Goal: Task Accomplishment & Management: Manage account settings

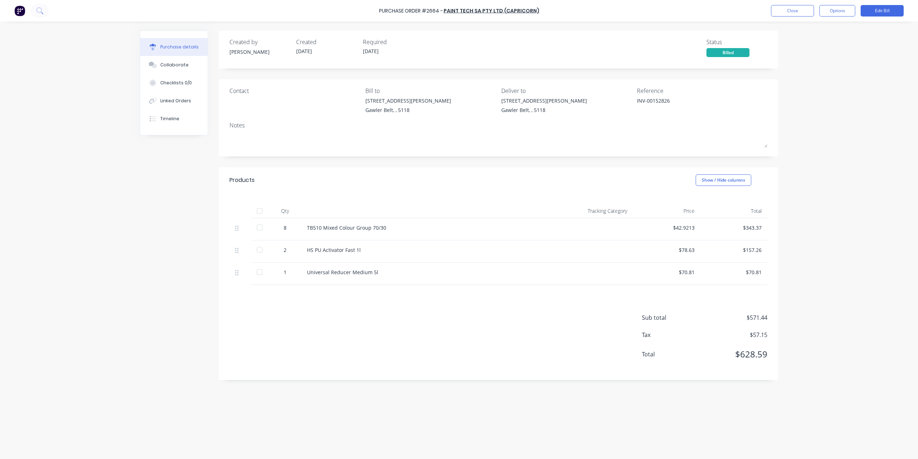
click at [42, 9] on icon at bounding box center [39, 10] width 7 height 7
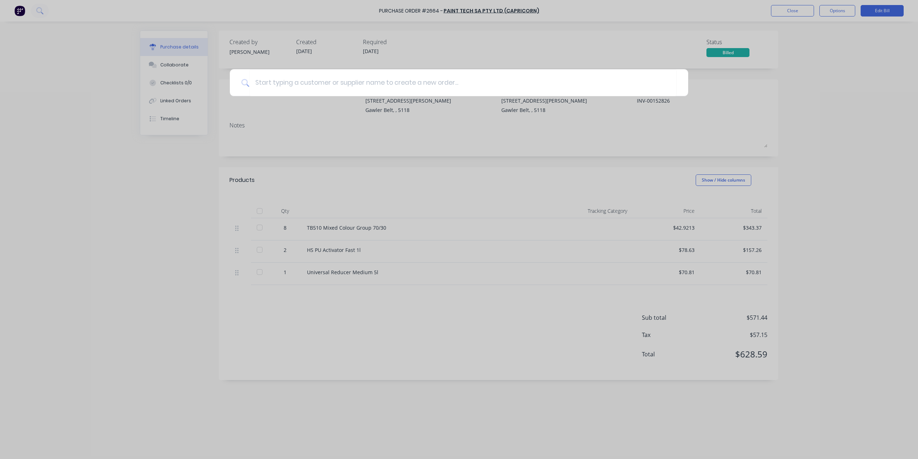
click at [802, 13] on div at bounding box center [459, 229] width 918 height 459
type textarea "x"
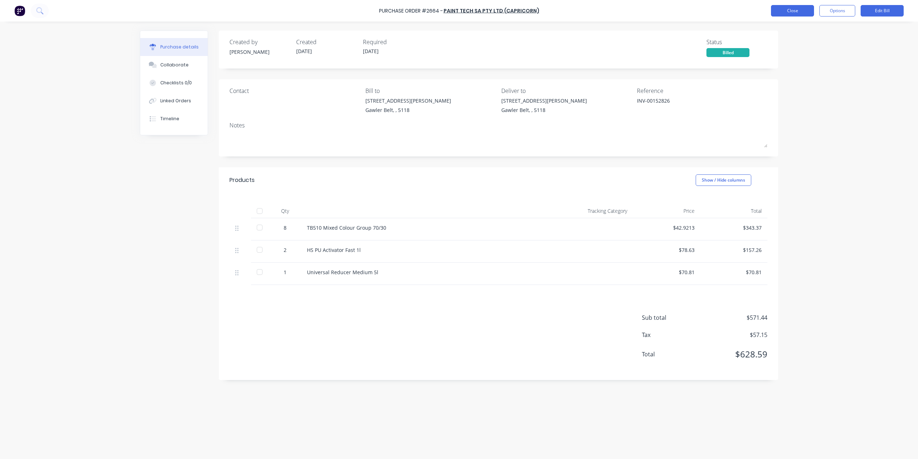
click at [800, 13] on button "Close" at bounding box center [792, 10] width 43 height 11
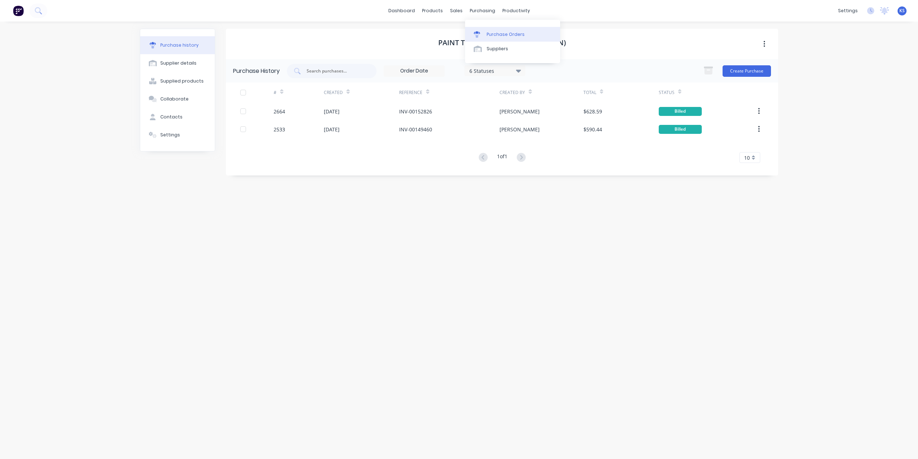
click at [497, 33] on div "Purchase Orders" at bounding box center [506, 34] width 38 height 6
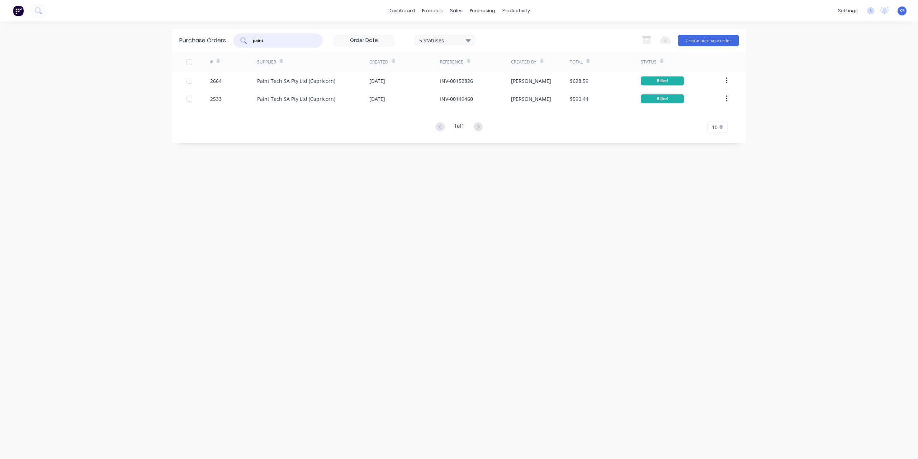
drag, startPoint x: 294, startPoint y: 43, endPoint x: 138, endPoint y: 38, distance: 155.7
click at [138, 38] on div "dashboard products sales purchasing productivity dashboard products Product Cat…" at bounding box center [459, 229] width 918 height 459
type input "southern st"
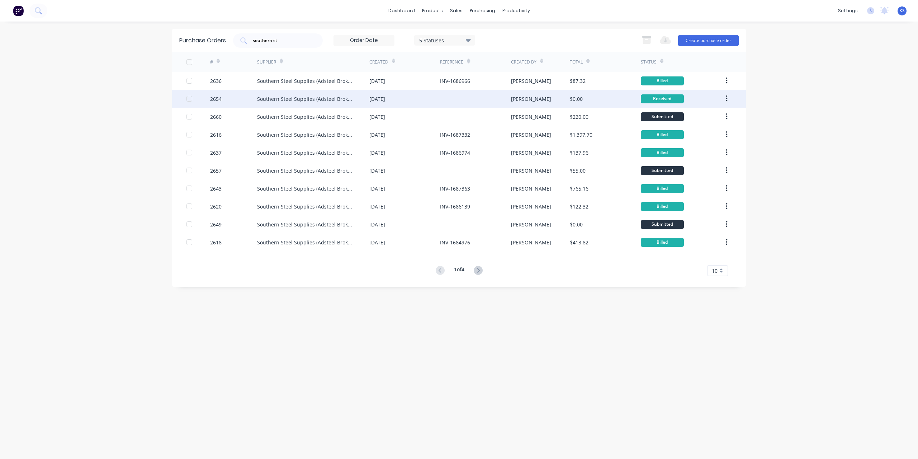
click at [333, 95] on div "Southern Steel Supplies (Adsteel Brokers T/as)" at bounding box center [306, 99] width 98 height 8
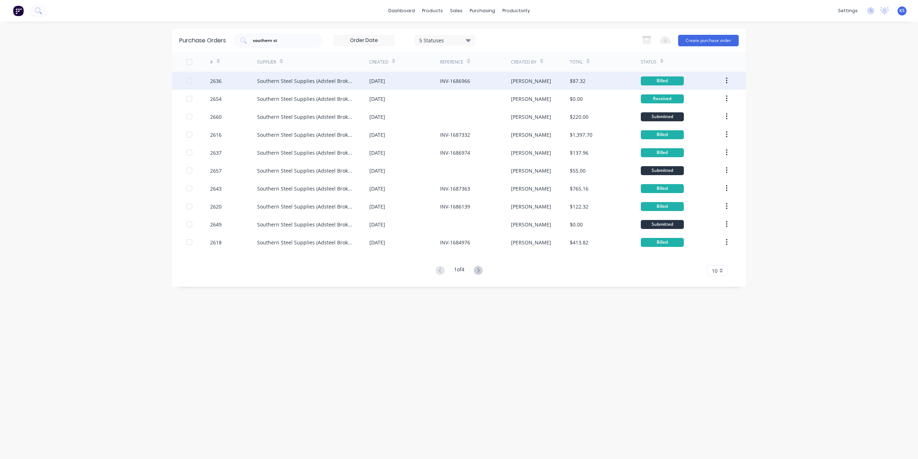
click at [316, 83] on div "Southern Steel Supplies (Adsteel Brokers T/as)" at bounding box center [306, 81] width 98 height 8
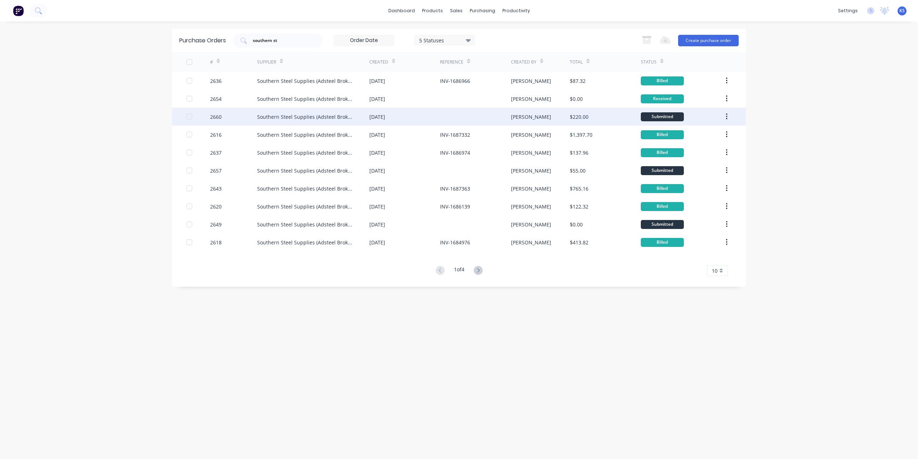
click at [287, 119] on div "Southern Steel Supplies (Adsteel Brokers T/as)" at bounding box center [306, 117] width 98 height 8
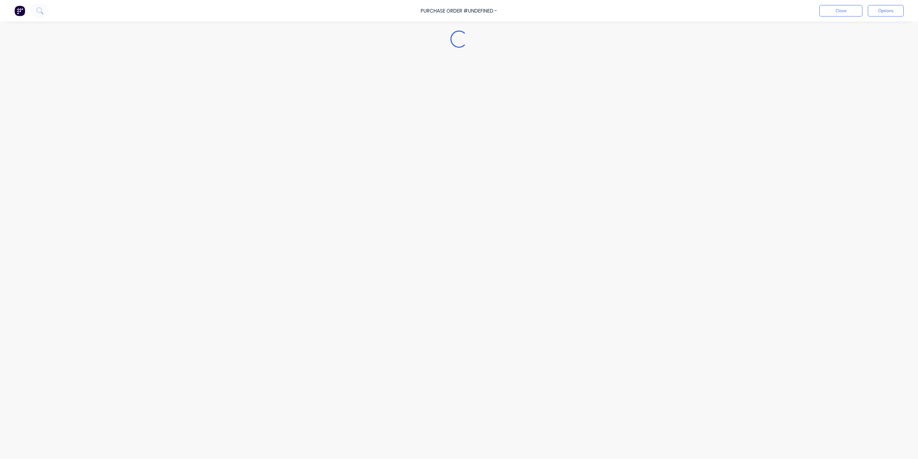
type textarea "x"
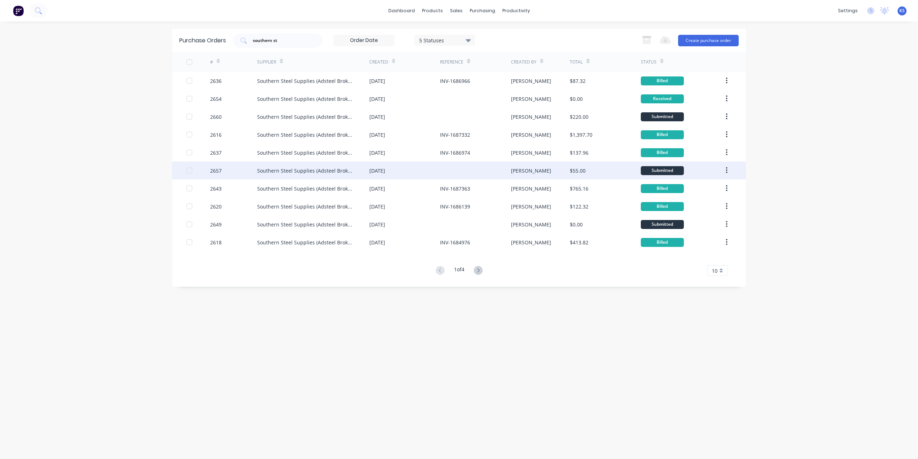
click at [339, 165] on div "Southern Steel Supplies (Adsteel Brokers T/as)" at bounding box center [313, 170] width 112 height 18
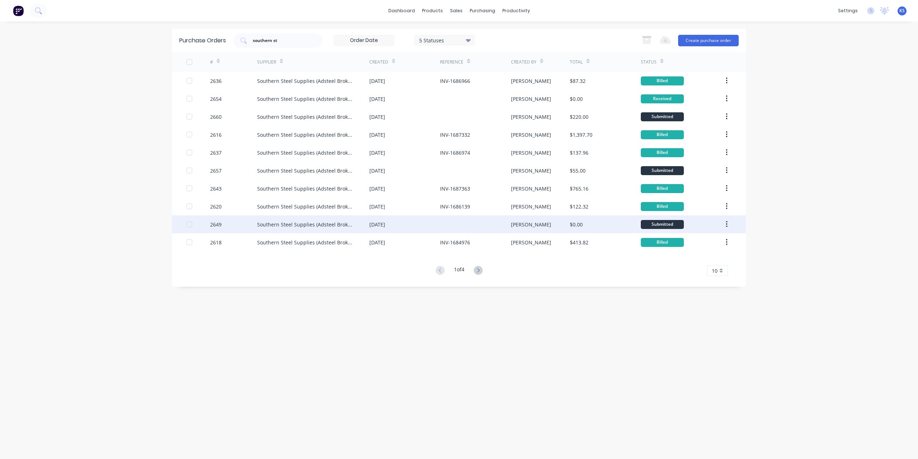
click at [385, 222] on div "[DATE]" at bounding box center [377, 225] width 16 height 8
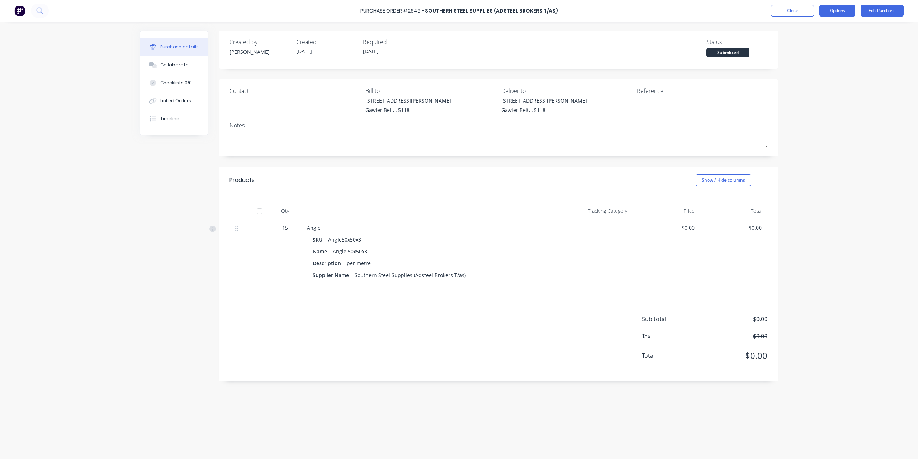
click at [840, 11] on button "Options" at bounding box center [837, 10] width 36 height 11
click at [816, 44] on div "Convert to Bill" at bounding box center [820, 43] width 55 height 10
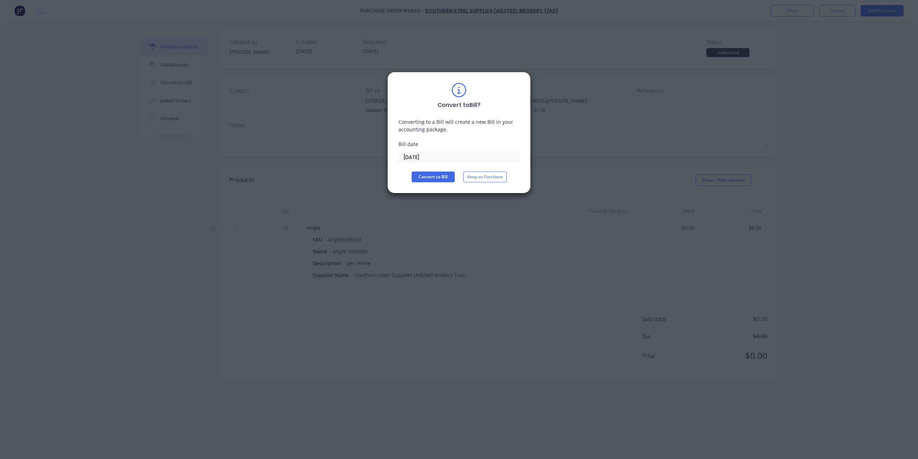
click at [452, 157] on input "[DATE]" at bounding box center [459, 157] width 120 height 11
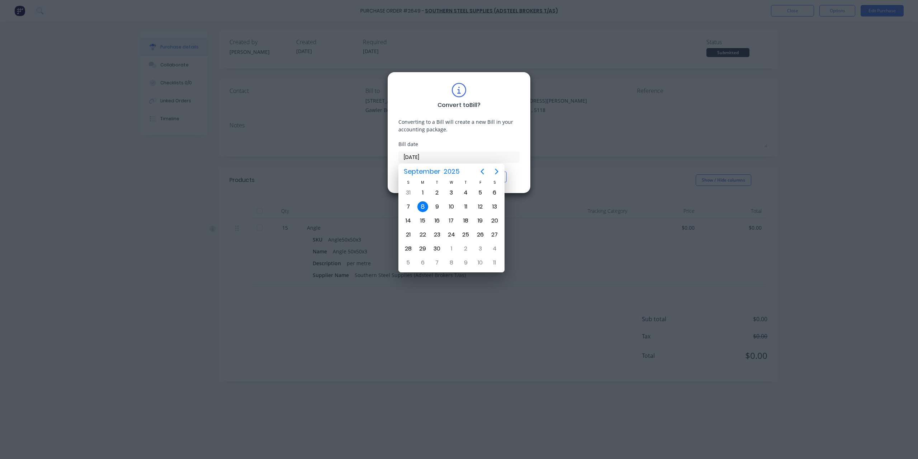
click at [421, 206] on div "8" at bounding box center [422, 206] width 11 height 11
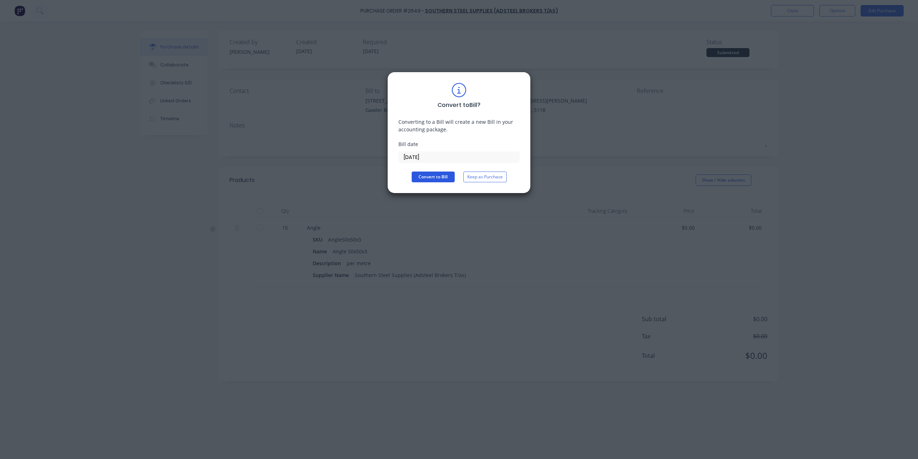
click at [429, 175] on button "Convert to Bill" at bounding box center [433, 176] width 43 height 11
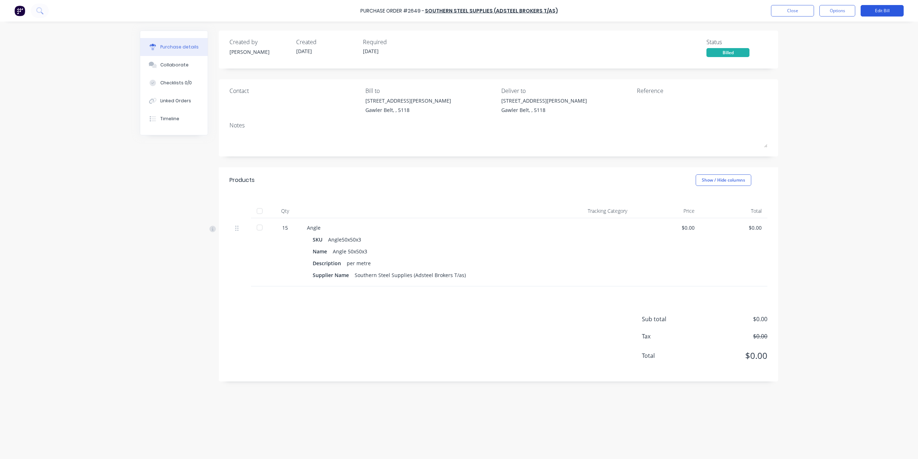
click at [885, 10] on button "Edit Bill" at bounding box center [882, 10] width 43 height 11
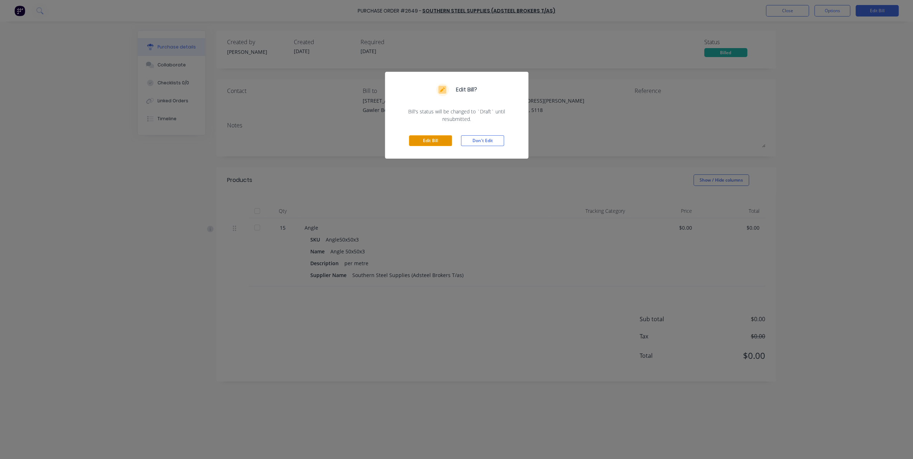
click at [442, 144] on button "Edit Bill" at bounding box center [430, 140] width 43 height 11
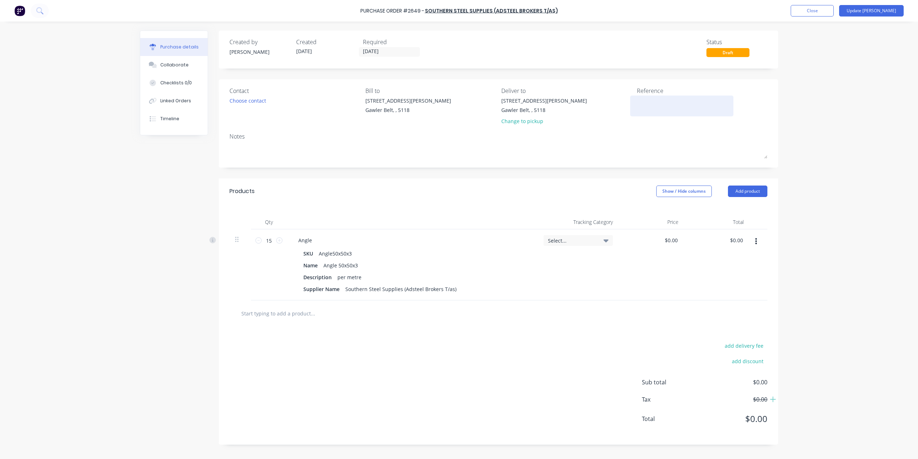
click at [637, 106] on div at bounding box center [682, 106] width 90 height 18
click at [642, 99] on textarea at bounding box center [682, 105] width 90 height 16
type textarea "INV-1687655"
type textarea "x"
type textarea "INV-1687655"
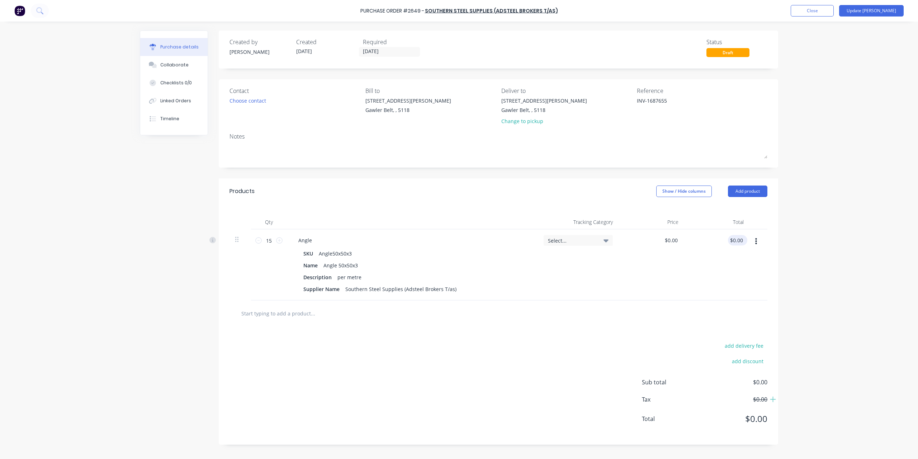
type textarea "x"
type input "0.00"
click at [732, 239] on input "0.00" at bounding box center [736, 240] width 16 height 10
click at [732, 239] on input "0.00" at bounding box center [738, 240] width 14 height 10
type textarea "x"
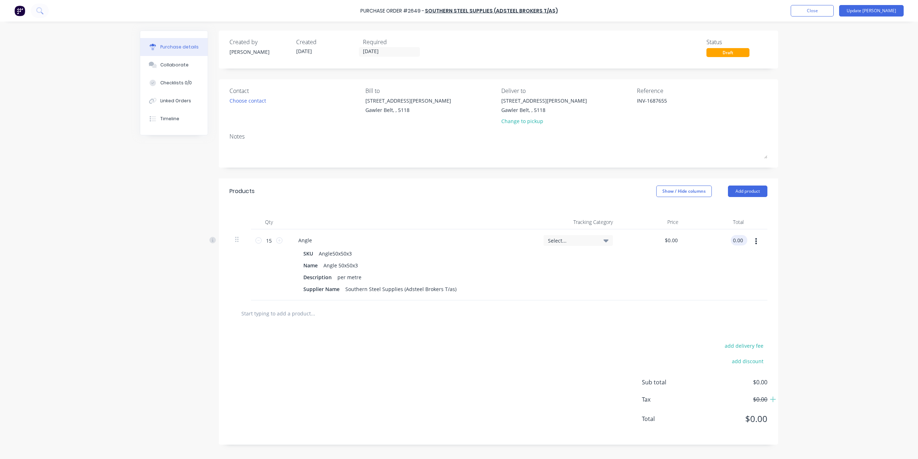
click at [732, 239] on input "0.00" at bounding box center [738, 240] width 14 height 10
type input "74.88"
type textarea "x"
type input "$4.992"
type input "$74.88"
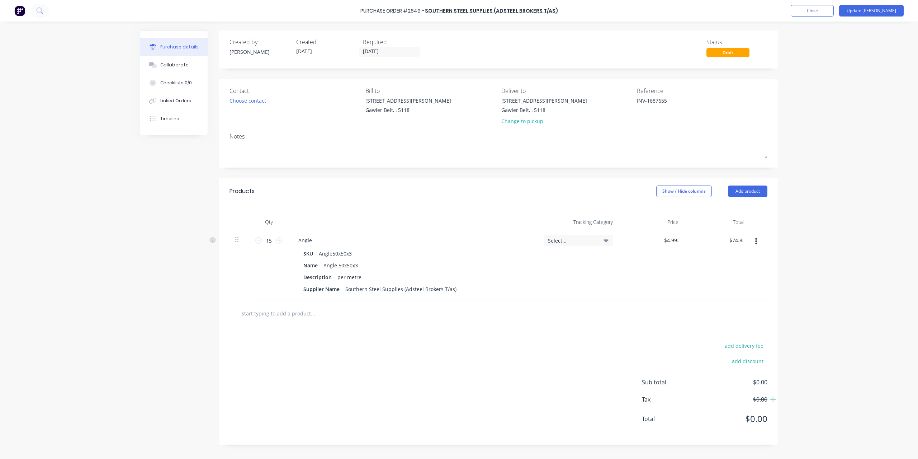
click at [689, 232] on div "$74.88 74.88" at bounding box center [717, 264] width 66 height 71
click at [892, 10] on button "Update [PERSON_NAME]" at bounding box center [871, 10] width 65 height 11
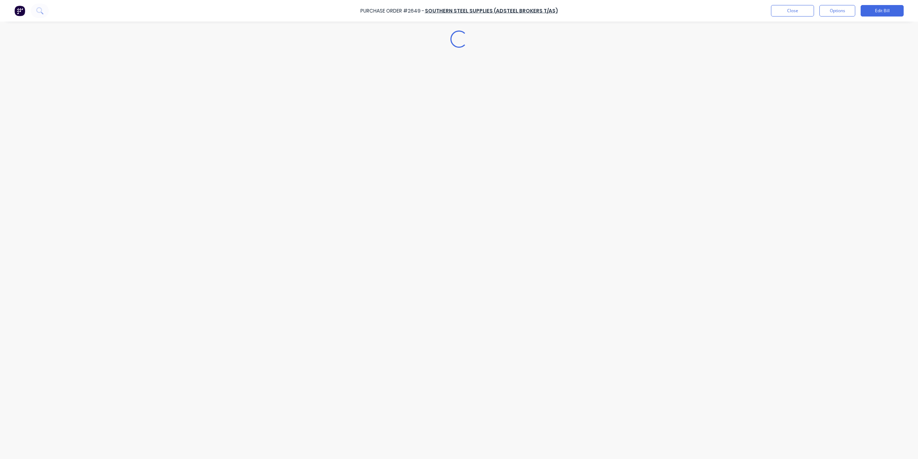
type textarea "x"
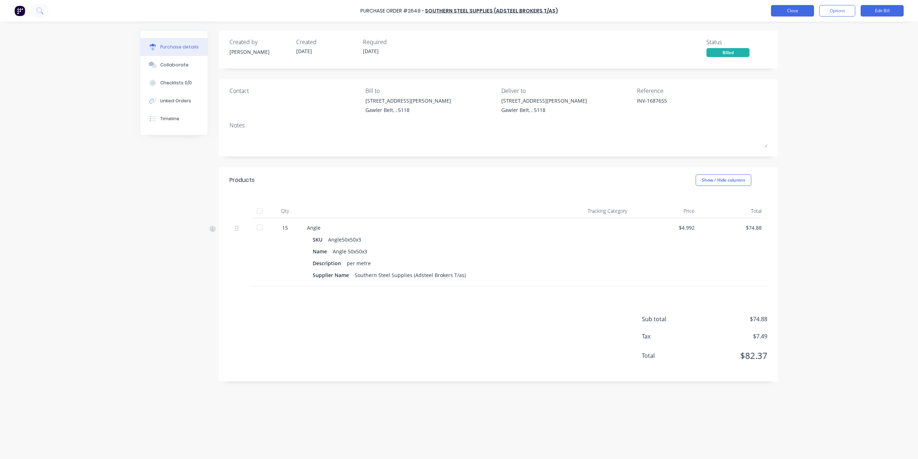
click at [795, 9] on button "Close" at bounding box center [792, 10] width 43 height 11
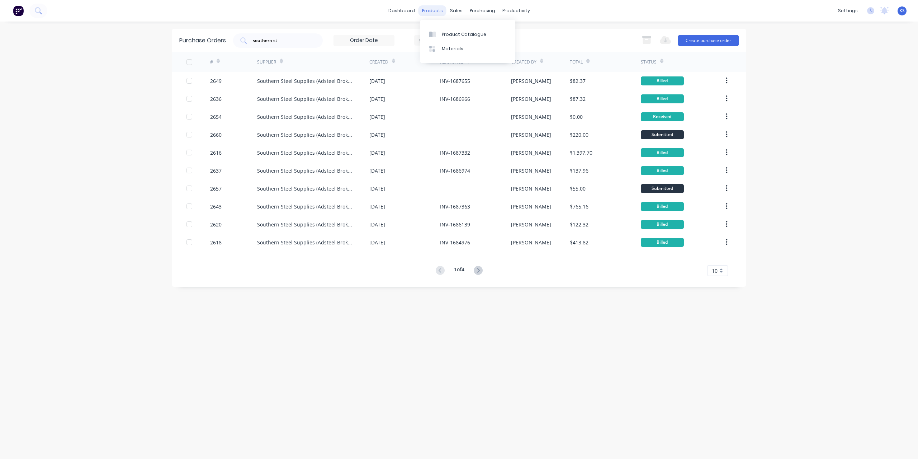
click at [421, 14] on div "products" at bounding box center [432, 10] width 28 height 11
click at [468, 37] on div "Sales Orders" at bounding box center [482, 34] width 29 height 6
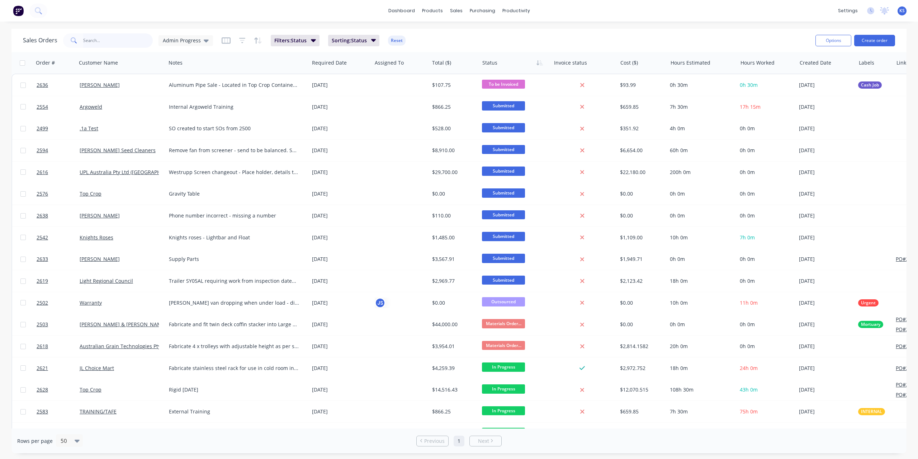
click at [122, 43] on input "text" at bounding box center [118, 40] width 70 height 14
type input "gawler"
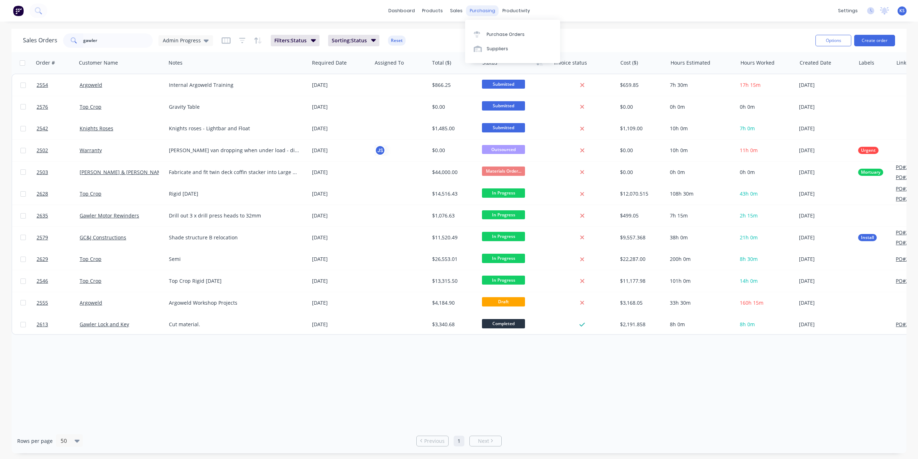
click at [480, 10] on div "purchasing" at bounding box center [482, 10] width 33 height 11
click at [494, 32] on div "Purchase Orders" at bounding box center [506, 34] width 38 height 6
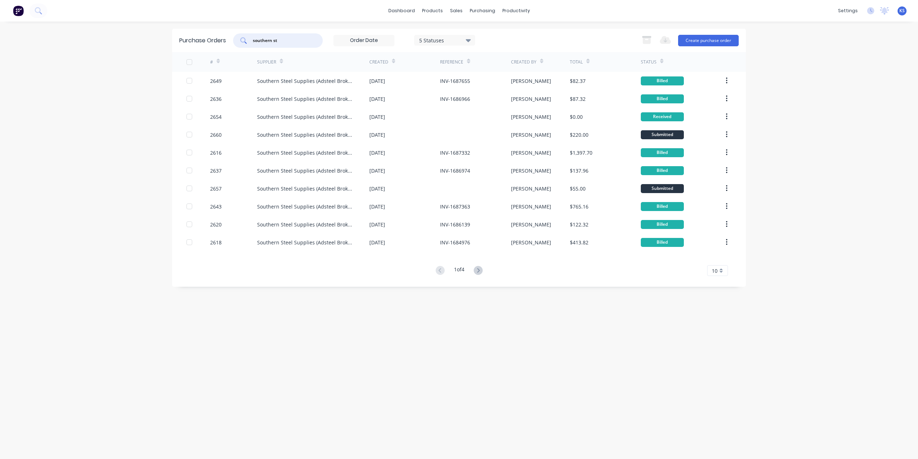
drag, startPoint x: 296, startPoint y: 41, endPoint x: 178, endPoint y: 48, distance: 118.2
click at [202, 46] on div "Purchase Orders southern st 5 Statuses 5 Statuses Export to Excel (XLSX) Create…" at bounding box center [459, 40] width 574 height 23
type input "total"
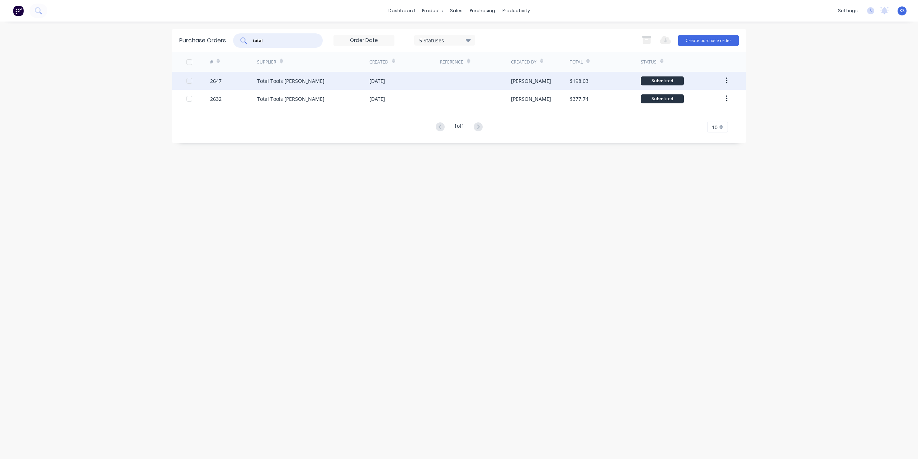
click at [262, 80] on div "Total Tools [PERSON_NAME]" at bounding box center [290, 81] width 67 height 8
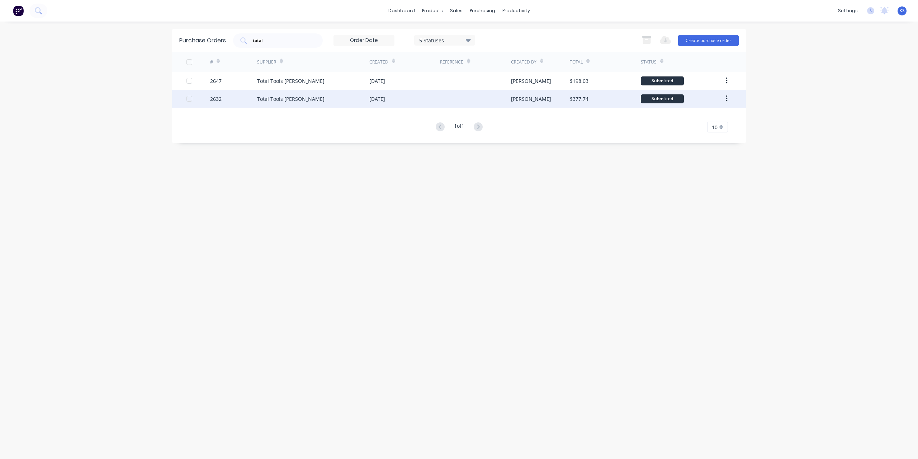
click at [317, 102] on div "Total Tools [PERSON_NAME]" at bounding box center [313, 99] width 112 height 18
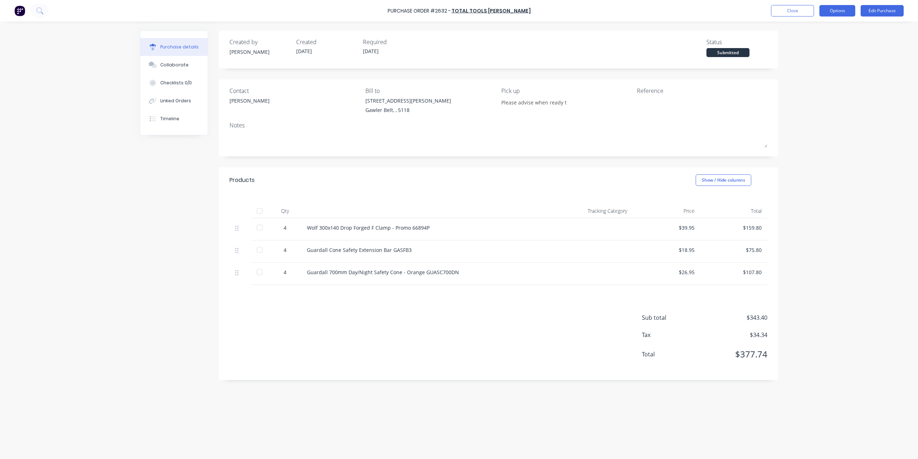
click at [841, 9] on button "Options" at bounding box center [837, 10] width 36 height 11
click at [812, 41] on div "Convert to Bill" at bounding box center [820, 43] width 55 height 10
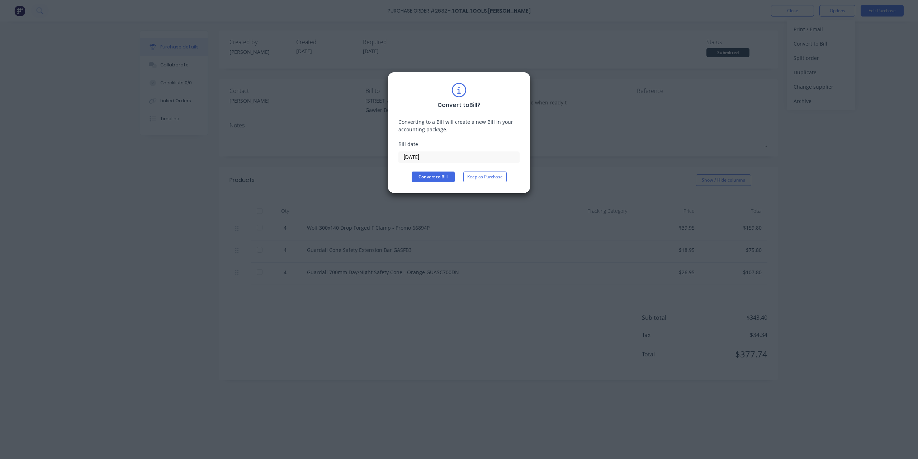
click at [441, 163] on div "Convert to Bill ? Converting to a Bill will create a new Bill in your accountin…" at bounding box center [458, 132] width 121 height 99
click at [444, 157] on input "[DATE]" at bounding box center [459, 157] width 120 height 11
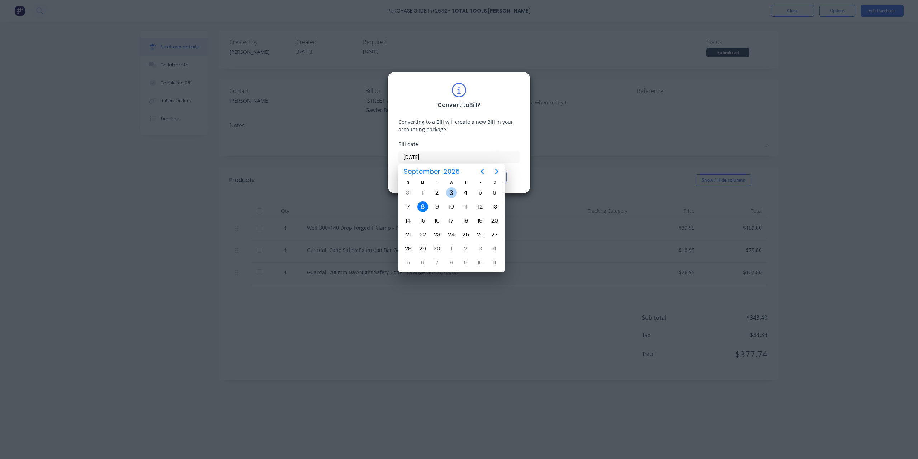
click at [449, 192] on div "3" at bounding box center [451, 192] width 11 height 11
type input "[DATE]"
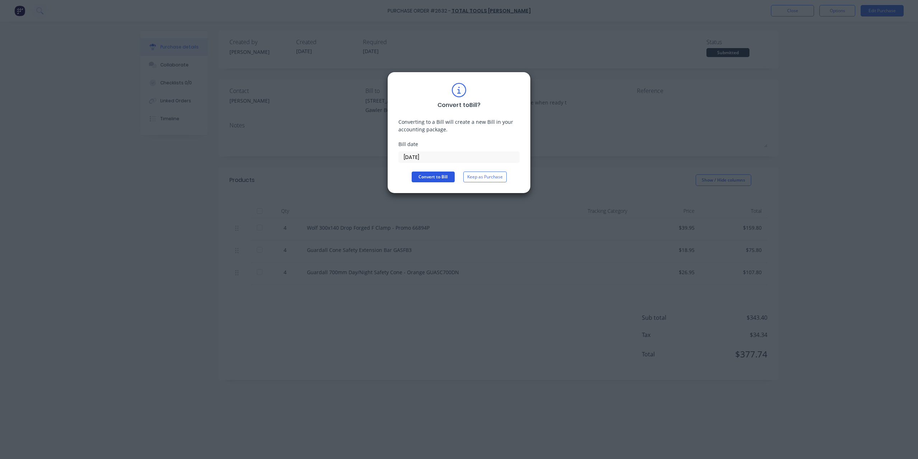
click at [441, 173] on button "Convert to Bill" at bounding box center [433, 176] width 43 height 11
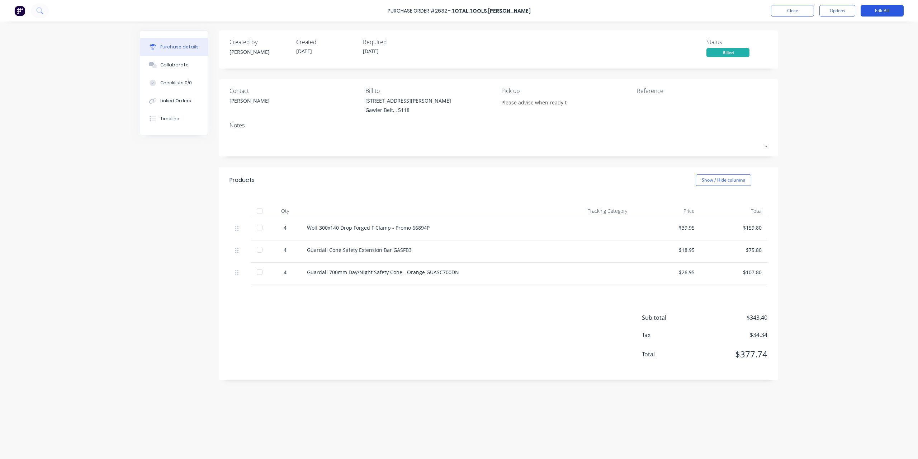
click at [882, 14] on button "Edit Bill" at bounding box center [882, 10] width 43 height 11
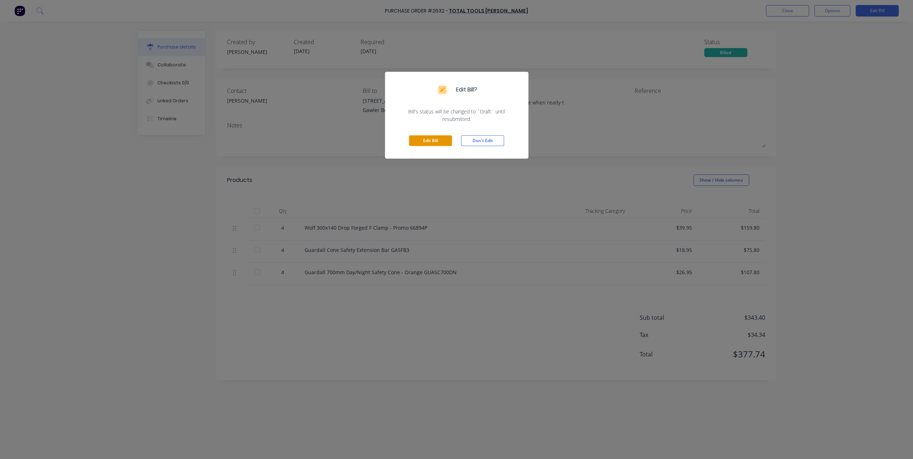
click at [429, 141] on button "Edit Bill" at bounding box center [430, 140] width 43 height 11
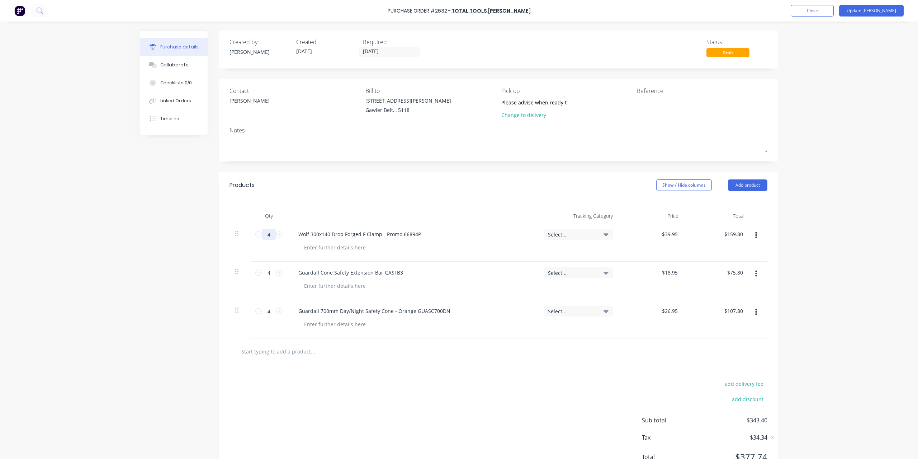
click at [270, 233] on input "4" at bounding box center [269, 234] width 14 height 11
type input "1"
type input "$39.95"
type input "12"
type input "$479.40"
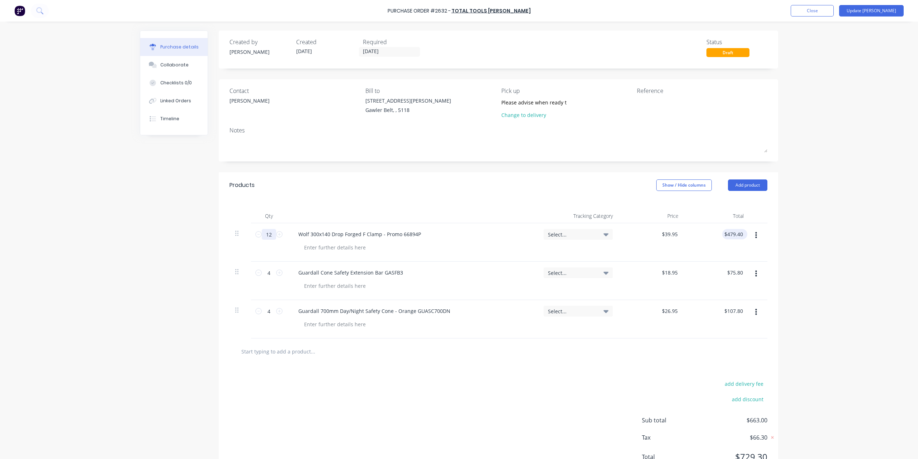
type input "12"
type input "479.40"
click at [735, 233] on input "479.40" at bounding box center [733, 234] width 22 height 10
click at [735, 233] on input "479.40" at bounding box center [734, 234] width 19 height 10
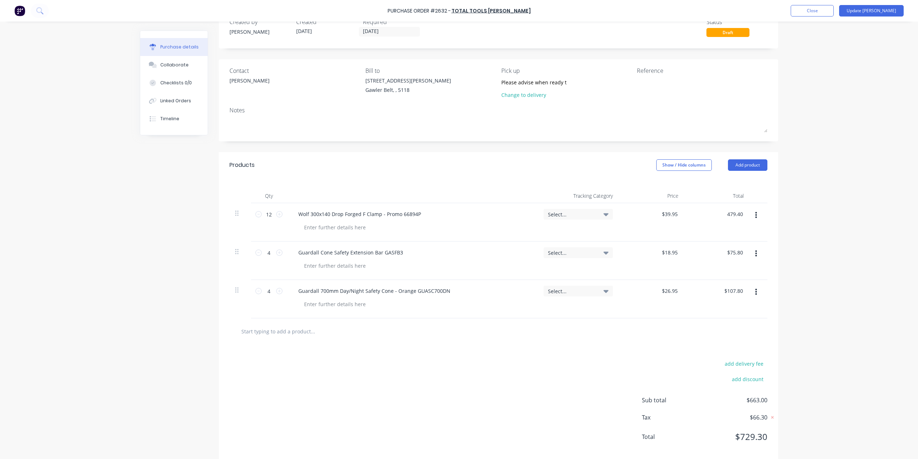
scroll to position [30, 0]
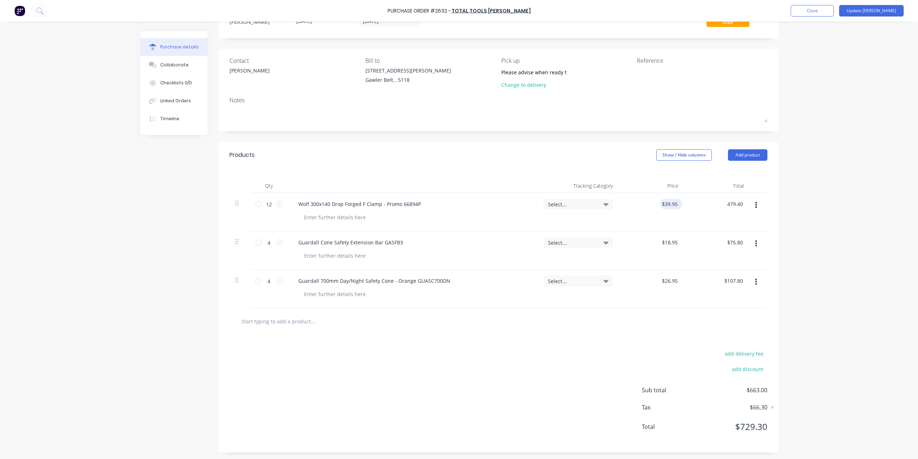
type input "39.9500"
type input "$479.40"
click at [661, 205] on input "39.9500" at bounding box center [669, 204] width 19 height 10
click at [661, 205] on input "39.9500" at bounding box center [668, 204] width 22 height 10
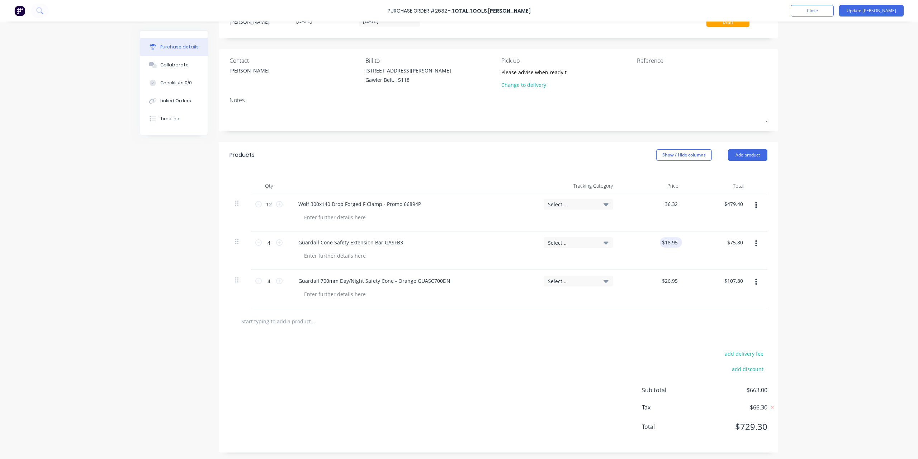
type input "$36.32"
type input "$435.84"
click at [662, 243] on input "18.9500" at bounding box center [668, 242] width 22 height 10
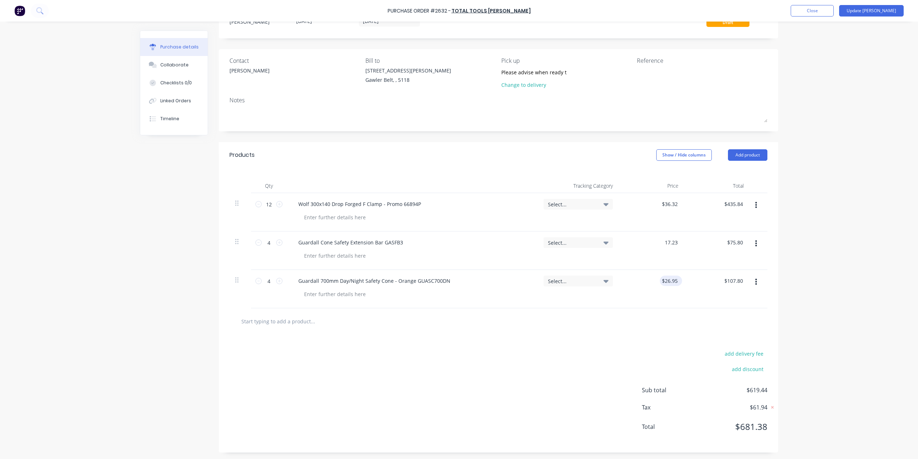
type input "$17.23"
type input "$68.92"
click at [660, 281] on input "26.9500" at bounding box center [669, 280] width 19 height 10
click at [660, 281] on input "26.9500" at bounding box center [668, 280] width 22 height 10
type input "$24.50"
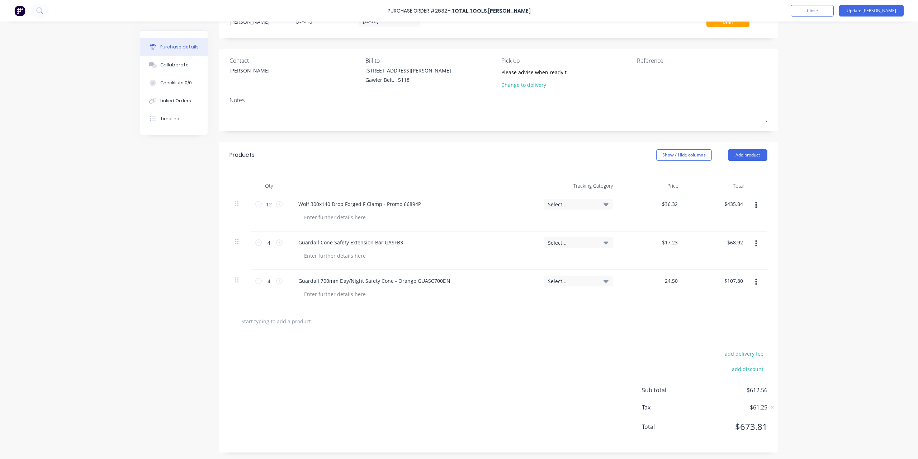
type input "$98.00"
click at [809, 243] on div "Purchase Order #2632 - Total Tools [PERSON_NAME] Add product Close Update Bill …" at bounding box center [459, 229] width 918 height 459
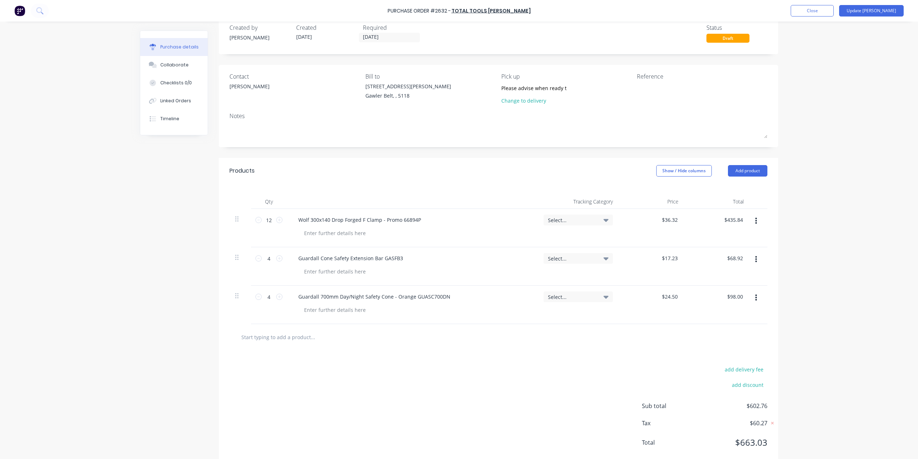
scroll to position [0, 0]
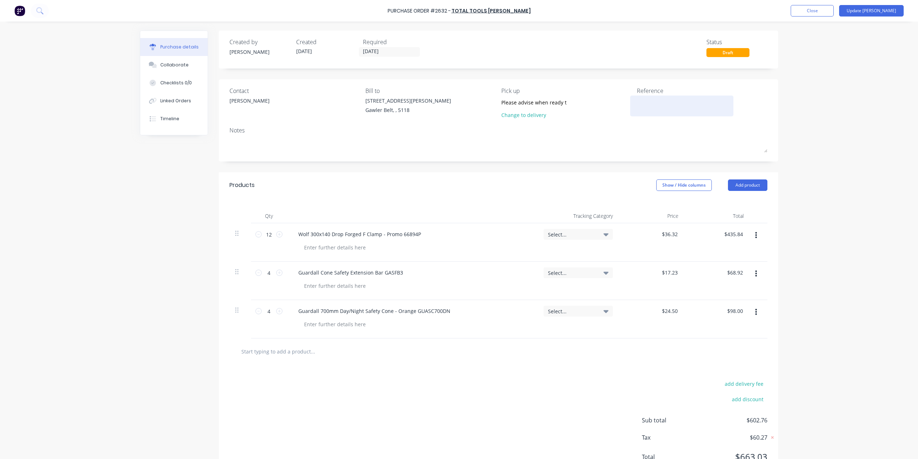
click at [646, 109] on textarea at bounding box center [682, 105] width 90 height 16
type textarea "x"
type textarea "3"
type textarea "x"
type textarea "37"
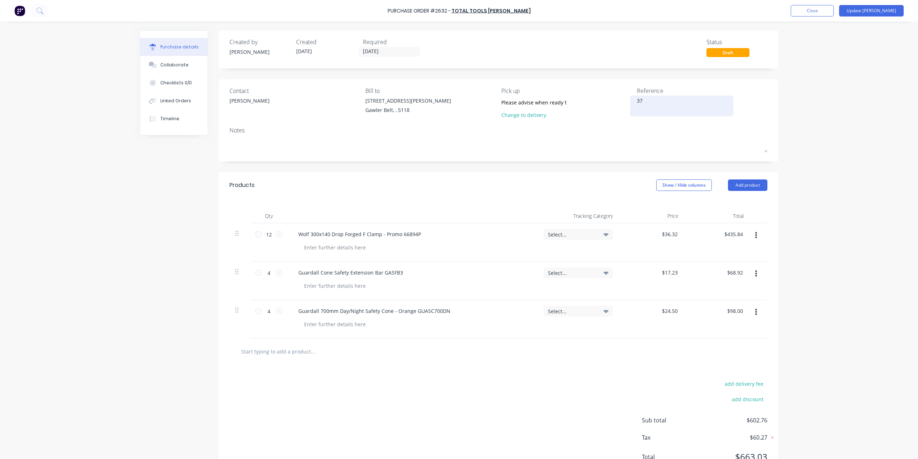
type textarea "x"
type textarea "374"
type textarea "x"
type textarea "3747"
type textarea "x"
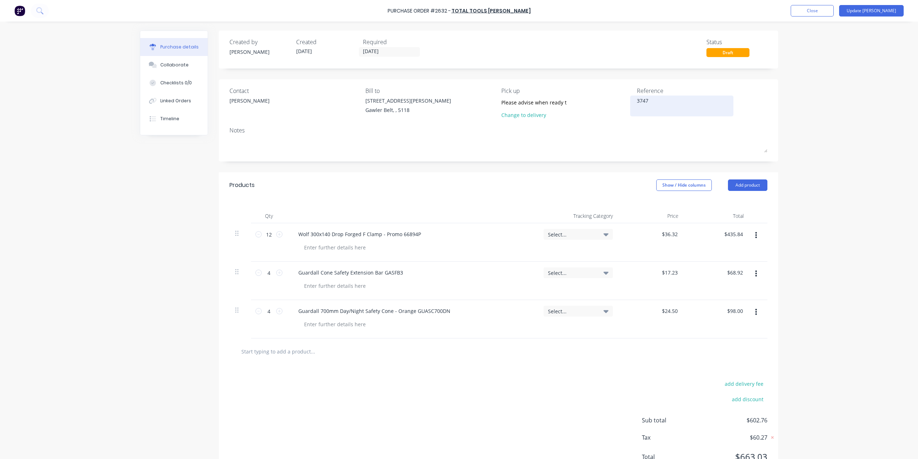
type textarea "37475"
type textarea "x"
type textarea "374755"
type textarea "x"
type textarea "374755"
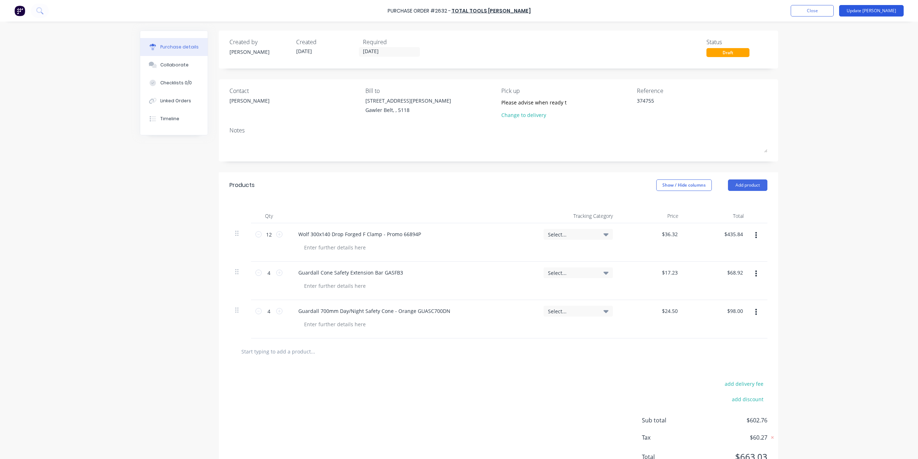
click at [868, 10] on button "Update [PERSON_NAME]" at bounding box center [871, 10] width 65 height 11
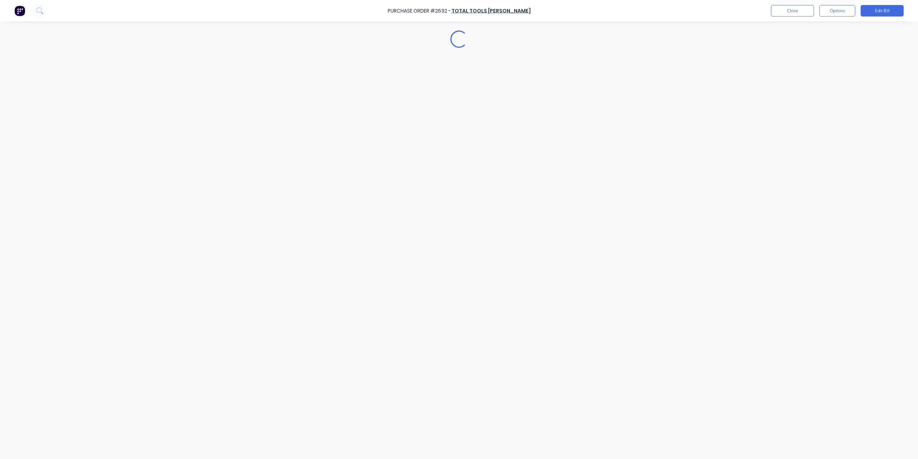
type textarea "x"
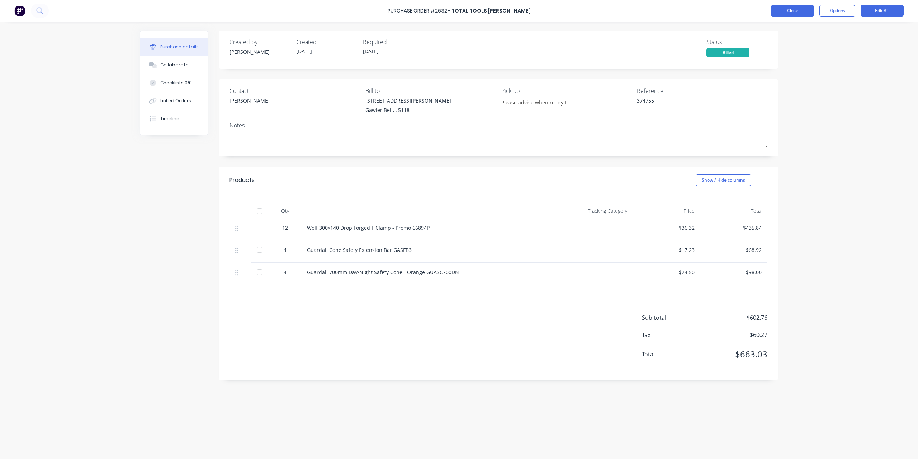
click at [783, 11] on button "Close" at bounding box center [792, 10] width 43 height 11
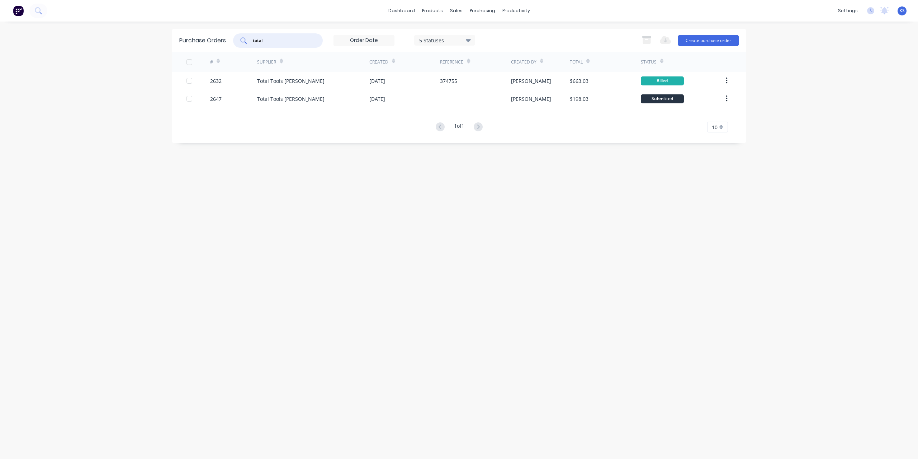
drag, startPoint x: 294, startPoint y: 39, endPoint x: 61, endPoint y: 39, distance: 232.3
click at [61, 39] on div "dashboard products sales purchasing productivity dashboard products Product Cat…" at bounding box center [459, 229] width 918 height 459
type input "[PERSON_NAME]"
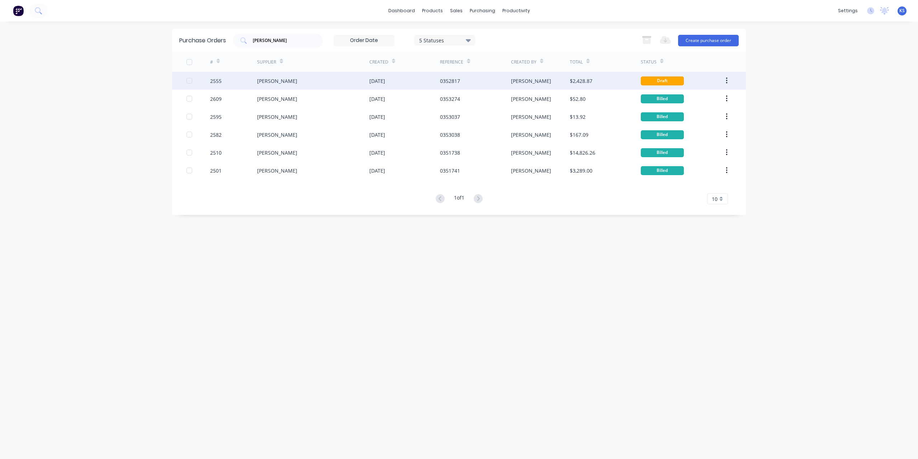
click at [275, 80] on div "[PERSON_NAME]" at bounding box center [277, 81] width 40 height 8
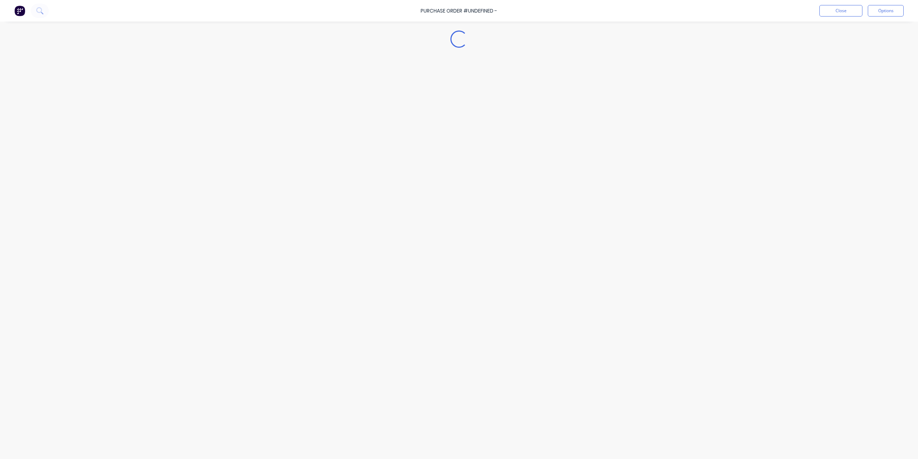
type textarea "x"
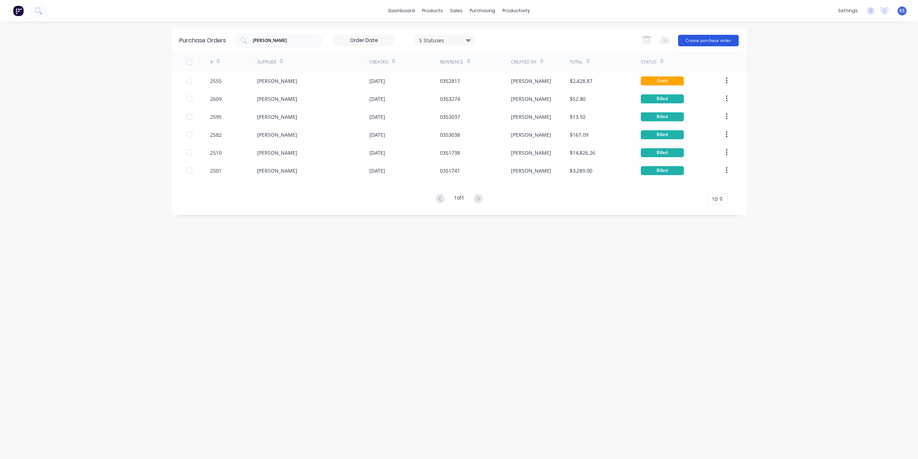
click at [717, 43] on button "Create purchase order" at bounding box center [708, 40] width 61 height 11
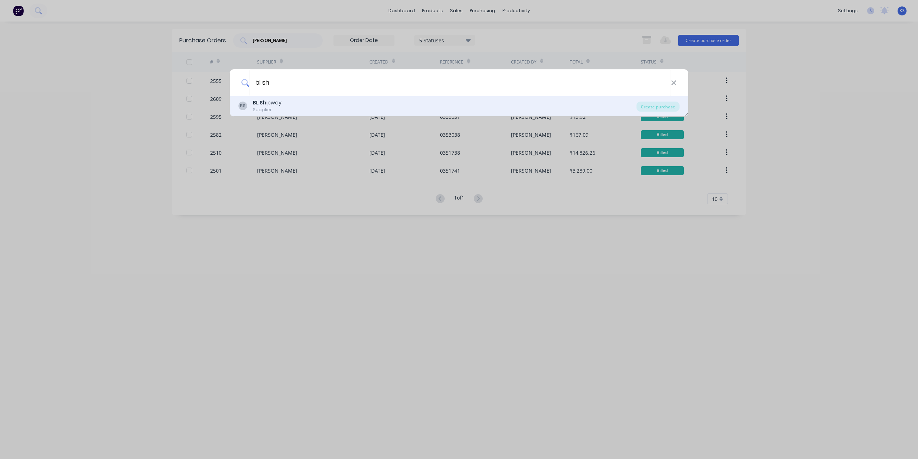
type input "bl sh"
click at [295, 108] on div "BS BL Sh ipway Supplier" at bounding box center [437, 106] width 398 height 14
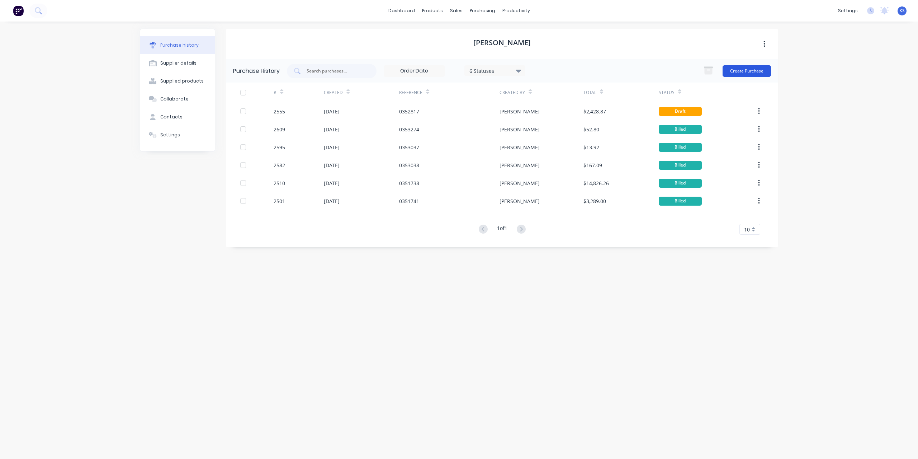
click at [749, 72] on button "Create Purchase" at bounding box center [746, 70] width 48 height 11
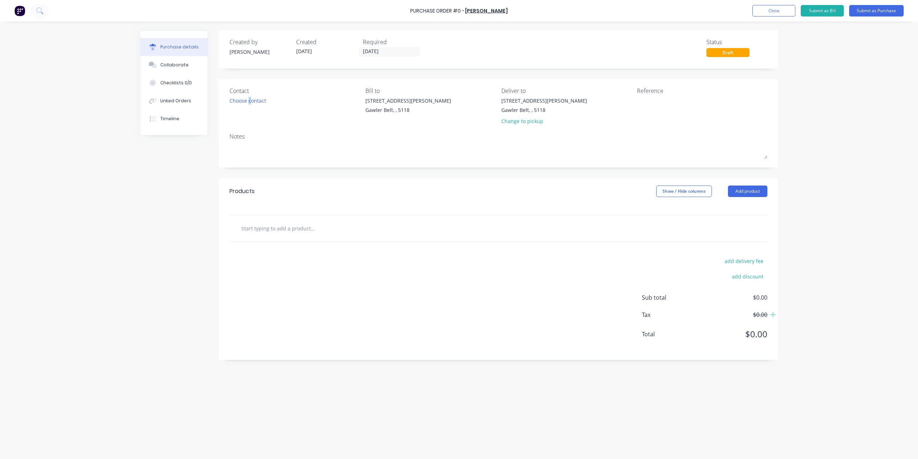
click at [250, 120] on div "Contact Choose contact" at bounding box center [294, 107] width 131 height 42
click at [261, 225] on input "text" at bounding box center [312, 228] width 143 height 14
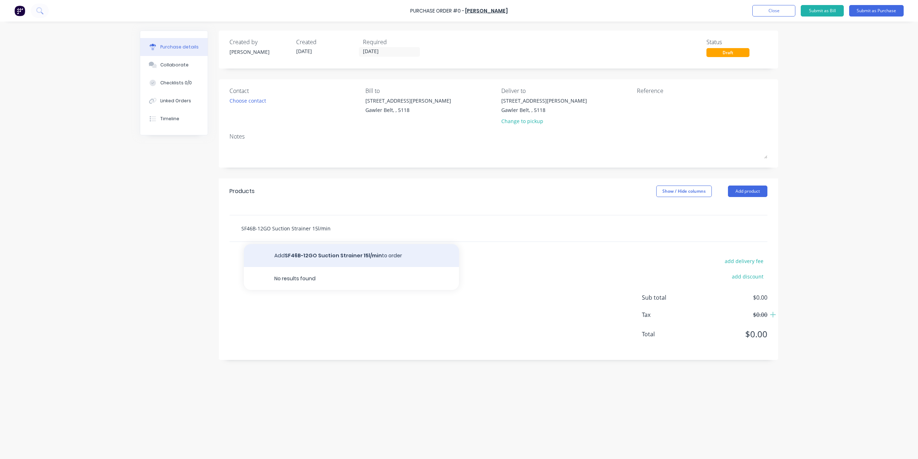
type input "SF46B-12GO Suction Strainer 15l/min"
click at [286, 254] on button "Add SF46B-12GO Suction Strainer 15l/min to order" at bounding box center [351, 255] width 215 height 23
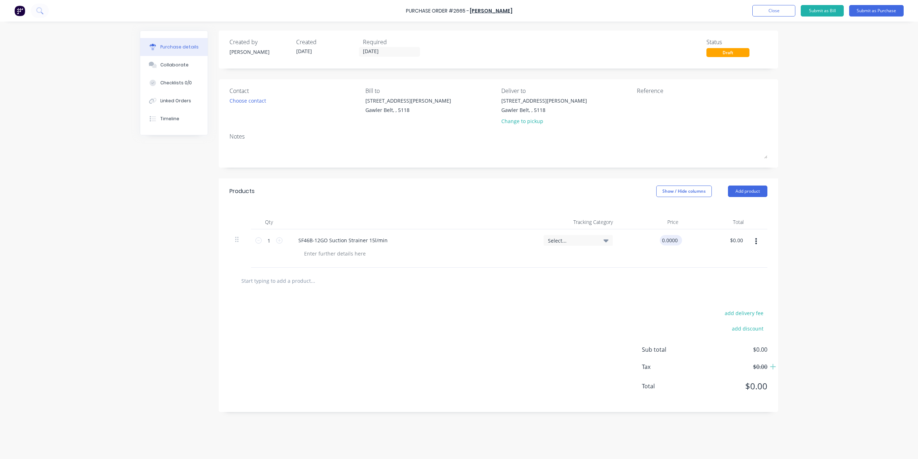
click at [669, 242] on input "0.0000" at bounding box center [669, 240] width 19 height 10
type input "$32.00"
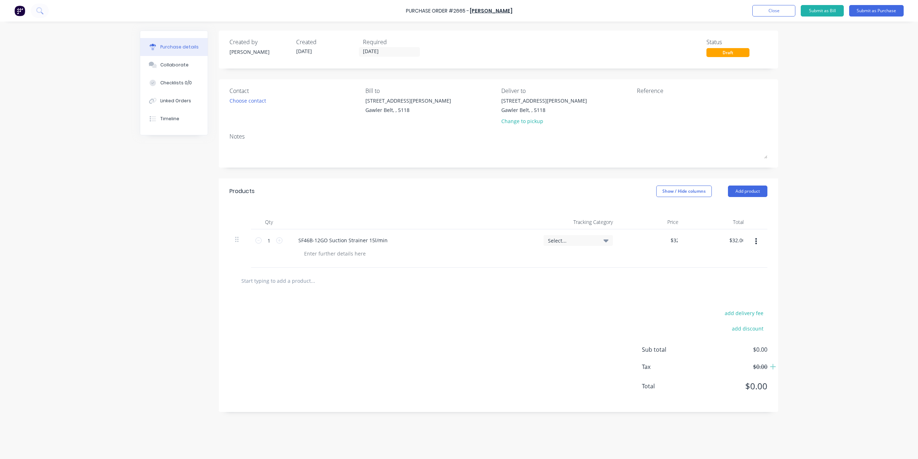
click at [262, 235] on div "1 1" at bounding box center [269, 240] width 14 height 11
type input "2"
type input "$64.00"
type input "2"
click at [653, 100] on textarea at bounding box center [682, 105] width 90 height 16
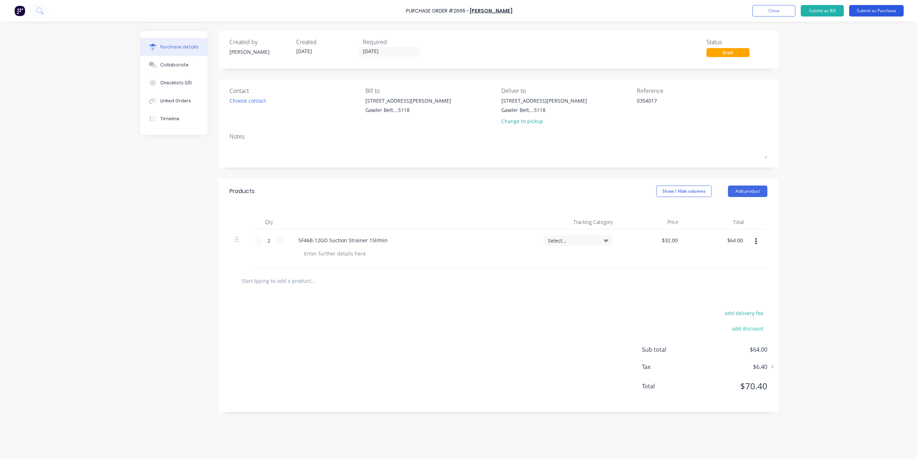
type textarea "0354017"
type textarea "x"
type textarea "0354017"
click at [875, 9] on button "Submit as Purchase" at bounding box center [876, 10] width 55 height 11
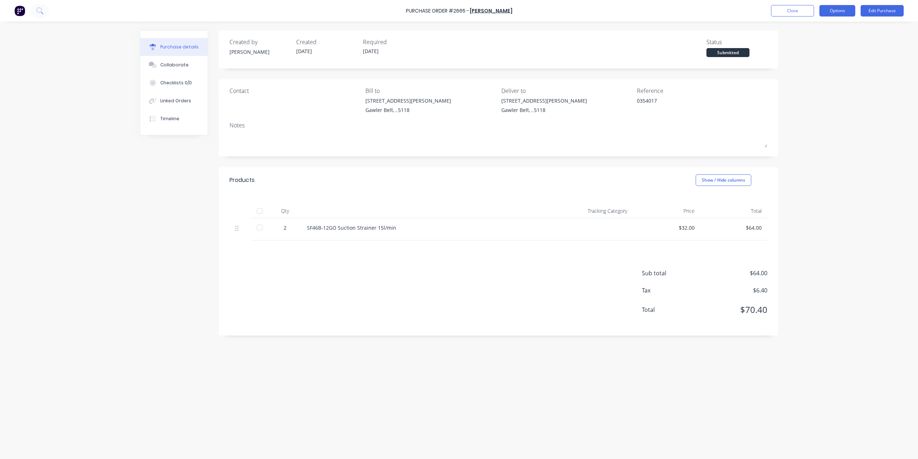
click at [840, 13] on button "Options" at bounding box center [837, 10] width 36 height 11
click at [808, 45] on div "Convert to Bill" at bounding box center [820, 43] width 55 height 10
type textarea "x"
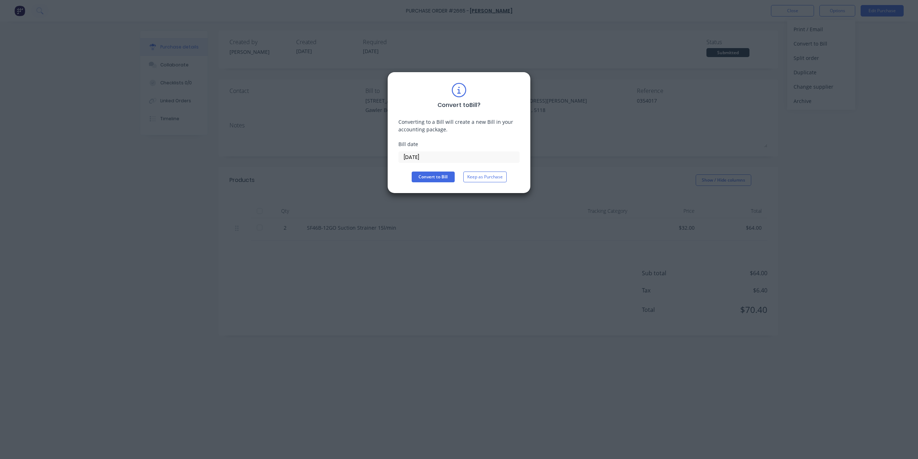
click at [435, 151] on div "Bill date [DATE]" at bounding box center [458, 151] width 121 height 23
click at [435, 153] on input "[DATE]" at bounding box center [459, 157] width 120 height 11
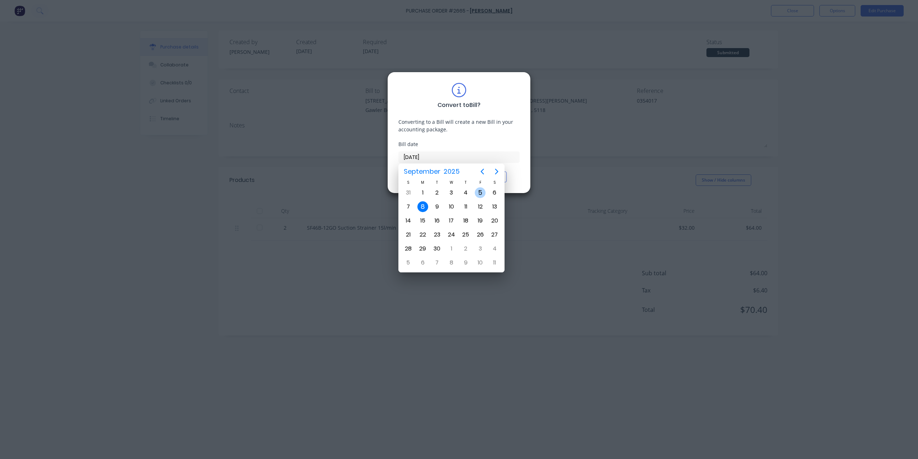
click at [480, 194] on div "5" at bounding box center [480, 192] width 11 height 11
type input "[DATE]"
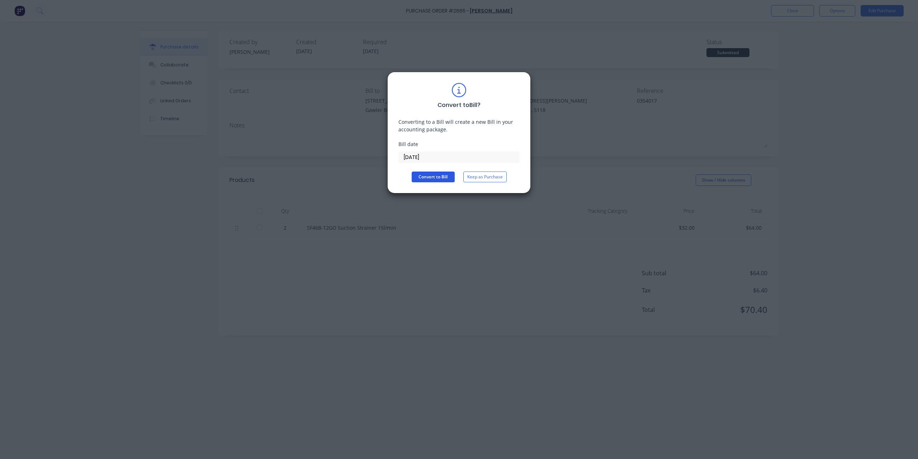
click at [444, 176] on button "Convert to Bill" at bounding box center [433, 176] width 43 height 11
type textarea "x"
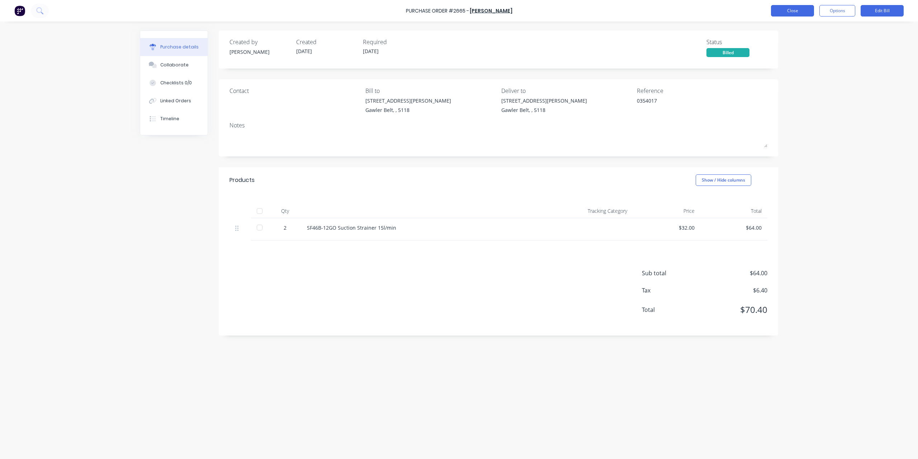
click at [778, 10] on button "Close" at bounding box center [792, 10] width 43 height 11
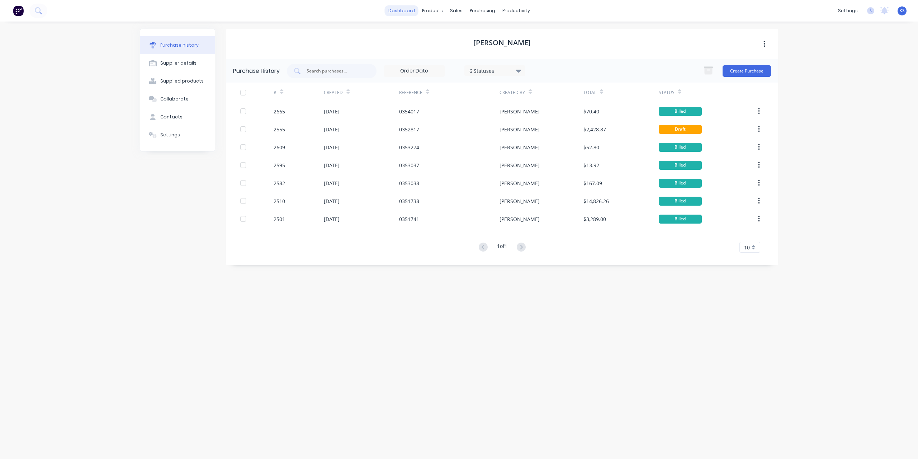
click at [405, 8] on link "dashboard" at bounding box center [402, 10] width 34 height 11
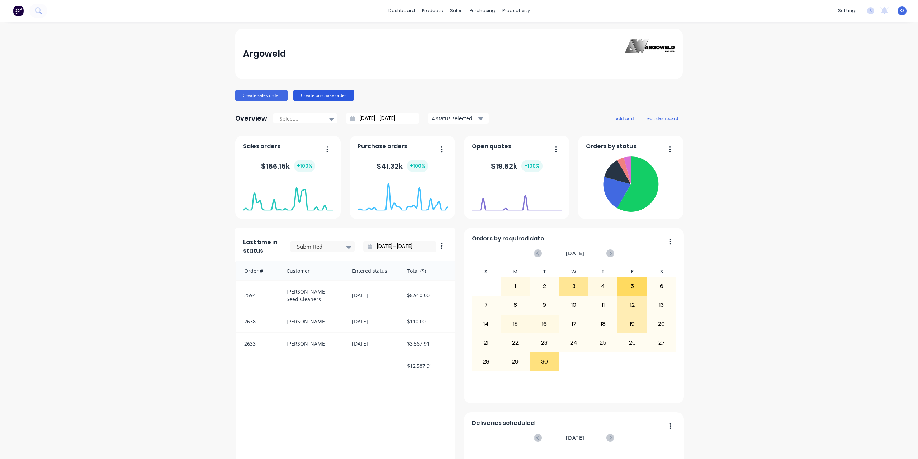
click at [312, 92] on button "Create purchase order" at bounding box center [323, 95] width 61 height 11
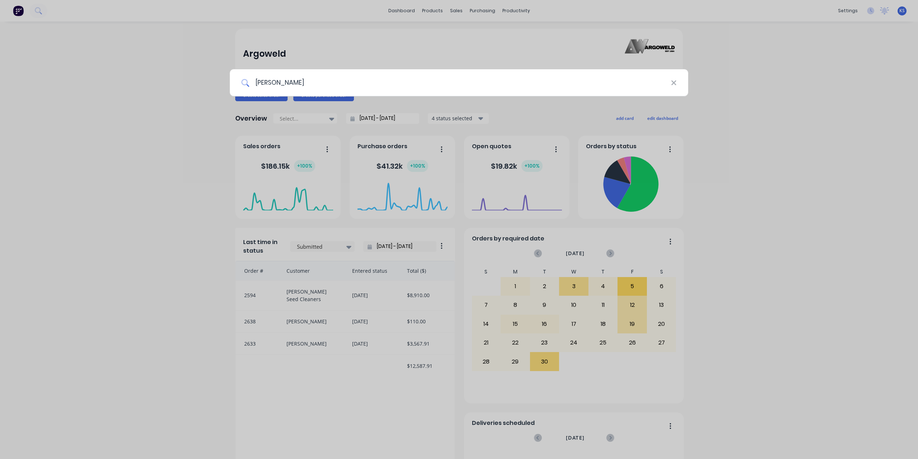
type input "[PERSON_NAME]"
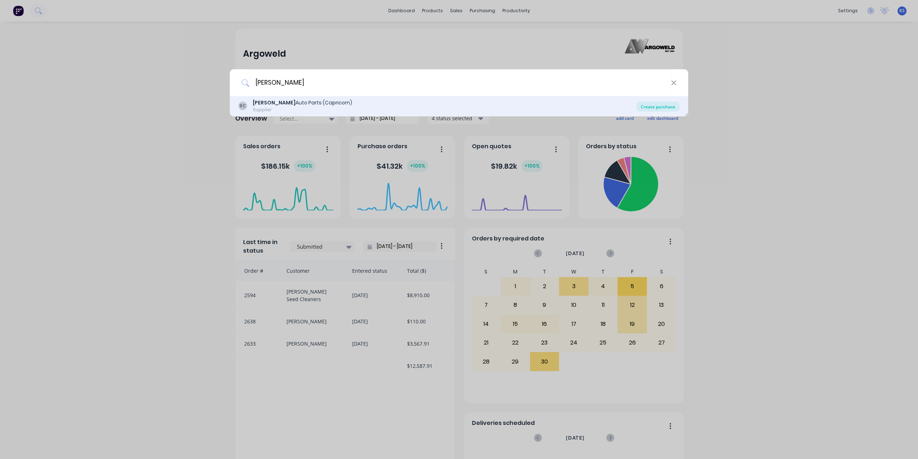
click at [653, 106] on div "Create purchase" at bounding box center [657, 106] width 43 height 10
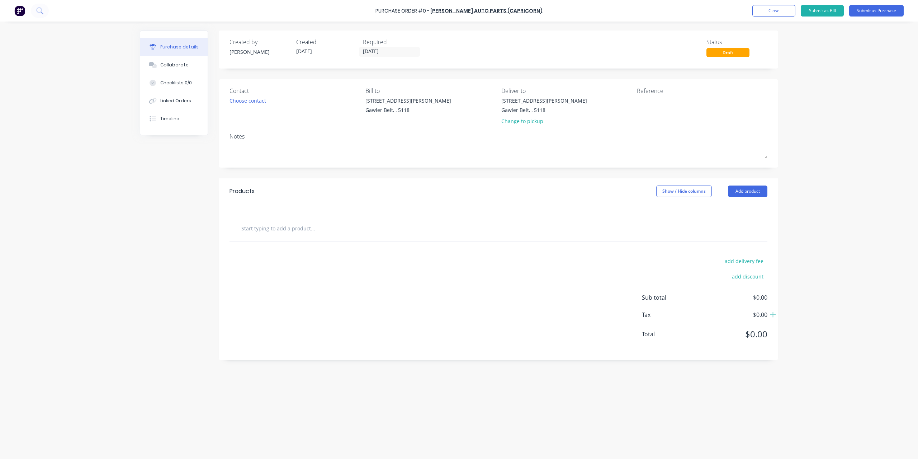
click at [323, 223] on input "text" at bounding box center [312, 228] width 143 height 14
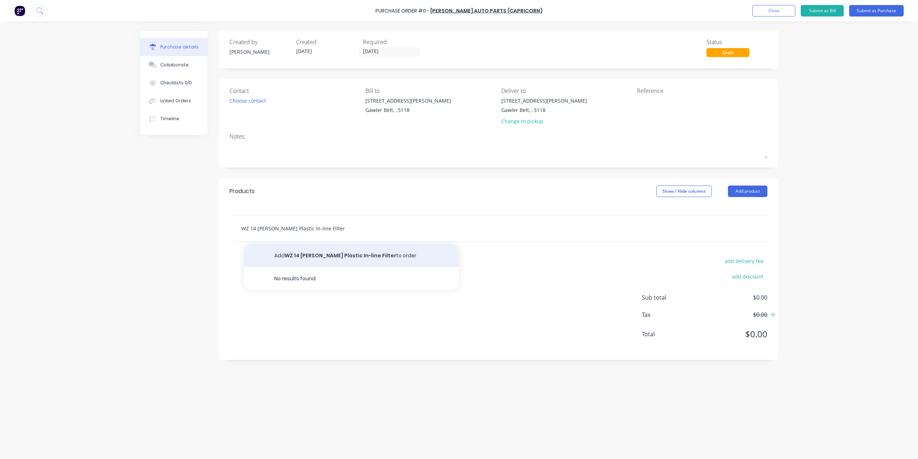
type input "WZ 14 [PERSON_NAME] Plastic In-line Filter"
click at [321, 254] on button "Add WZ 14 [PERSON_NAME] Plastic In-line Filter to order" at bounding box center [351, 255] width 215 height 23
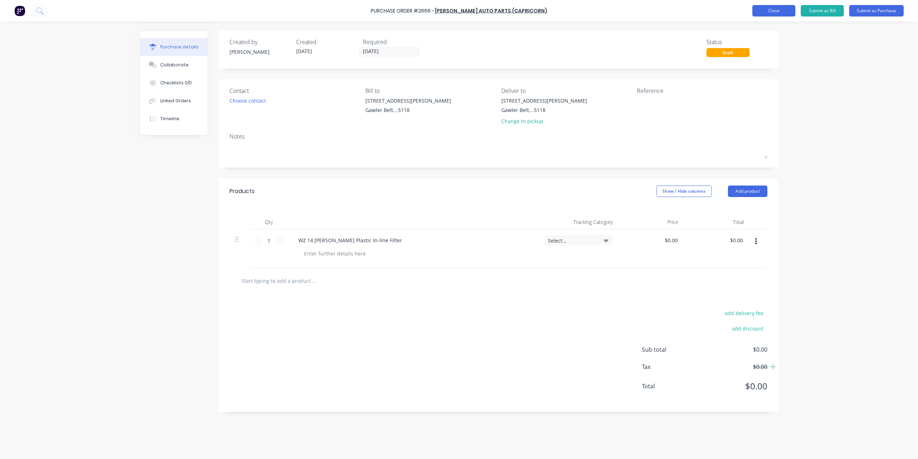
click at [776, 13] on button "Close" at bounding box center [773, 10] width 43 height 11
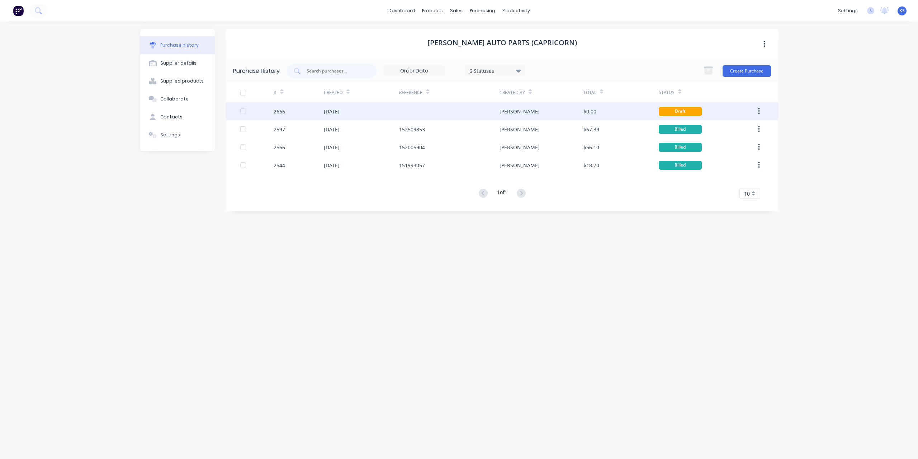
click at [340, 111] on div "[DATE]" at bounding box center [332, 112] width 16 height 8
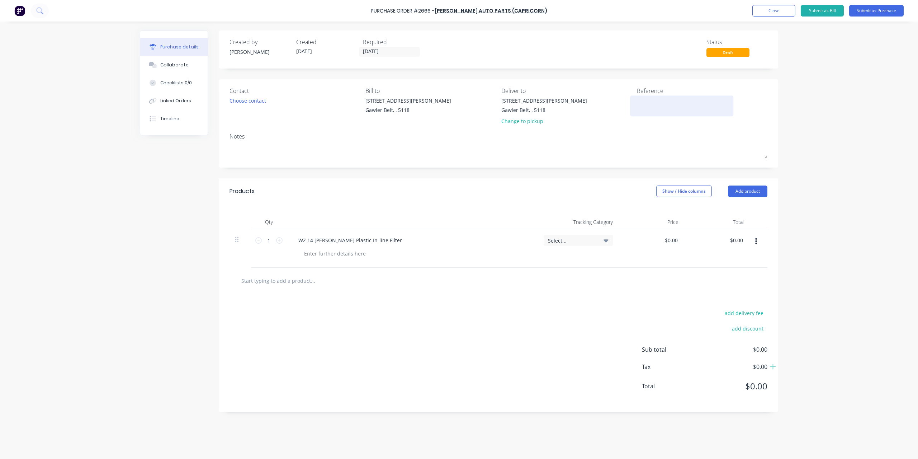
click at [651, 102] on textarea at bounding box center [682, 105] width 90 height 16
type textarea "152853756"
click at [652, 241] on div "$0.00 $0.00" at bounding box center [652, 248] width 66 height 38
click at [672, 246] on div "$0.00 $0.00" at bounding box center [652, 248] width 66 height 38
click at [676, 241] on input "0.0000" at bounding box center [671, 240] width 16 height 10
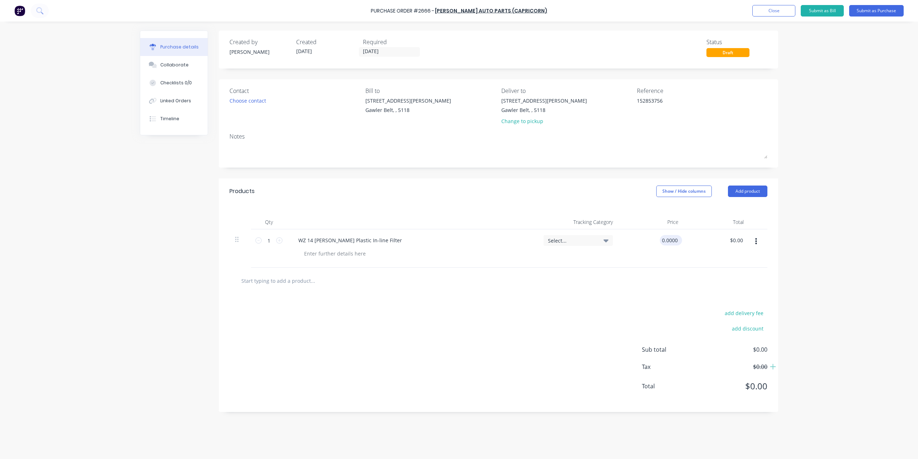
click at [676, 241] on input "0.0000" at bounding box center [669, 240] width 19 height 10
type input "$0.30"
click at [269, 240] on input "1" at bounding box center [269, 240] width 14 height 11
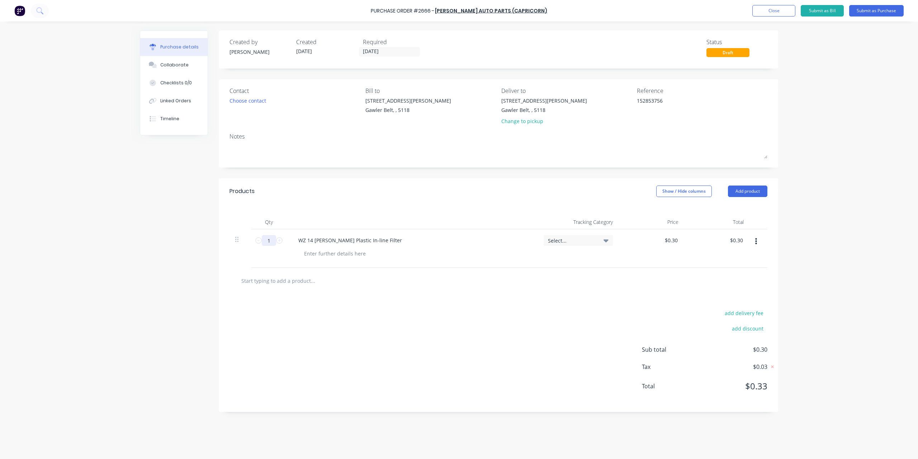
type input "3"
type input "$0.90"
type input "3"
click at [674, 237] on input "0.3" at bounding box center [673, 240] width 11 height 10
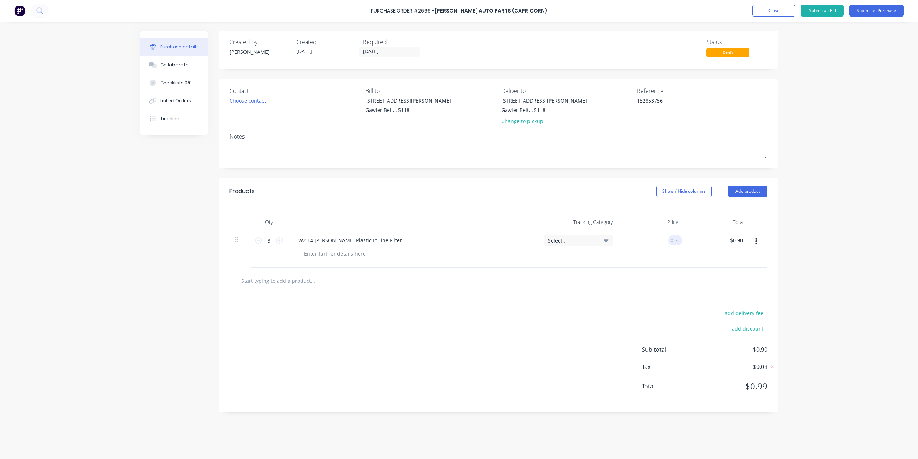
click at [674, 237] on input "0.3" at bounding box center [673, 240] width 11 height 10
type input "$7.30"
type input "$21.90"
click at [861, 13] on button "Submit as Purchase" at bounding box center [876, 10] width 55 height 11
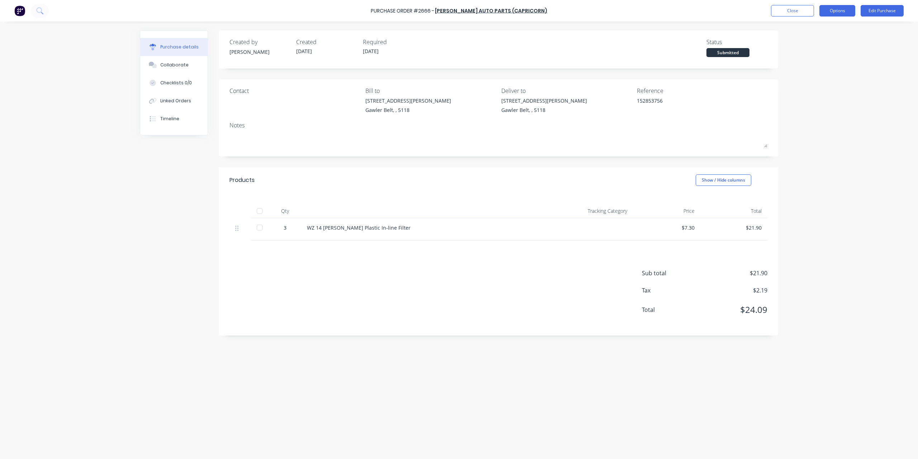
click at [830, 13] on button "Options" at bounding box center [837, 10] width 36 height 11
click at [828, 39] on div "Convert to Bill" at bounding box center [820, 43] width 55 height 10
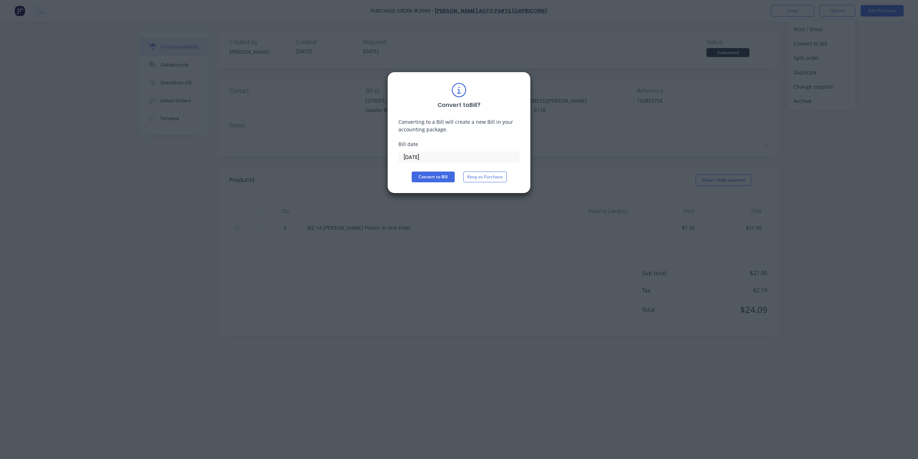
click at [431, 154] on input "[DATE]" at bounding box center [459, 157] width 120 height 11
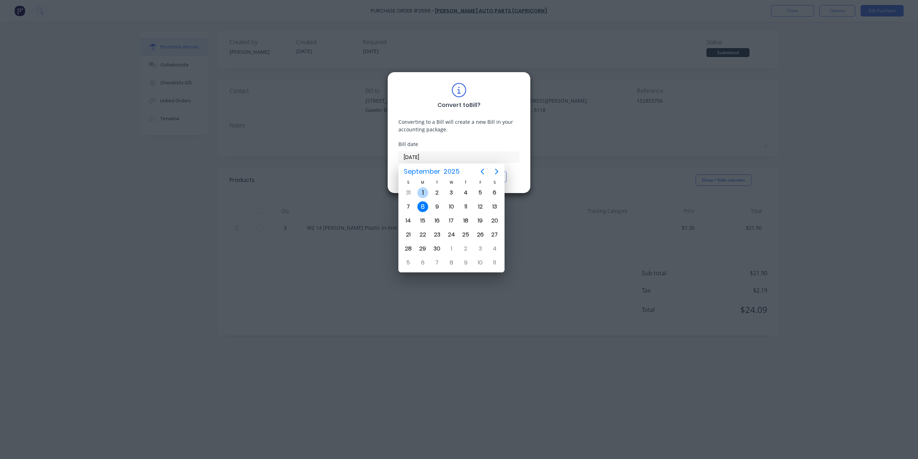
click at [421, 195] on div "1" at bounding box center [422, 192] width 11 height 11
type input "[DATE]"
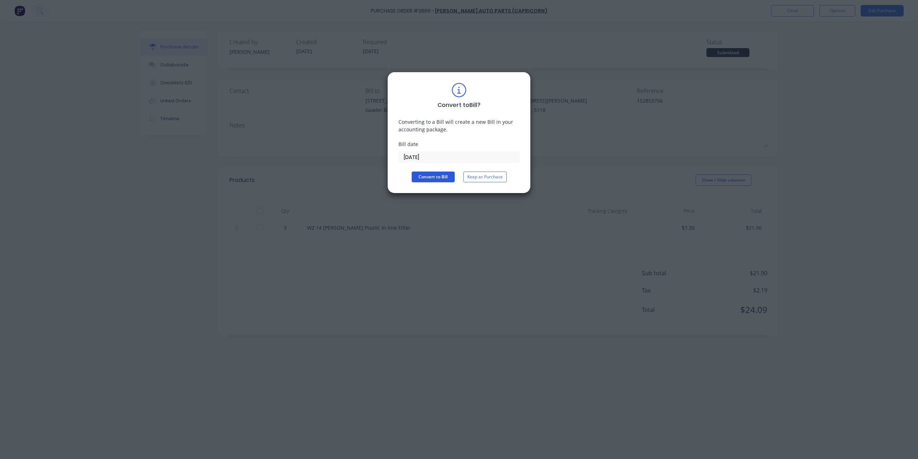
click at [431, 178] on button "Convert to Bill" at bounding box center [433, 176] width 43 height 11
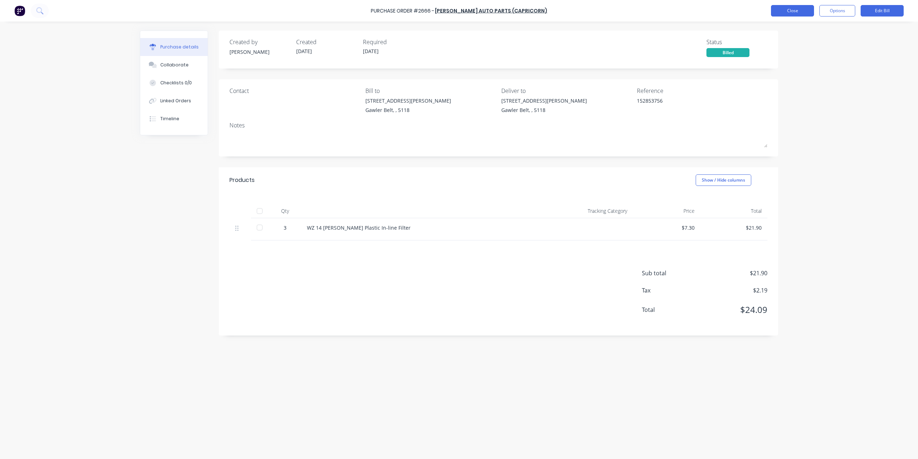
click at [786, 12] on button "Close" at bounding box center [792, 10] width 43 height 11
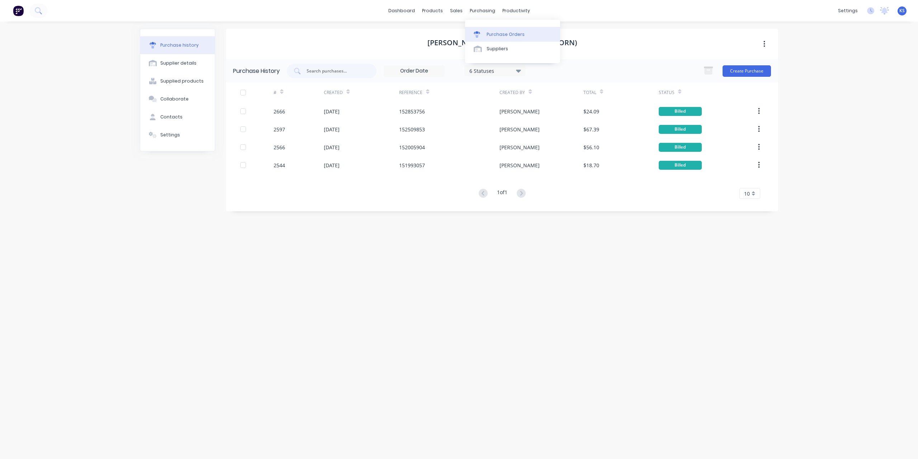
click at [487, 35] on div "Purchase Orders" at bounding box center [506, 34] width 38 height 6
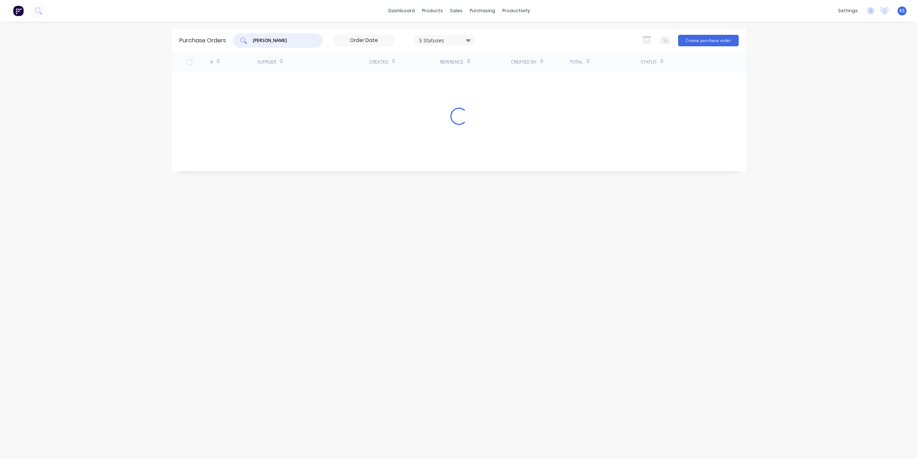
drag, startPoint x: 281, startPoint y: 38, endPoint x: 95, endPoint y: 25, distance: 186.5
click at [95, 25] on div "dashboard products sales purchasing productivity dashboard products Product Cat…" at bounding box center [459, 229] width 918 height 459
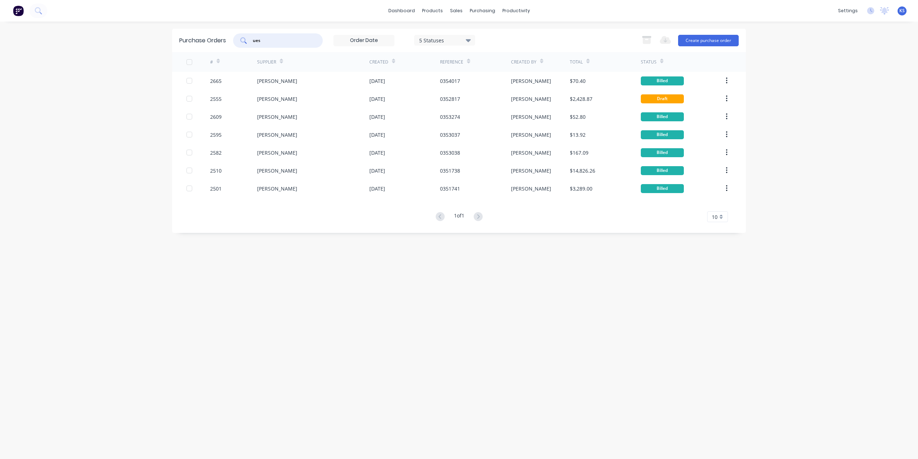
type input "ues"
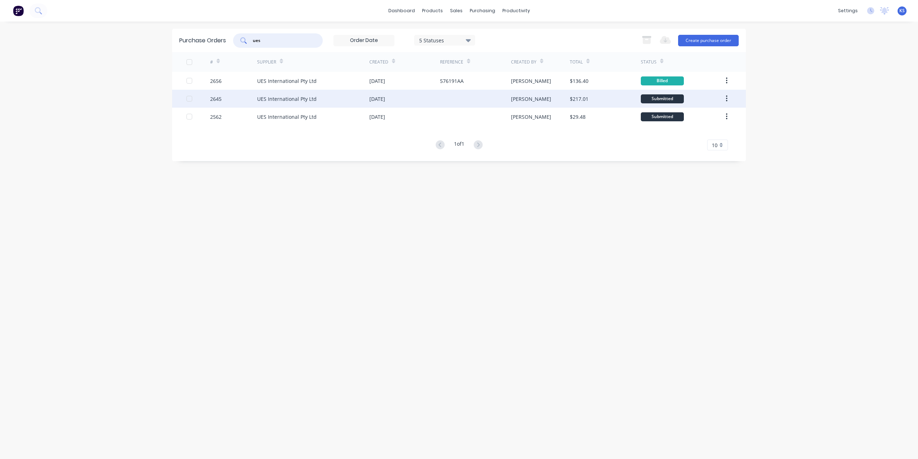
click at [295, 99] on div "UES International Pty Ltd" at bounding box center [287, 99] width 60 height 8
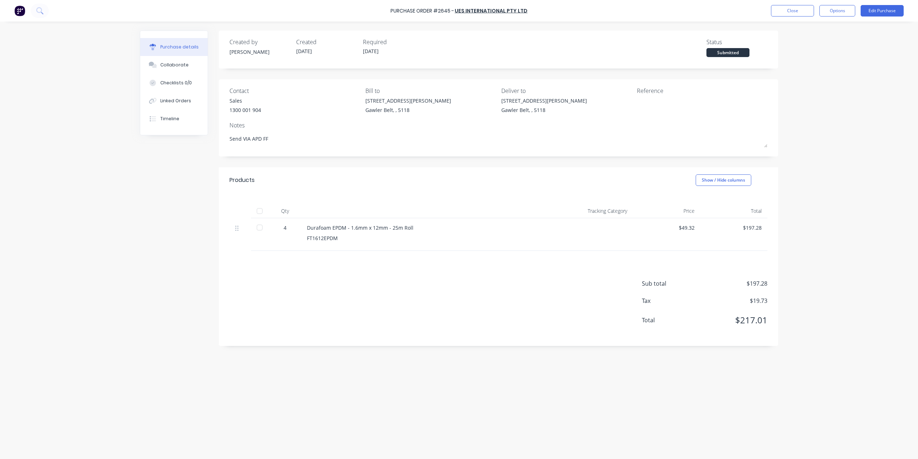
click at [259, 229] on div at bounding box center [259, 227] width 14 height 14
click at [839, 12] on button "Options" at bounding box center [837, 10] width 36 height 11
click at [812, 39] on div "Convert to Bill" at bounding box center [820, 43] width 55 height 10
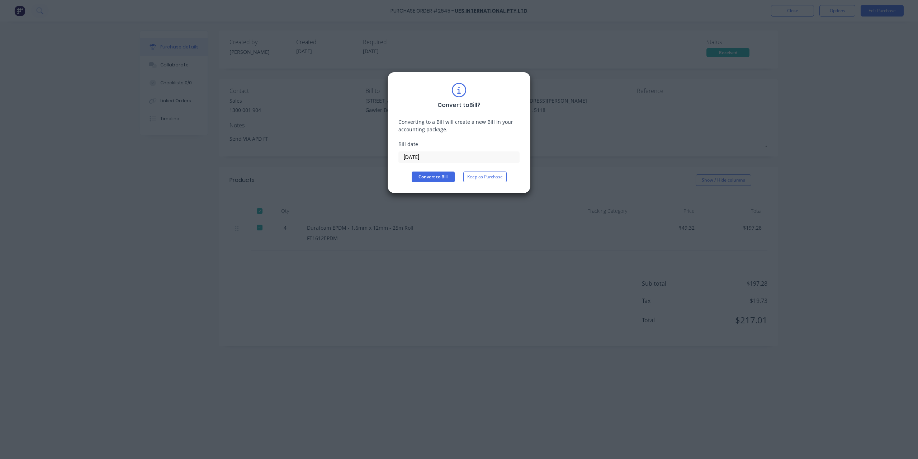
click at [445, 155] on input "[DATE]" at bounding box center [459, 157] width 120 height 11
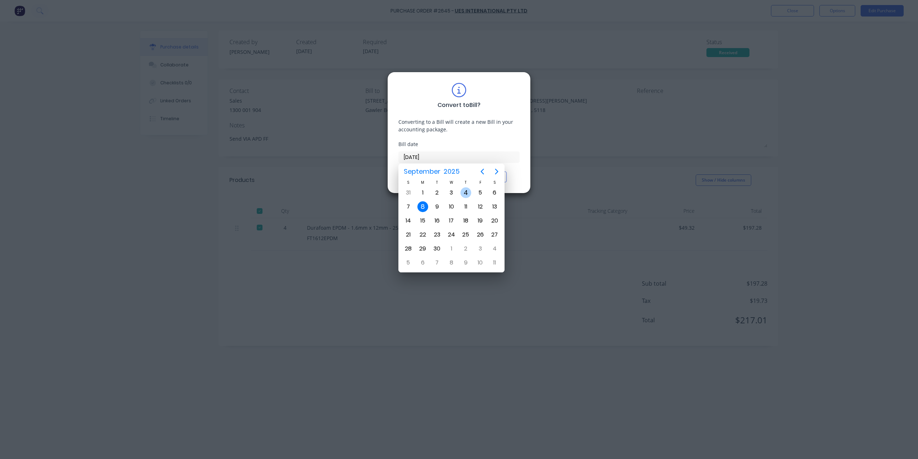
click at [465, 194] on div "4" at bounding box center [465, 192] width 11 height 11
type input "[DATE]"
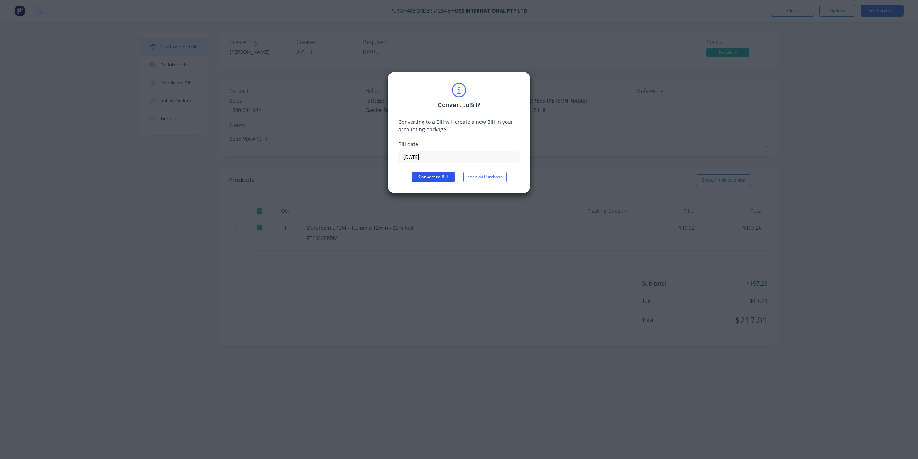
click at [433, 176] on button "Convert to Bill" at bounding box center [433, 176] width 43 height 11
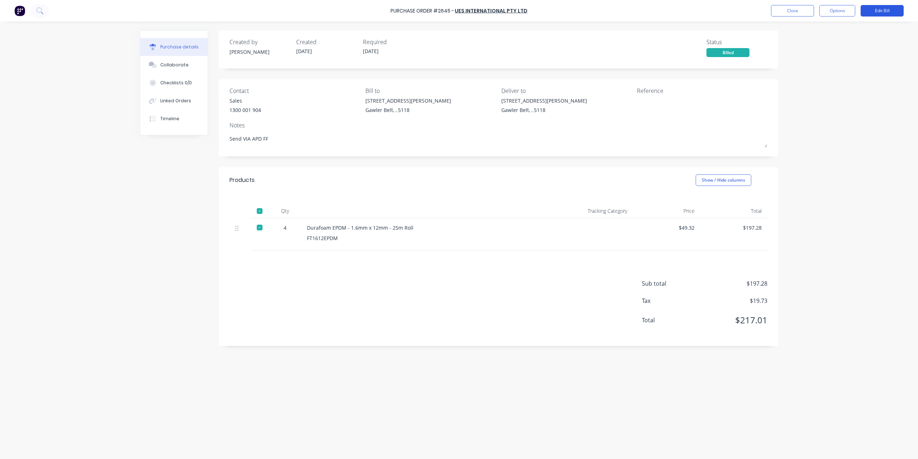
click at [867, 7] on button "Edit Bill" at bounding box center [882, 10] width 43 height 11
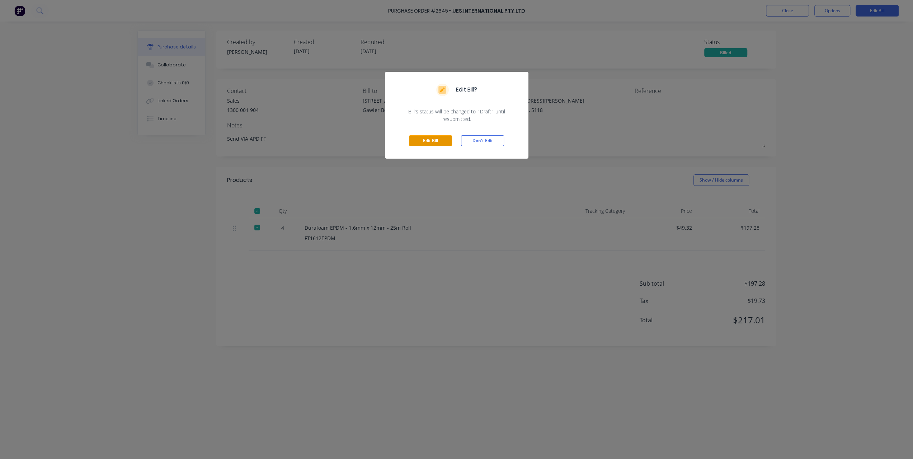
click at [436, 144] on button "Edit Bill" at bounding box center [430, 140] width 43 height 11
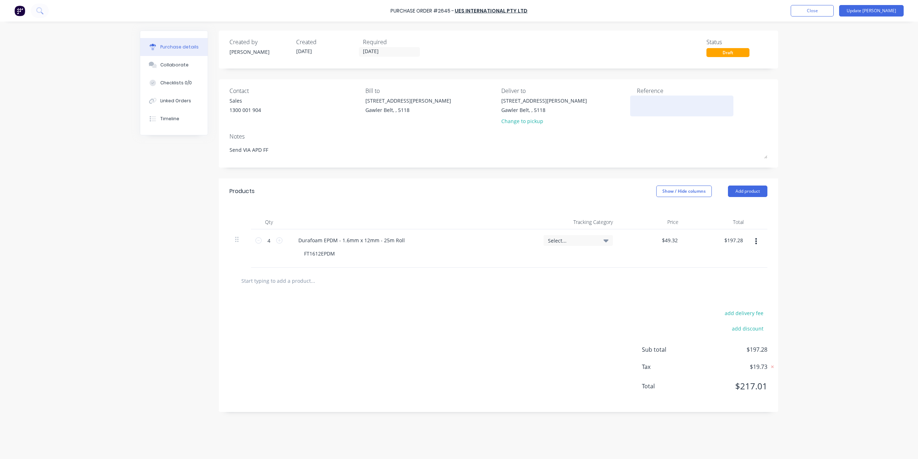
click at [680, 110] on textarea at bounding box center [682, 105] width 90 height 16
type textarea "576191"
click at [886, 9] on button "Update [PERSON_NAME]" at bounding box center [871, 10] width 65 height 11
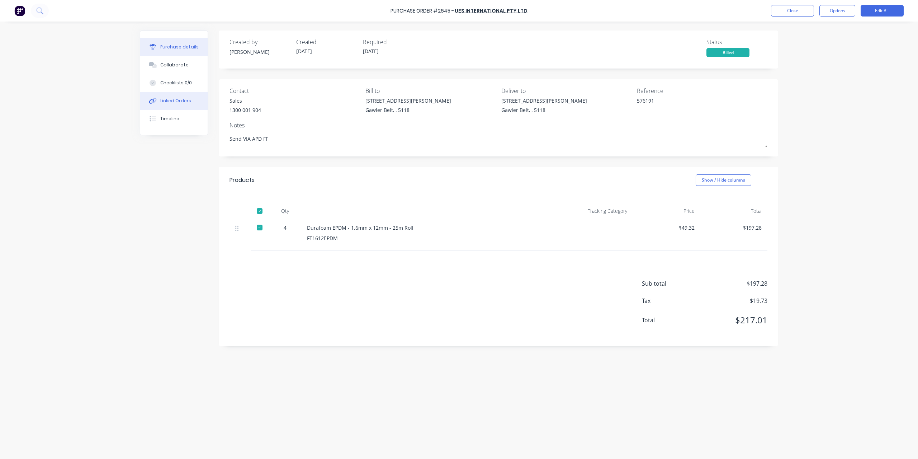
click at [173, 100] on div "Linked Orders" at bounding box center [175, 101] width 31 height 6
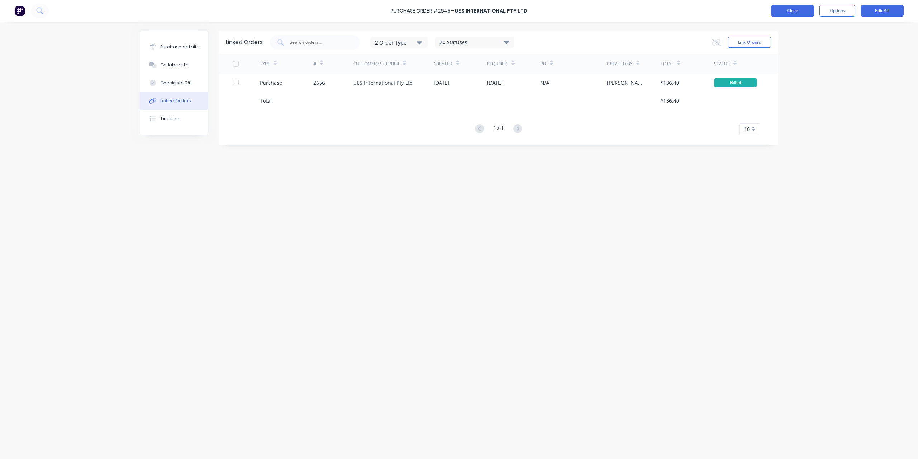
click at [790, 8] on button "Close" at bounding box center [792, 10] width 43 height 11
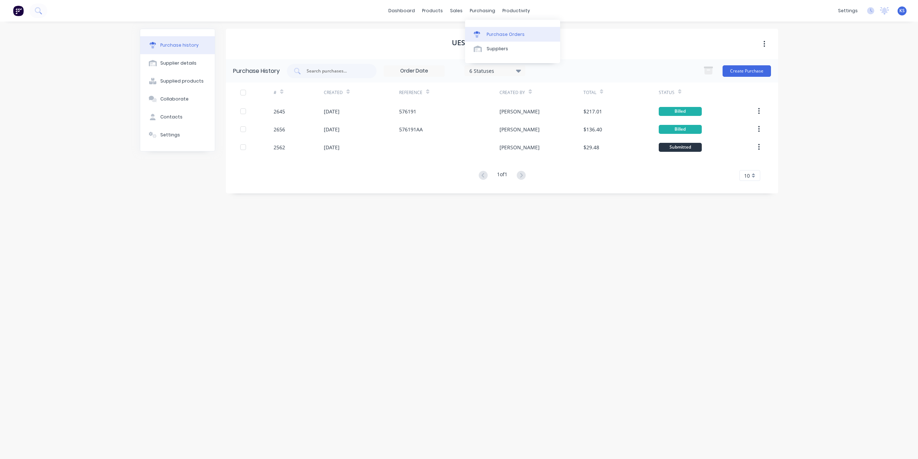
click at [494, 33] on div "Purchase Orders" at bounding box center [506, 34] width 38 height 6
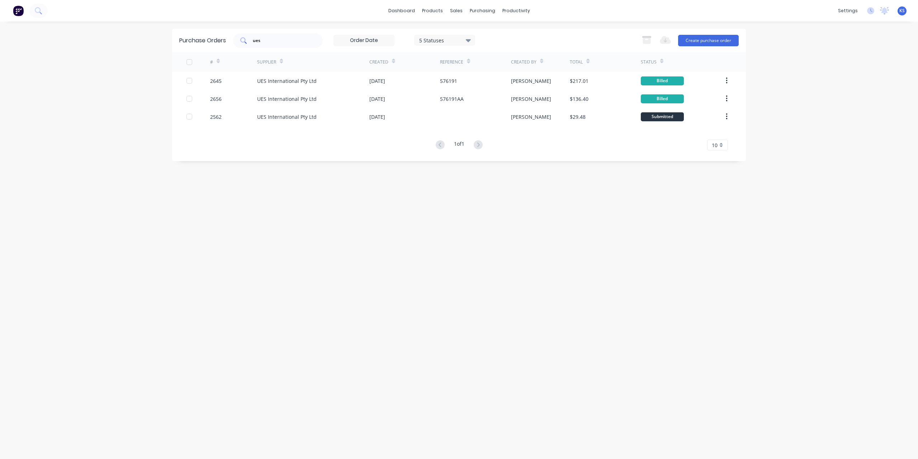
click at [258, 36] on div "ues" at bounding box center [278, 40] width 90 height 14
drag, startPoint x: 271, startPoint y: 39, endPoint x: 199, endPoint y: 45, distance: 71.6
click at [199, 45] on div "Purchase Orders ues 5 Statuses 5 Statuses Export to Excel (XLSX) Create purchas…" at bounding box center [459, 40] width 574 height 23
type input "capral"
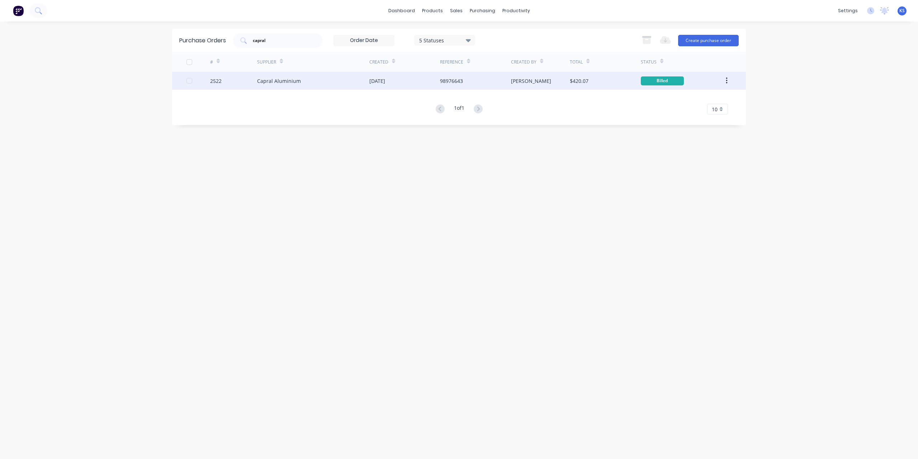
click at [297, 81] on div "Capral Aluminium" at bounding box center [279, 81] width 44 height 8
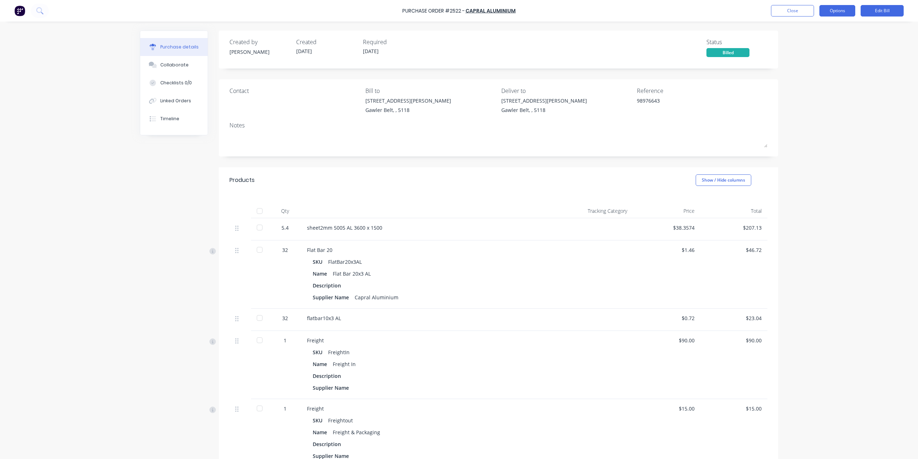
click at [840, 15] on div "Purchase Order #2522 - Capral Aluminium Close Options Edit Bill" at bounding box center [459, 11] width 918 height 22
click at [840, 14] on button "Options" at bounding box center [837, 10] width 36 height 11
click at [906, 37] on div "Purchase Order #2522 - Capral Aluminium Close Options Print / Email Convert to …" at bounding box center [459, 229] width 918 height 459
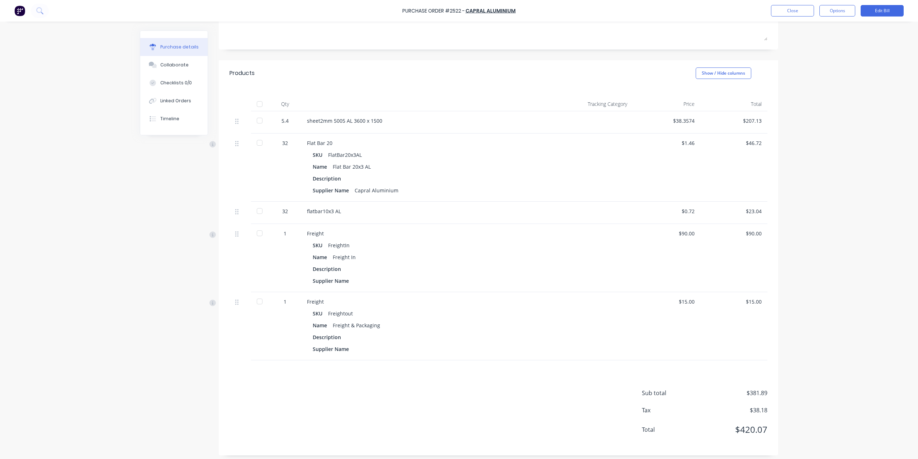
scroll to position [108, 0]
click at [172, 115] on div "Timeline" at bounding box center [169, 118] width 19 height 6
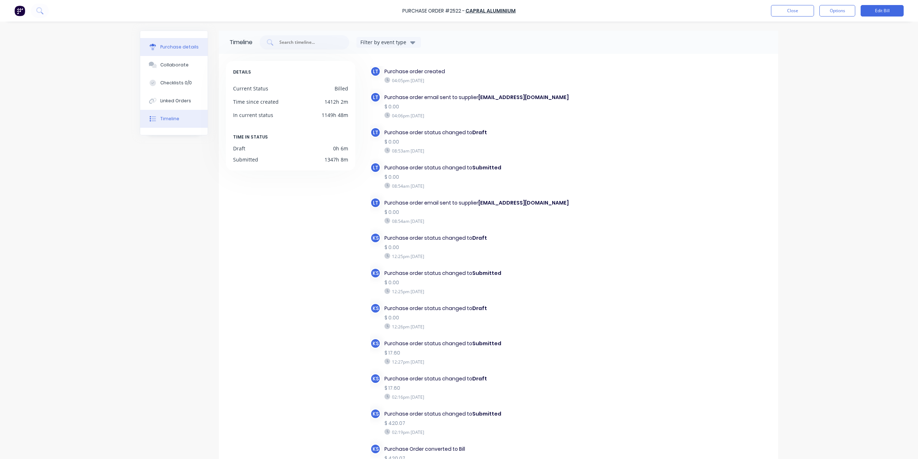
click at [169, 50] on button "Purchase details" at bounding box center [173, 47] width 67 height 18
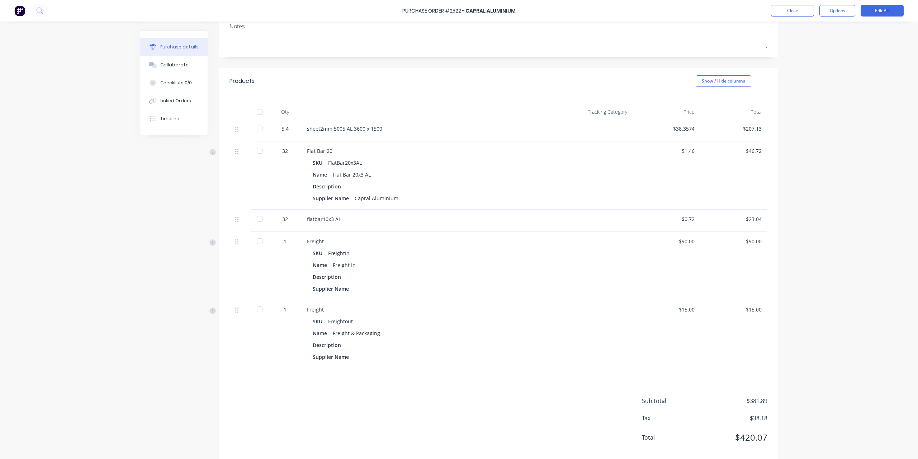
scroll to position [110, 0]
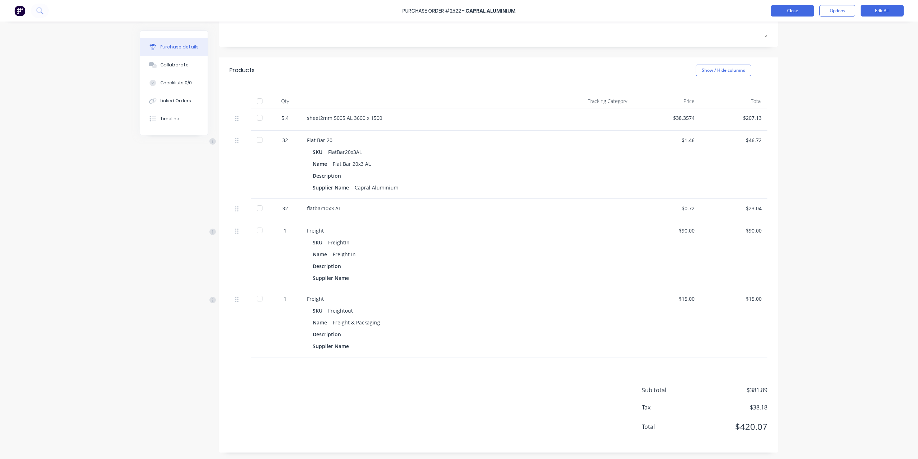
click at [787, 14] on button "Close" at bounding box center [792, 10] width 43 height 11
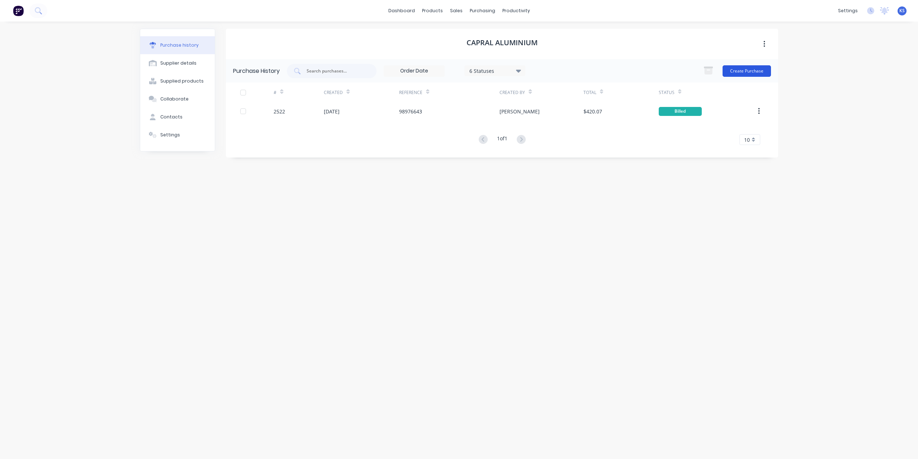
click at [757, 69] on button "Create Purchase" at bounding box center [746, 70] width 48 height 11
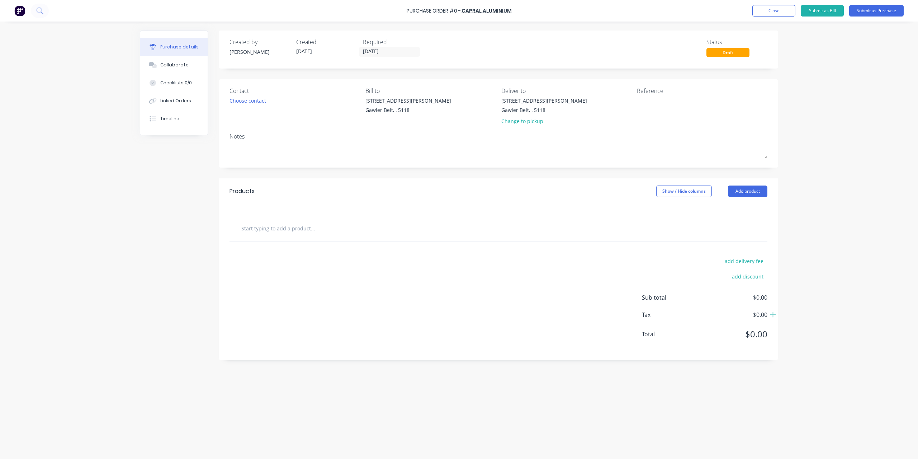
click at [268, 228] on input "text" at bounding box center [312, 228] width 143 height 14
click at [653, 103] on textarea at bounding box center [682, 105] width 90 height 16
type textarea "950036437"
click at [341, 221] on div at bounding box center [498, 228] width 538 height 26
click at [325, 233] on input "text" at bounding box center [312, 228] width 143 height 14
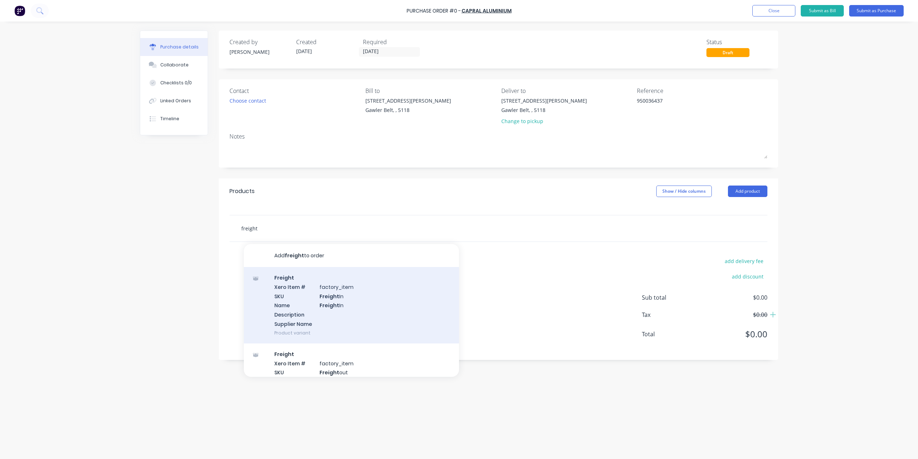
type input "freight"
click at [300, 301] on div "Freight Xero Item # factory_item SKU Freight In Name Freight In Description Sup…" at bounding box center [351, 305] width 215 height 76
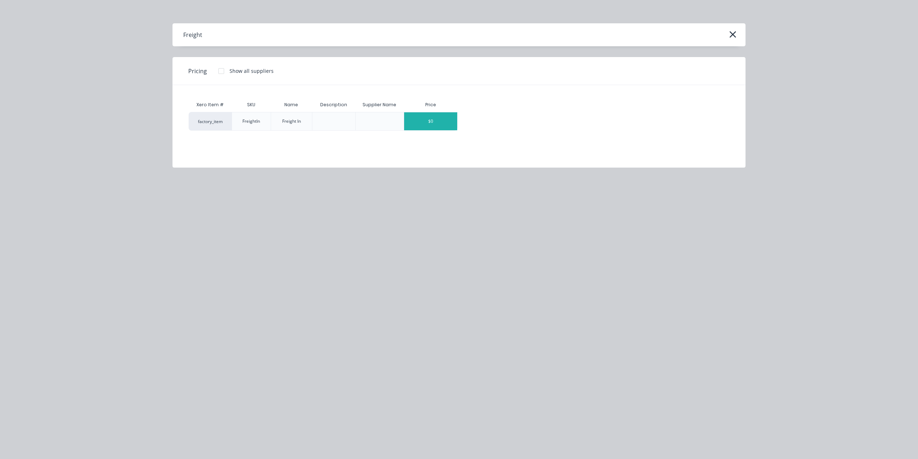
click at [433, 120] on div "$0" at bounding box center [430, 121] width 53 height 18
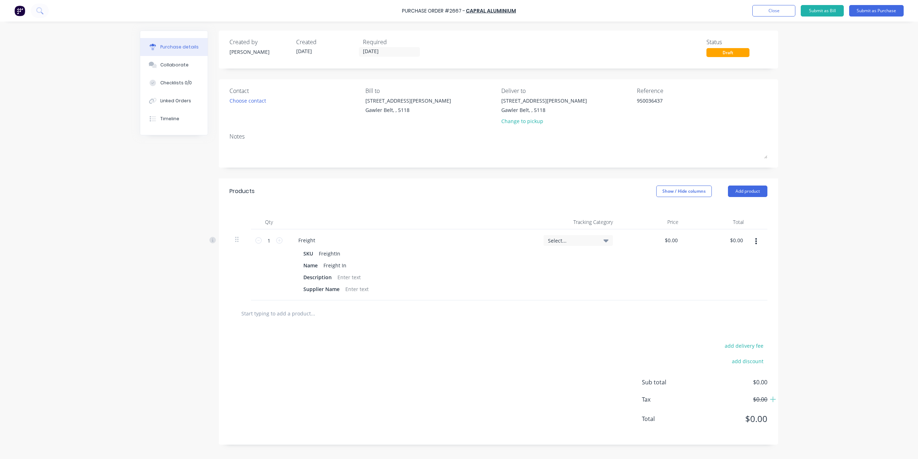
click at [291, 318] on input "text" at bounding box center [312, 313] width 143 height 14
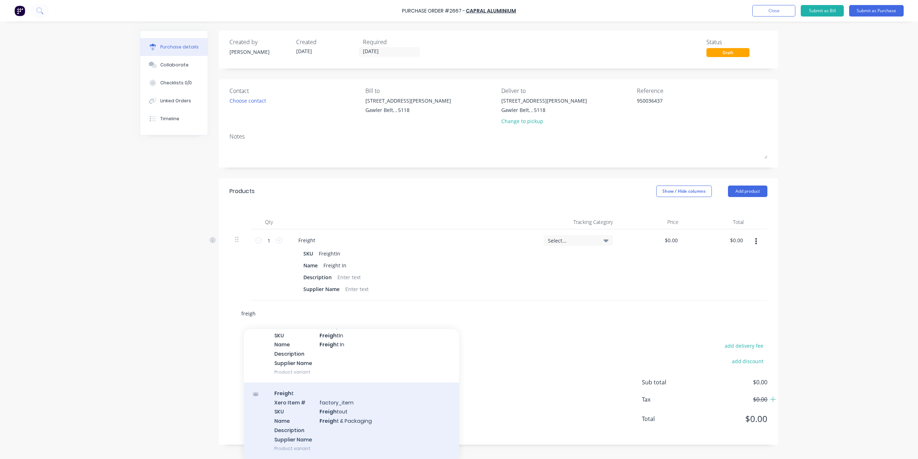
scroll to position [73, 0]
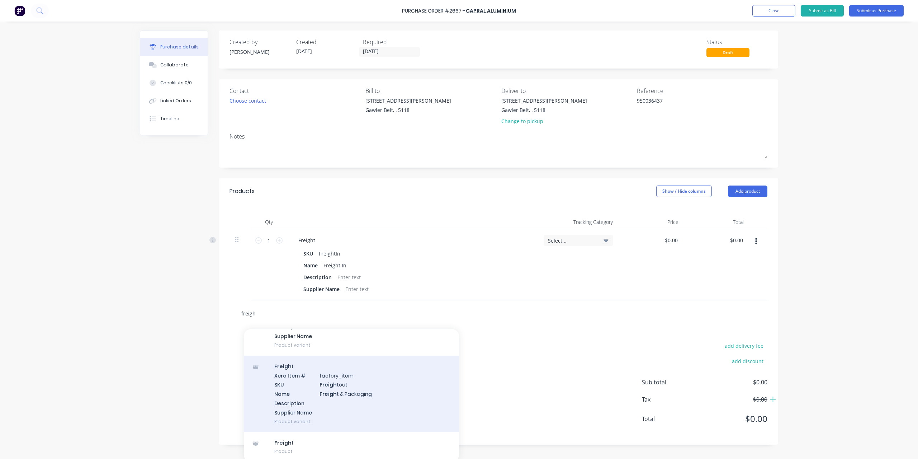
type input "freigh"
click at [343, 383] on div "Freigh t Xero Item # factory_item SKU Freigh tout Name Freigh t & Packaging Des…" at bounding box center [351, 393] width 215 height 76
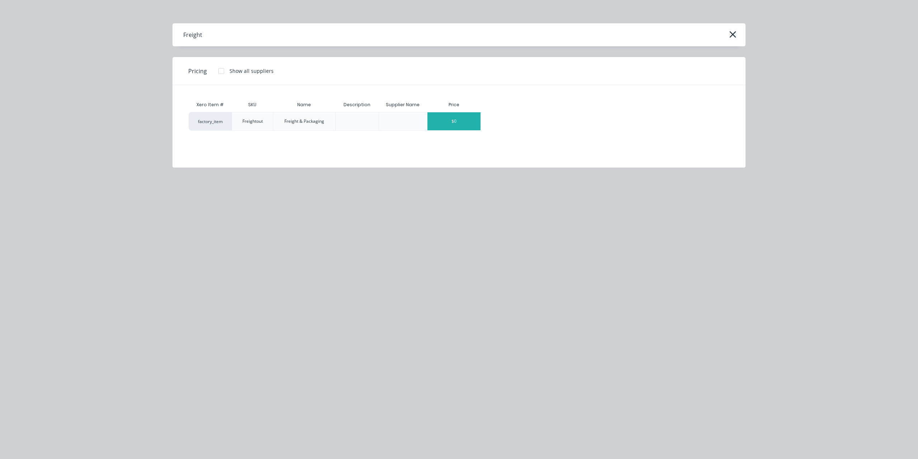
click at [454, 127] on div "$0" at bounding box center [453, 121] width 53 height 18
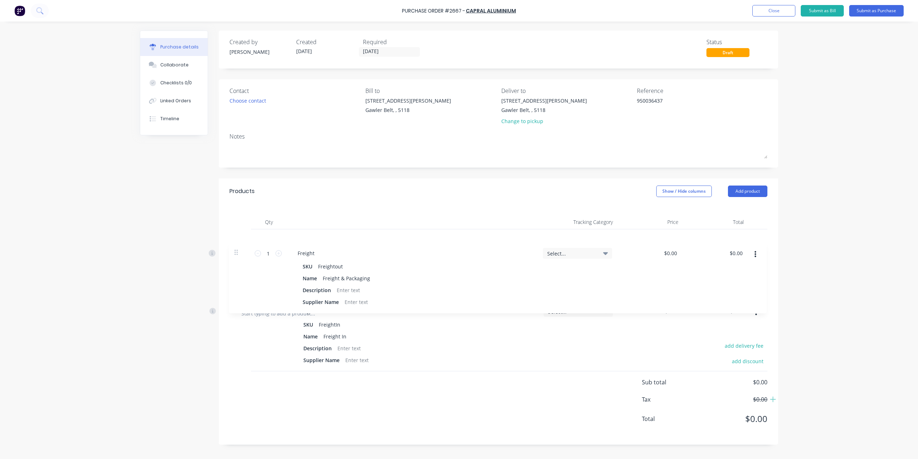
drag, startPoint x: 233, startPoint y: 312, endPoint x: 237, endPoint y: 250, distance: 61.8
click at [237, 250] on div "1 1 Freight SKU FreightIn Name Freight In Description Supplier Name Select... $…" at bounding box center [498, 264] width 538 height 71
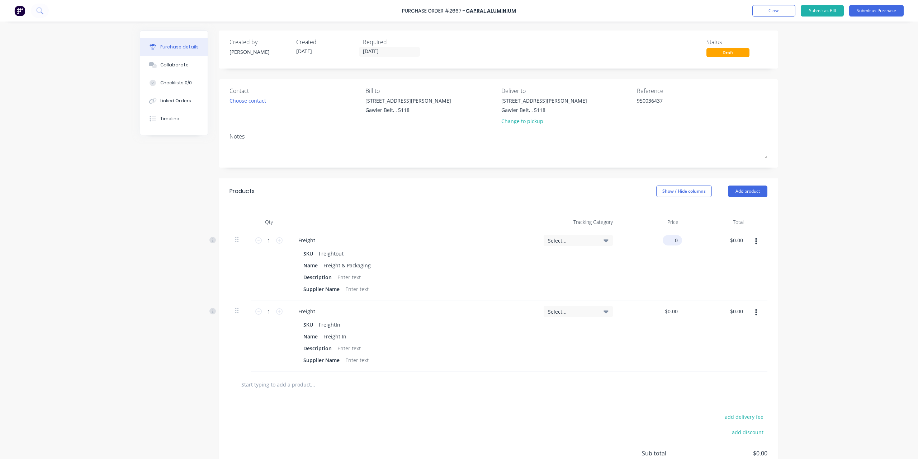
click at [673, 241] on input "0" at bounding box center [671, 240] width 16 height 10
click at [677, 241] on div "$0.00 0" at bounding box center [675, 240] width 13 height 10
type input "0"
click at [674, 241] on input "0" at bounding box center [674, 240] width 10 height 10
type input "$15.00"
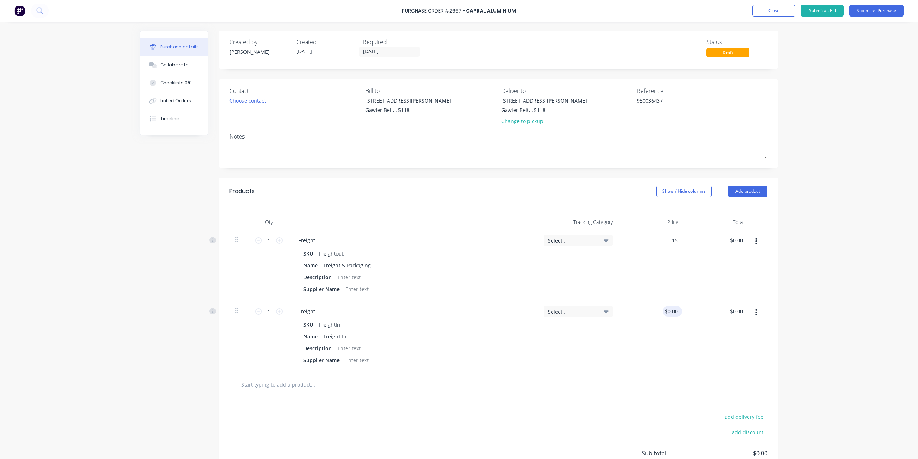
type input "$15.00"
click at [666, 314] on input "0.0000" at bounding box center [669, 311] width 19 height 10
click at [666, 310] on input "0.0000" at bounding box center [669, 311] width 19 height 10
click at [677, 311] on div "$0.00 $0.00" at bounding box center [672, 311] width 19 height 10
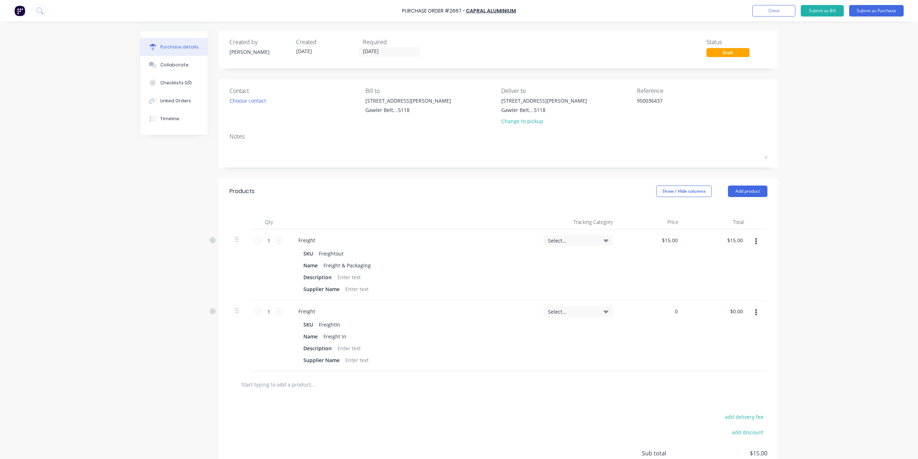
drag, startPoint x: 674, startPoint y: 309, endPoint x: 639, endPoint y: 309, distance: 35.5
click at [639, 309] on div "0 0" at bounding box center [652, 335] width 66 height 71
type input "$90.00"
click at [335, 392] on div at bounding box center [498, 384] width 538 height 26
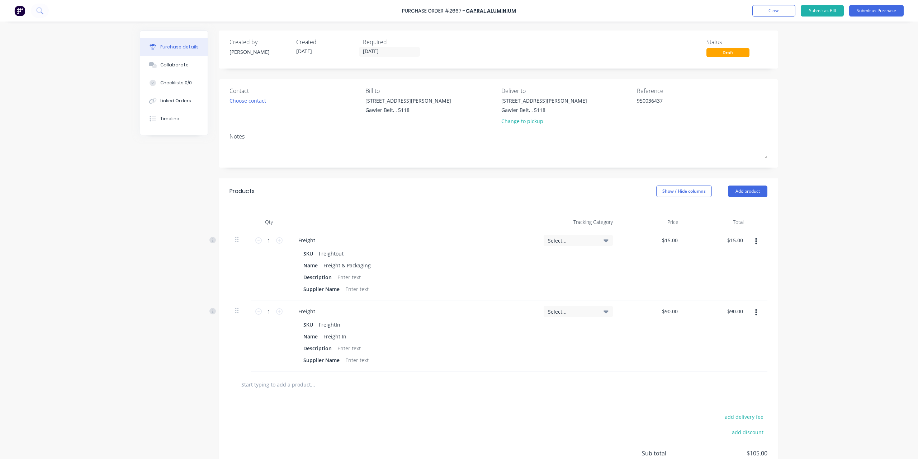
click at [274, 386] on input "text" at bounding box center [312, 384] width 143 height 14
type input "1"
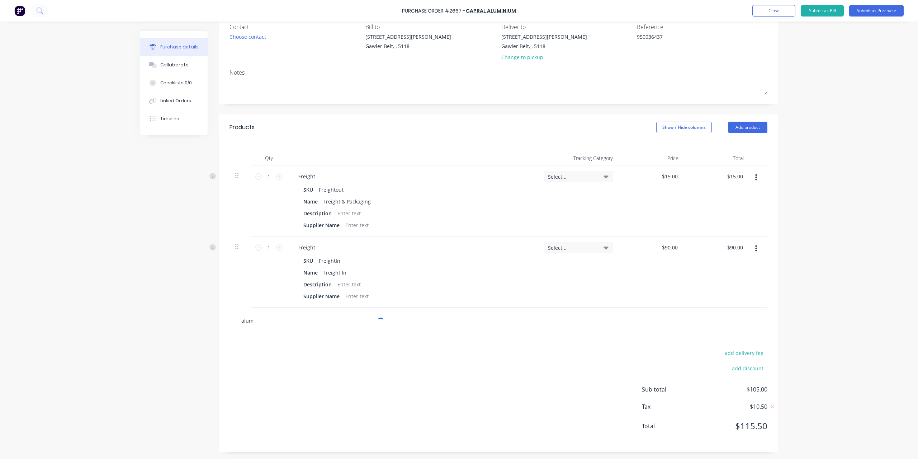
scroll to position [63, 0]
drag, startPoint x: 249, startPoint y: 322, endPoint x: 218, endPoint y: 322, distance: 30.5
click at [219, 322] on div "alum 1200x2400 Add alum 1200x2400 to order No results found" at bounding box center [498, 321] width 559 height 26
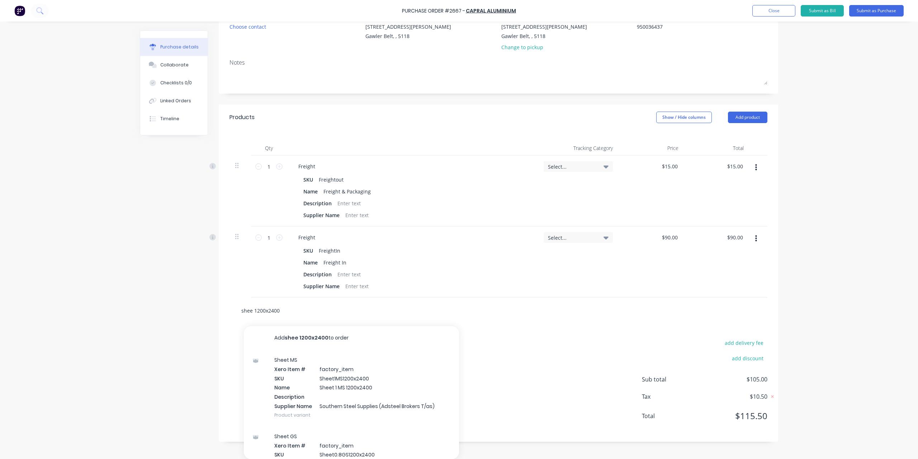
type input "sheet 1200x2400"
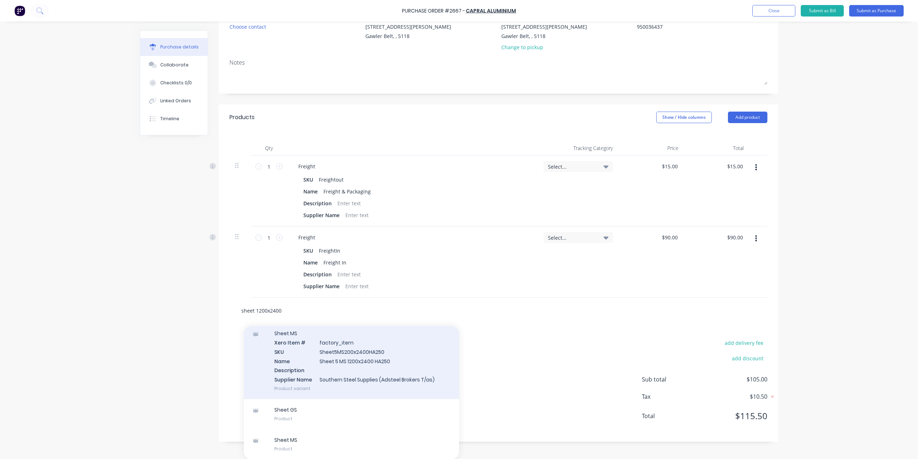
scroll to position [152, 0]
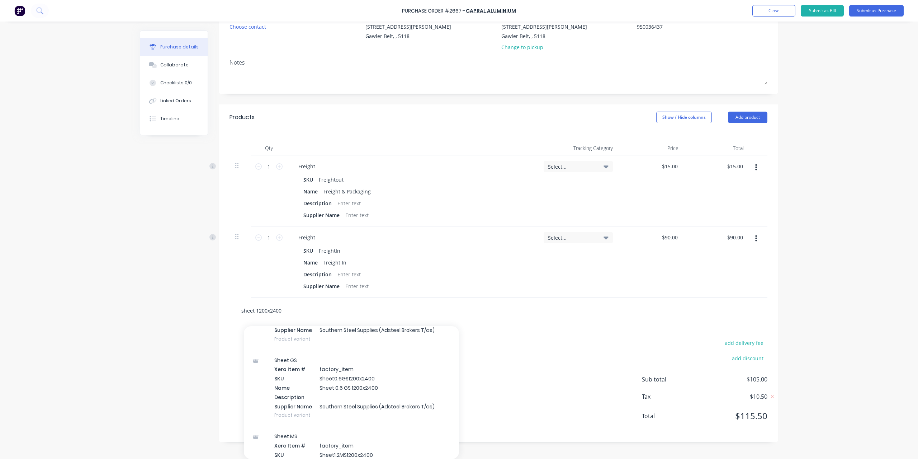
drag, startPoint x: 272, startPoint y: 311, endPoint x: 40, endPoint y: 292, distance: 232.7
click at [40, 292] on div "Purchase Order #2667 - Capral Aluminium Add product Close Submit as Bill Submit…" at bounding box center [459, 229] width 918 height 459
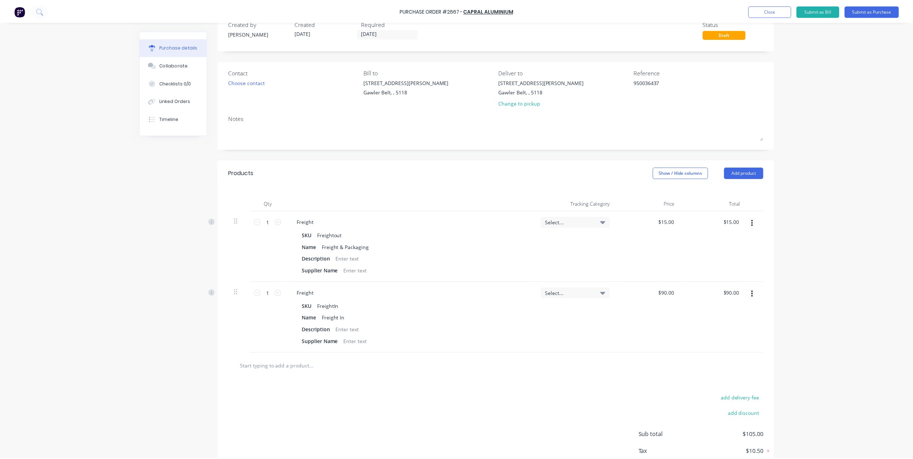
scroll to position [0, 0]
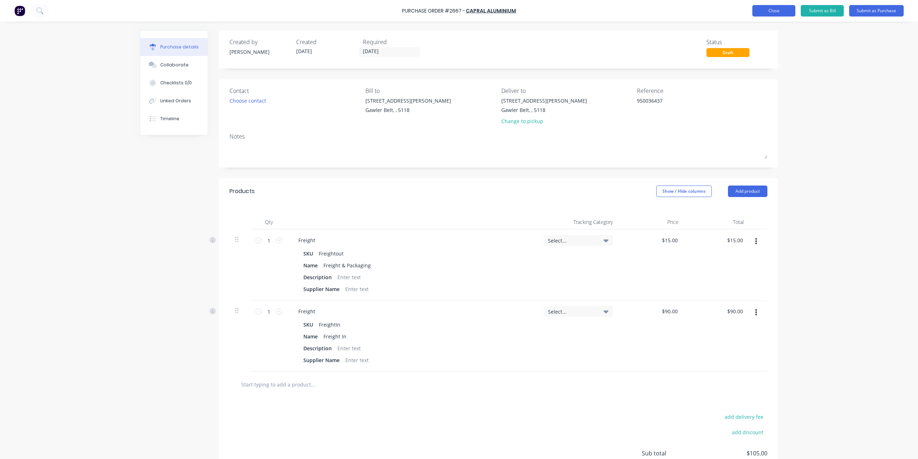
click at [755, 7] on button "Close" at bounding box center [773, 10] width 43 height 11
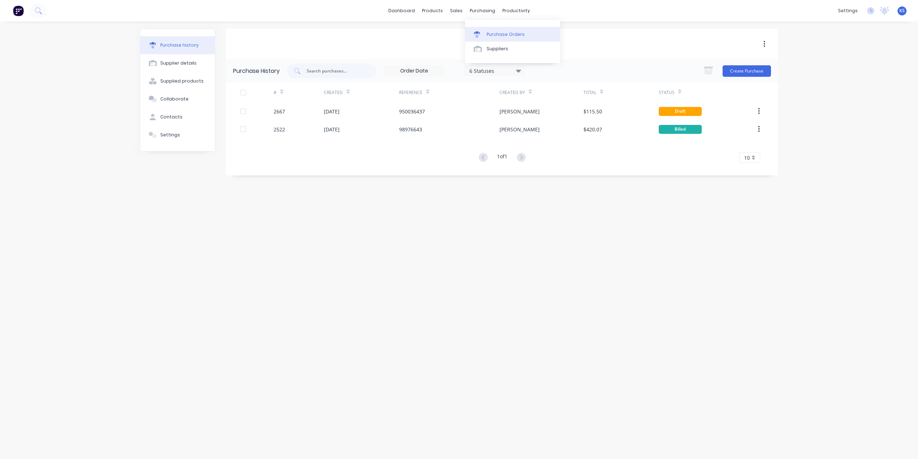
click at [489, 34] on div "Purchase Orders" at bounding box center [506, 34] width 38 height 6
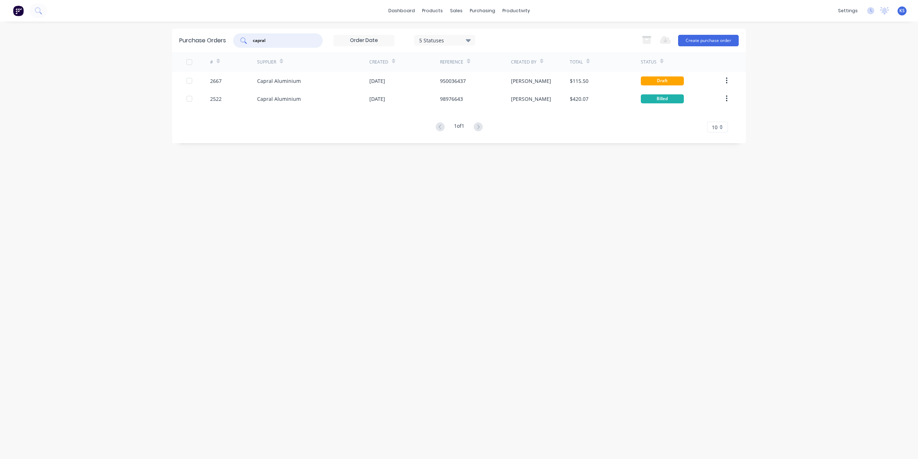
drag, startPoint x: 298, startPoint y: 41, endPoint x: 137, endPoint y: 62, distance: 161.9
click at [137, 62] on div "dashboard products sales purchasing productivity dashboard products Product Cat…" at bounding box center [459, 229] width 918 height 459
type input "ferroc"
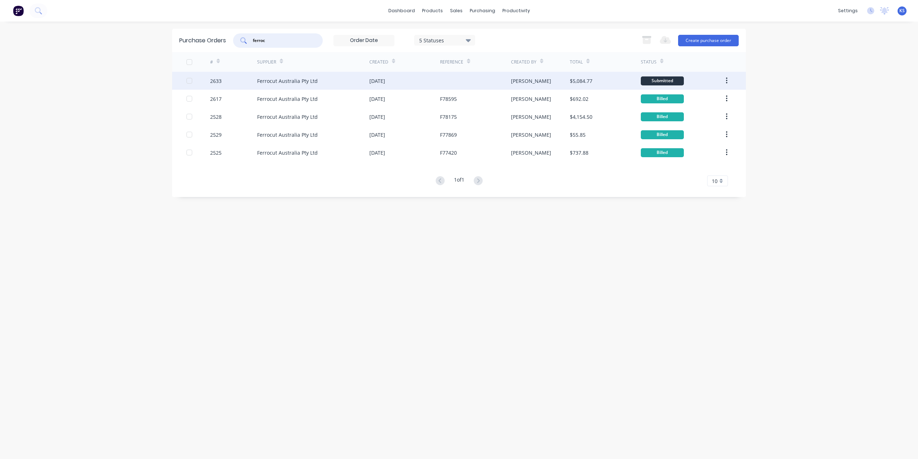
click at [289, 80] on div "Ferrocut Australia Pty Ltd" at bounding box center [287, 81] width 61 height 8
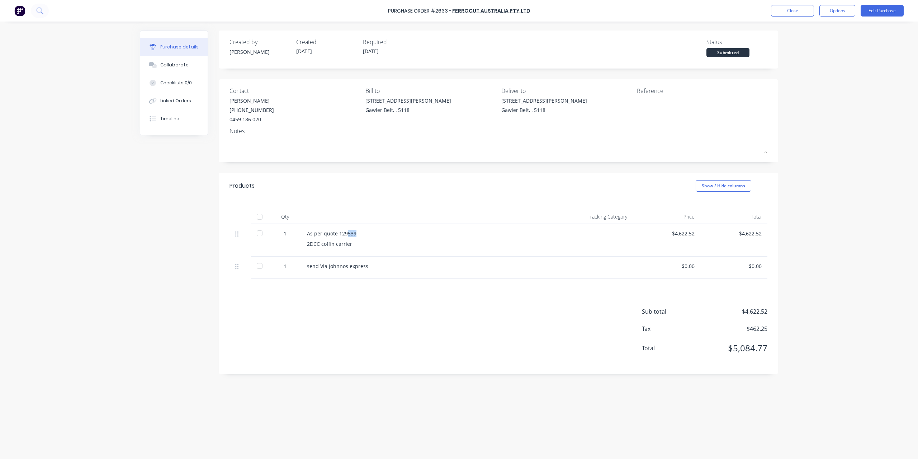
drag, startPoint x: 346, startPoint y: 232, endPoint x: 373, endPoint y: 227, distance: 26.9
click at [373, 227] on div "As per quote 129539 2DCC coffin carrier" at bounding box center [426, 240] width 251 height 33
click at [170, 63] on div "Collaborate" at bounding box center [174, 65] width 28 height 6
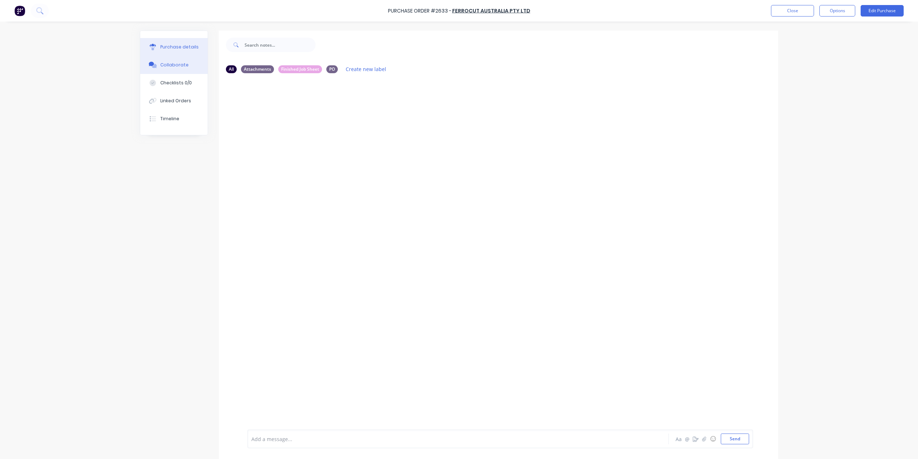
click at [184, 45] on div "Purchase details" at bounding box center [179, 47] width 38 height 6
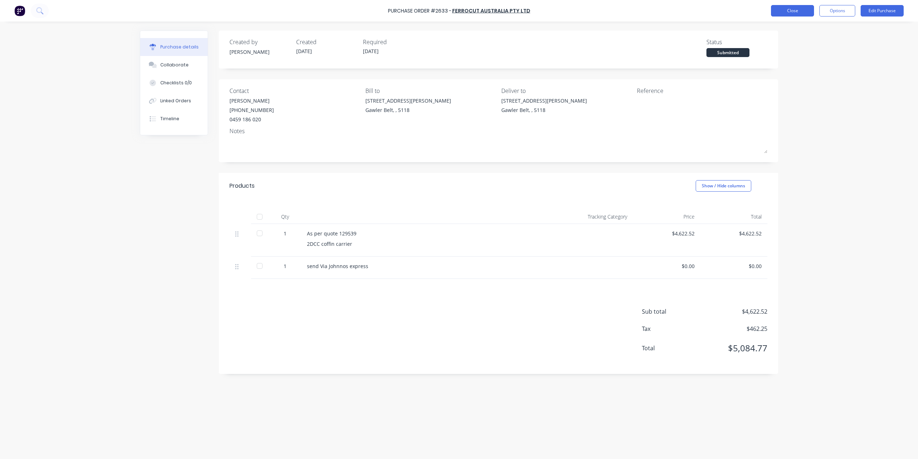
click at [784, 9] on button "Close" at bounding box center [792, 10] width 43 height 11
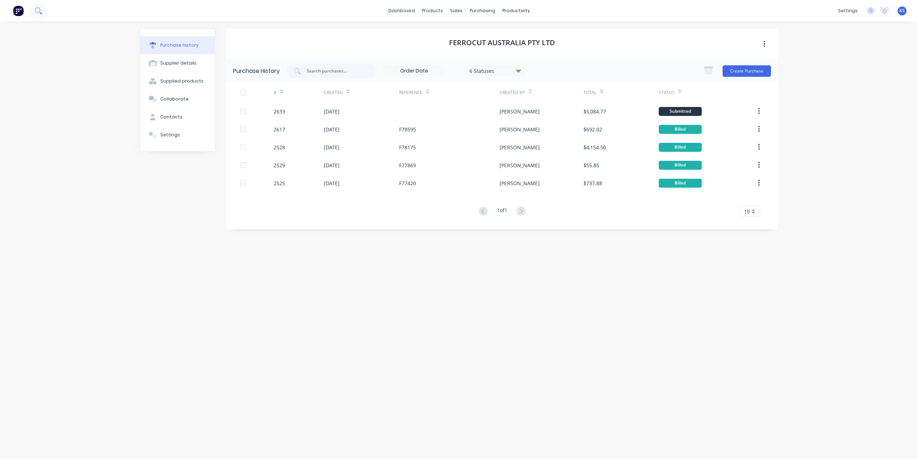
click at [44, 9] on button at bounding box center [38, 11] width 18 height 14
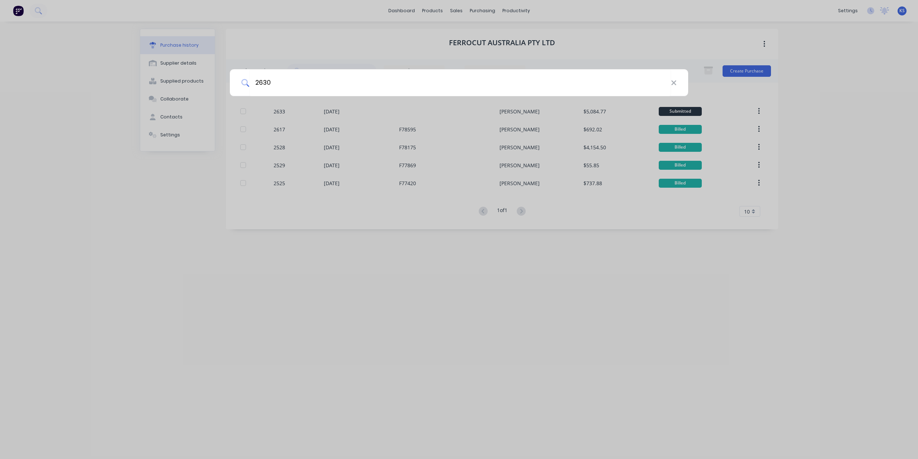
type input "2630"
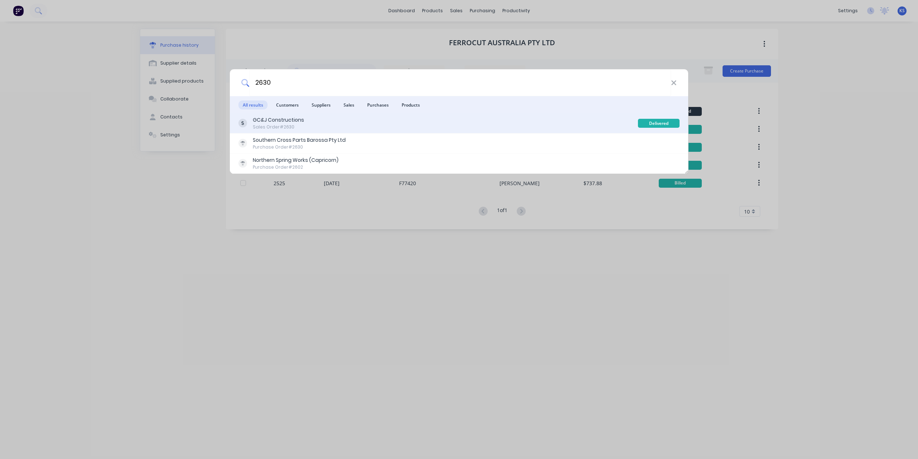
click at [291, 127] on div "Sales Order #2630" at bounding box center [278, 127] width 51 height 6
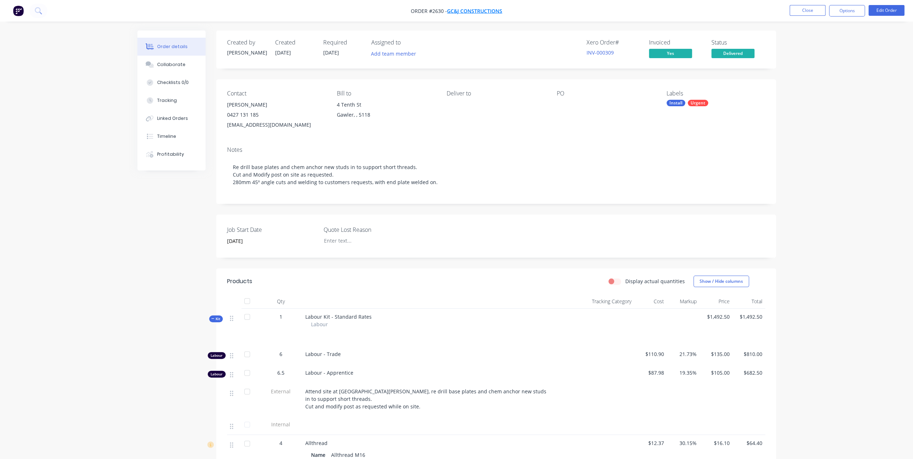
click at [458, 10] on span "GC&J Constructions" at bounding box center [474, 11] width 55 height 7
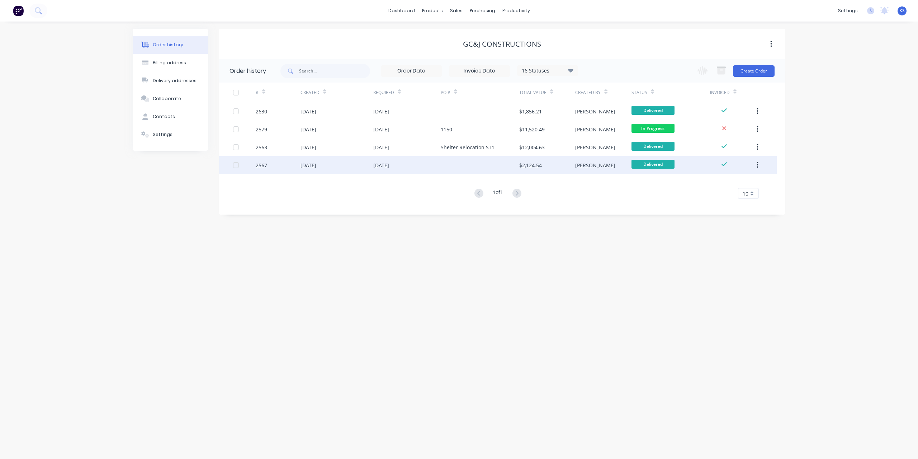
click at [309, 162] on div "[DATE]" at bounding box center [308, 165] width 16 height 8
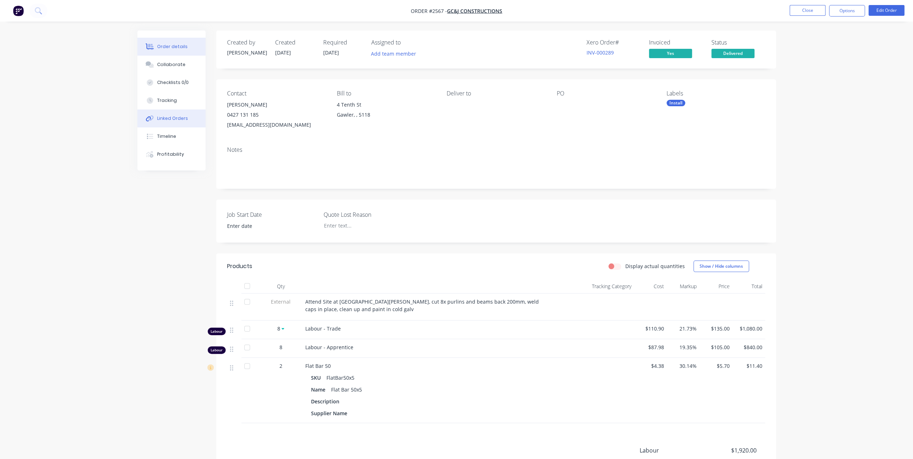
click at [178, 113] on button "Linked Orders" at bounding box center [171, 118] width 68 height 18
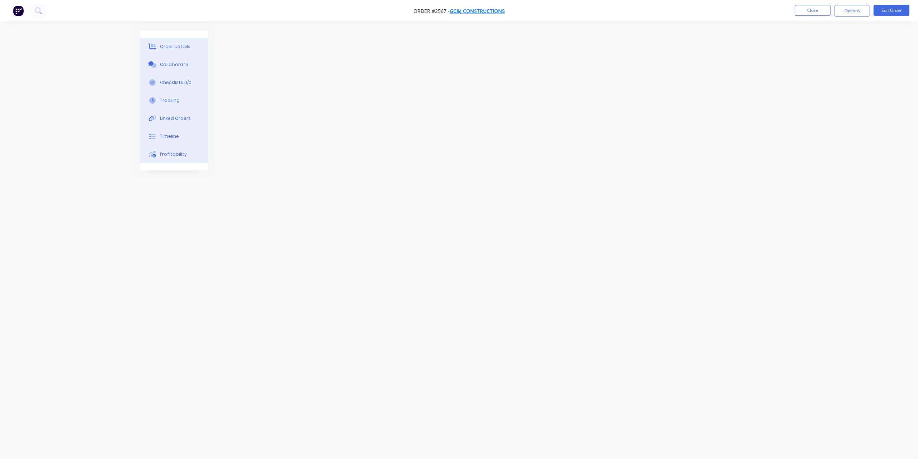
click at [499, 8] on span "GC&J Constructions" at bounding box center [477, 11] width 55 height 7
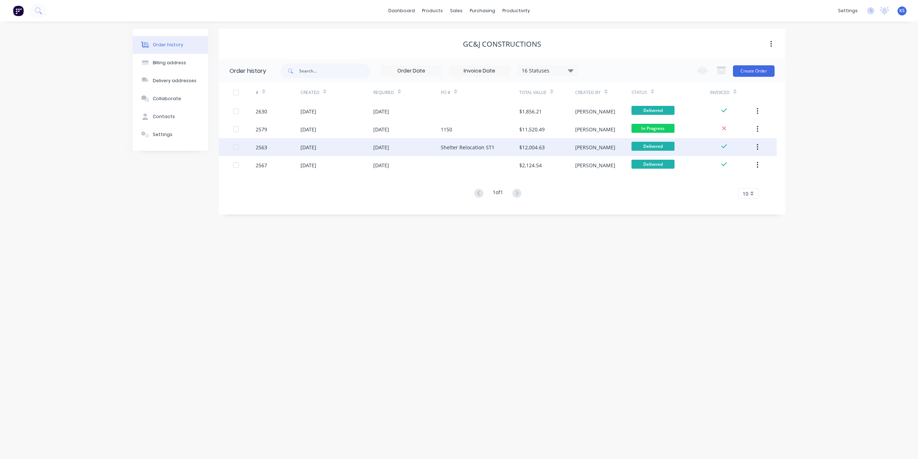
click at [381, 146] on div "[DATE]" at bounding box center [381, 147] width 16 height 8
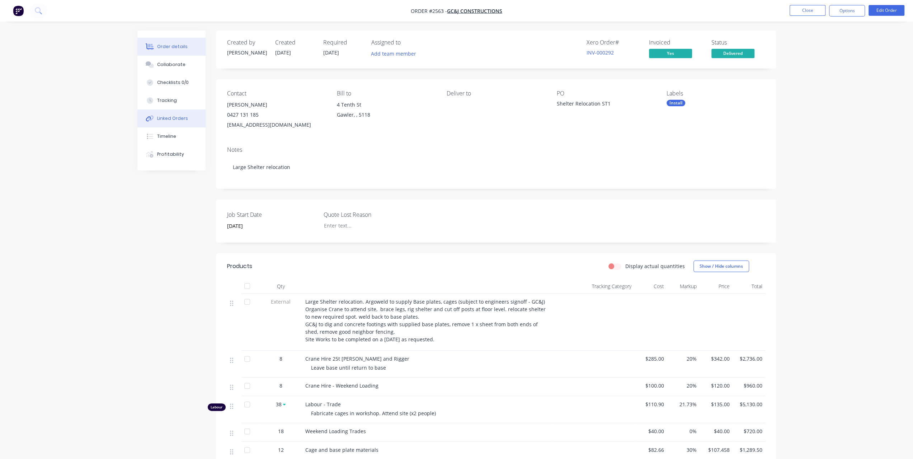
click at [174, 116] on div "Linked Orders" at bounding box center [172, 118] width 31 height 6
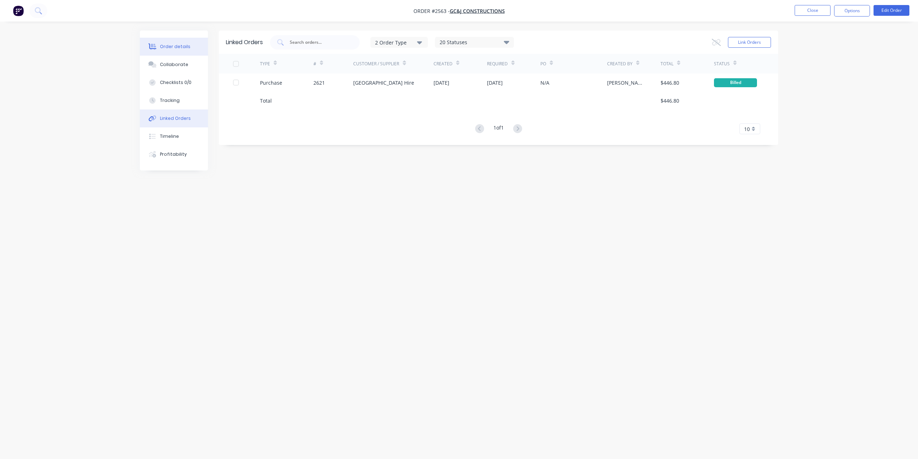
click at [183, 46] on div "Order details" at bounding box center [175, 46] width 30 height 6
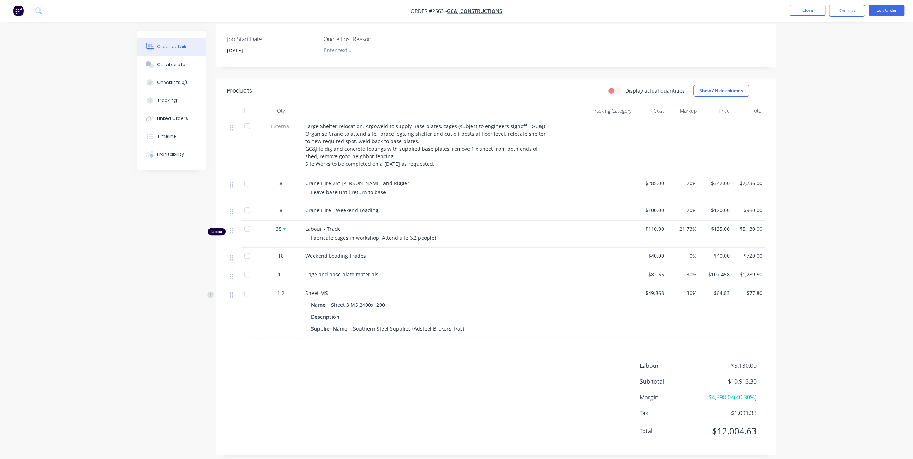
scroll to position [179, 0]
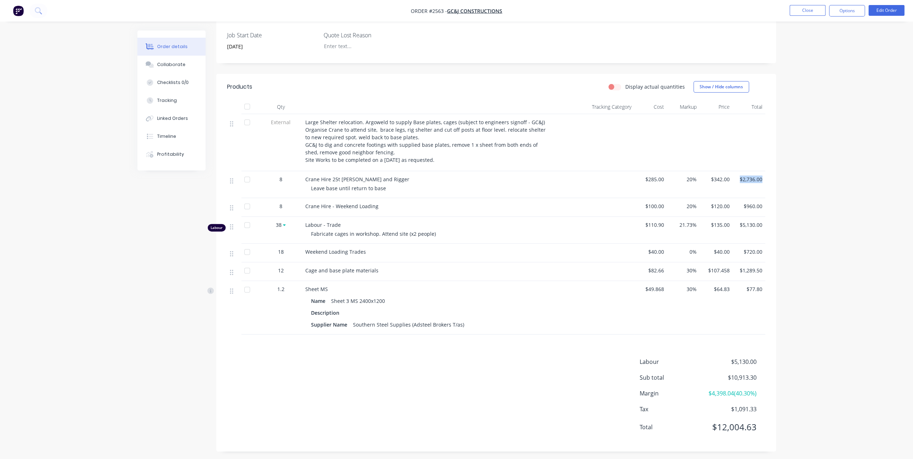
drag, startPoint x: 739, startPoint y: 178, endPoint x: 766, endPoint y: 183, distance: 27.9
click at [766, 183] on div "Qty Tracking Category Cost Markup Price Total External Large Shelter relocation…" at bounding box center [495, 217] width 559 height 234
click at [180, 123] on button "Linked Orders" at bounding box center [171, 118] width 68 height 18
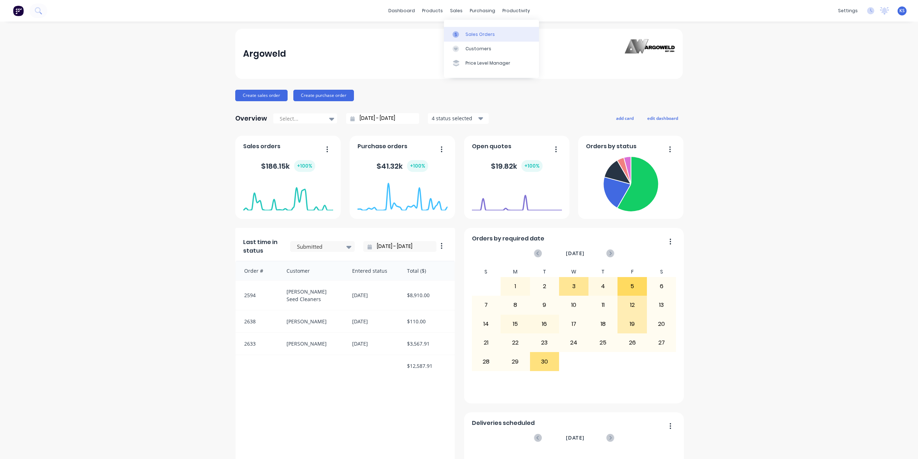
click at [463, 35] on link "Sales Orders" at bounding box center [491, 34] width 95 height 14
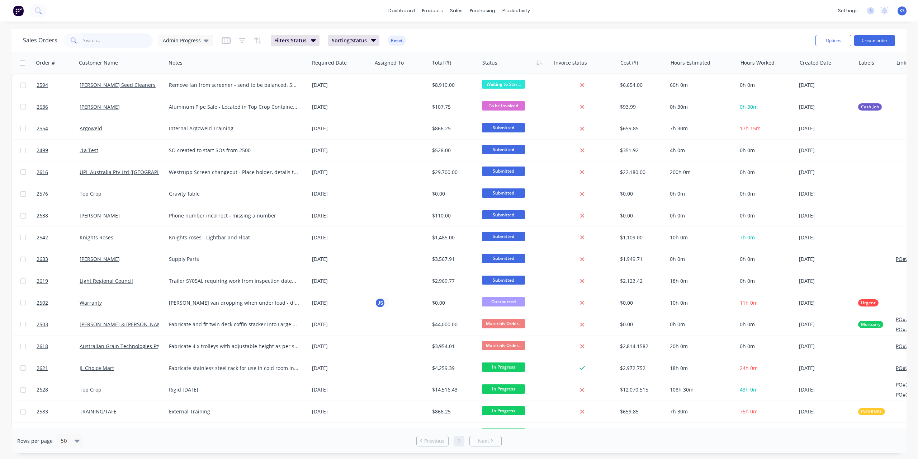
click at [119, 34] on input "text" at bounding box center [118, 40] width 70 height 14
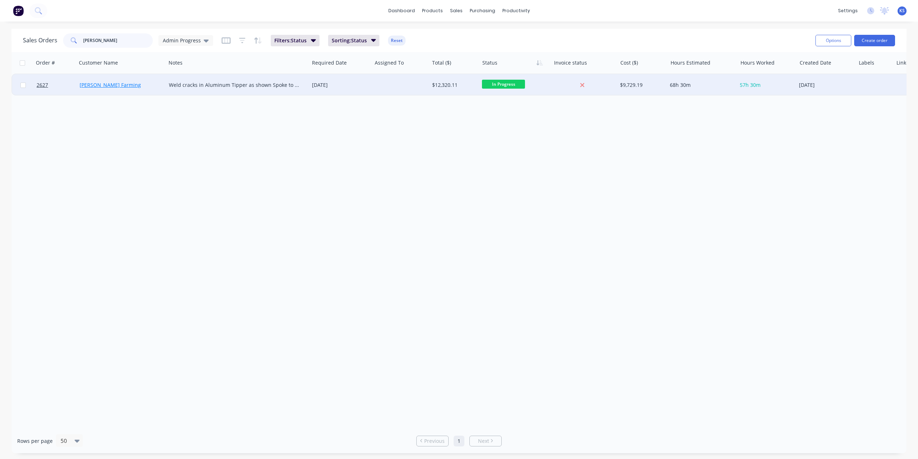
type input "neal"
click at [100, 86] on link "[PERSON_NAME] Farming" at bounding box center [110, 84] width 61 height 7
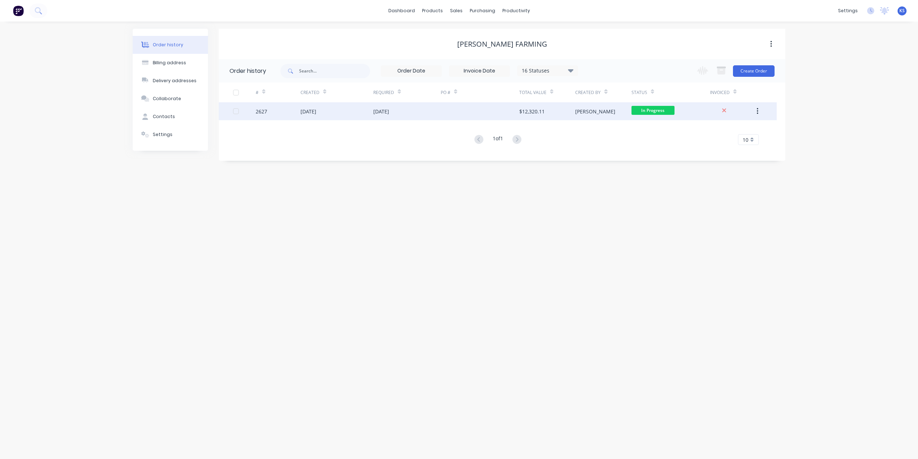
click at [316, 113] on div "[DATE]" at bounding box center [308, 112] width 16 height 8
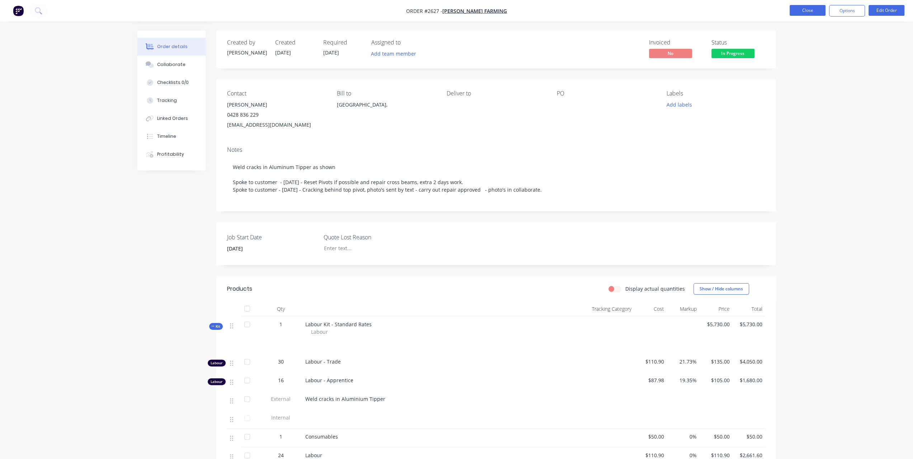
click at [812, 7] on button "Close" at bounding box center [807, 10] width 36 height 11
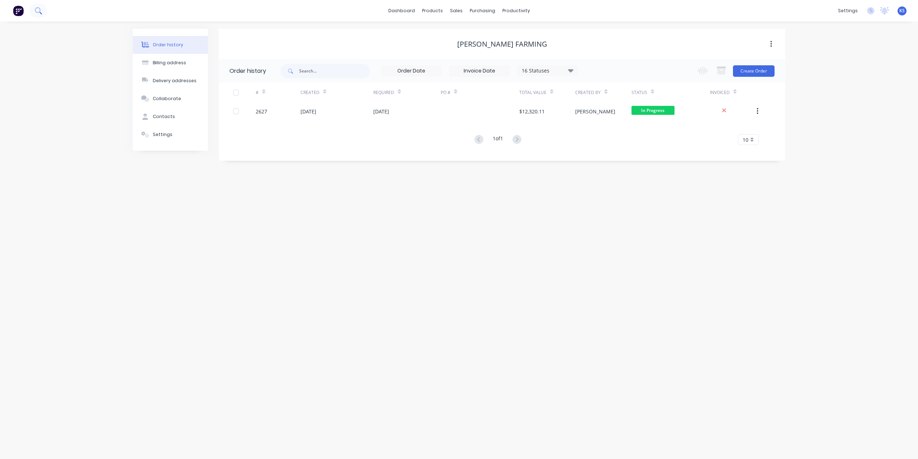
click at [41, 9] on icon at bounding box center [38, 10] width 7 height 7
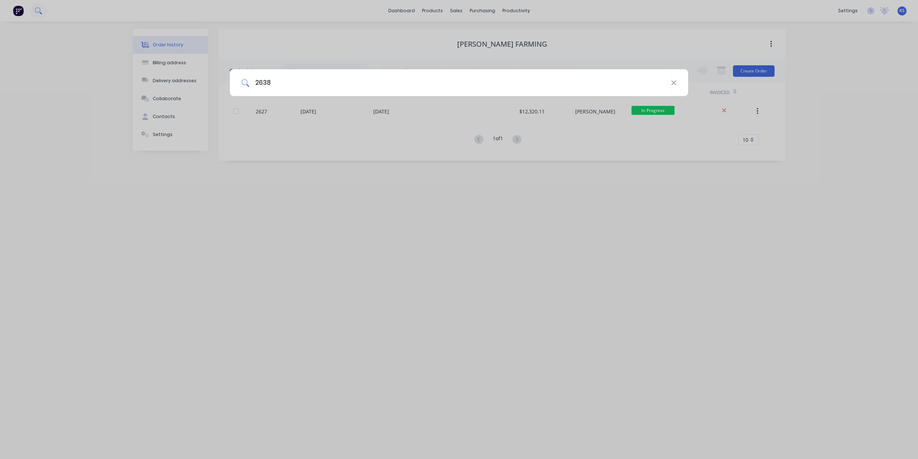
type input "2638"
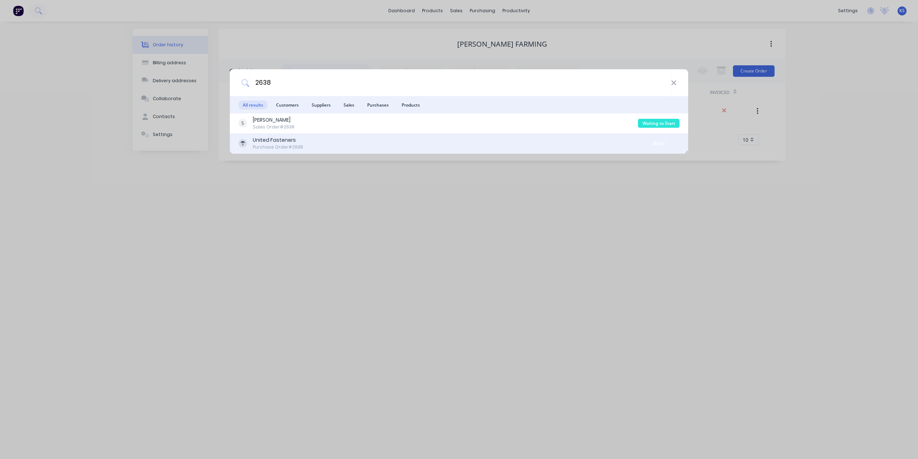
click at [284, 139] on div "United Fasteners" at bounding box center [278, 140] width 50 height 8
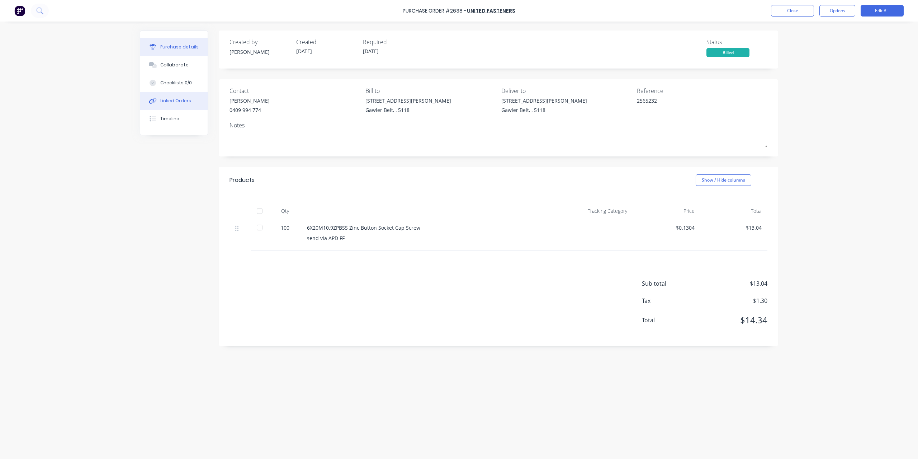
click at [175, 99] on div "Linked Orders" at bounding box center [175, 101] width 31 height 6
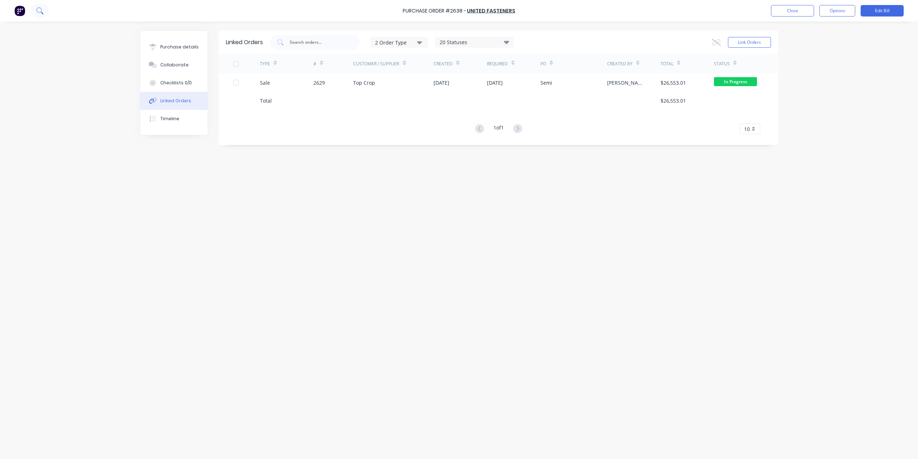
click at [41, 11] on icon at bounding box center [39, 10] width 6 height 6
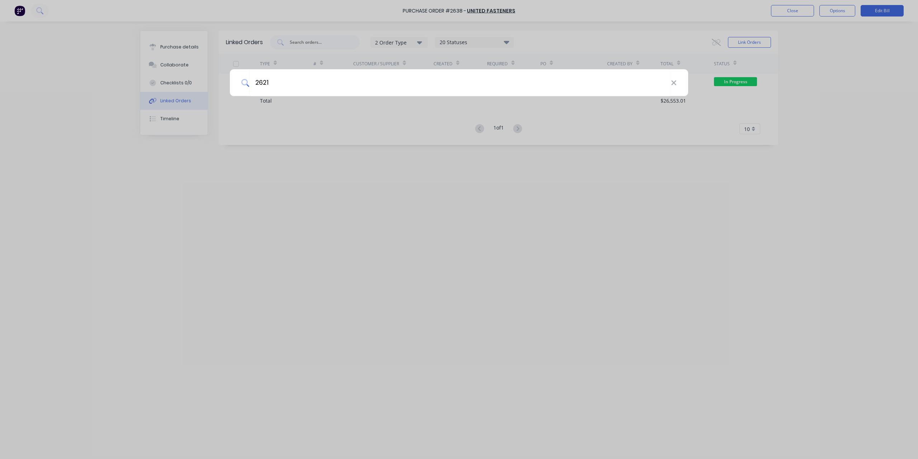
type input "2621"
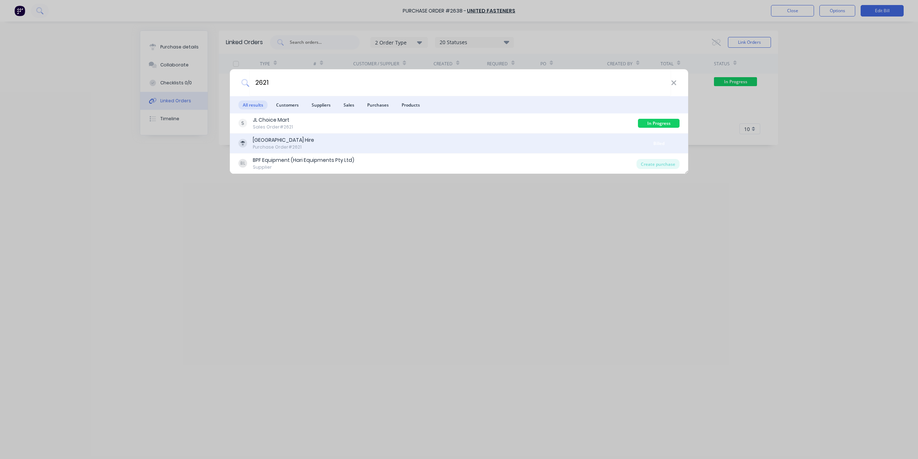
click at [277, 142] on div "[GEOGRAPHIC_DATA] Hire" at bounding box center [283, 140] width 61 height 8
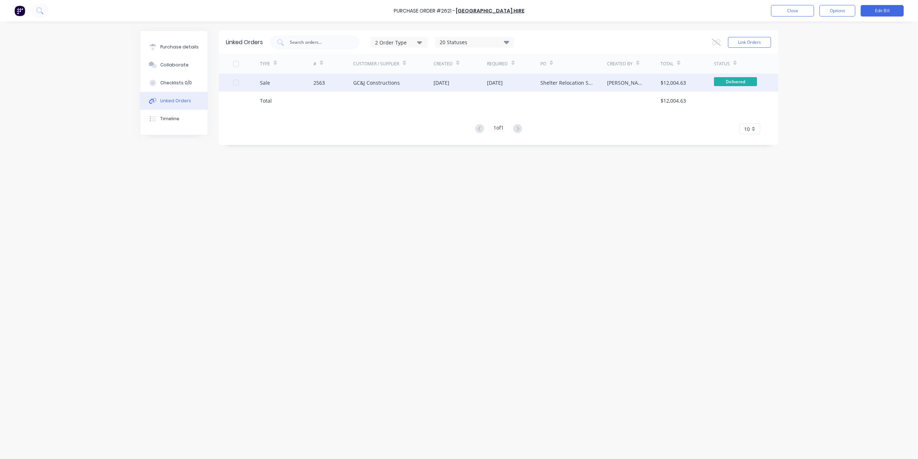
click at [377, 85] on div "GC&J Constructions" at bounding box center [376, 83] width 47 height 8
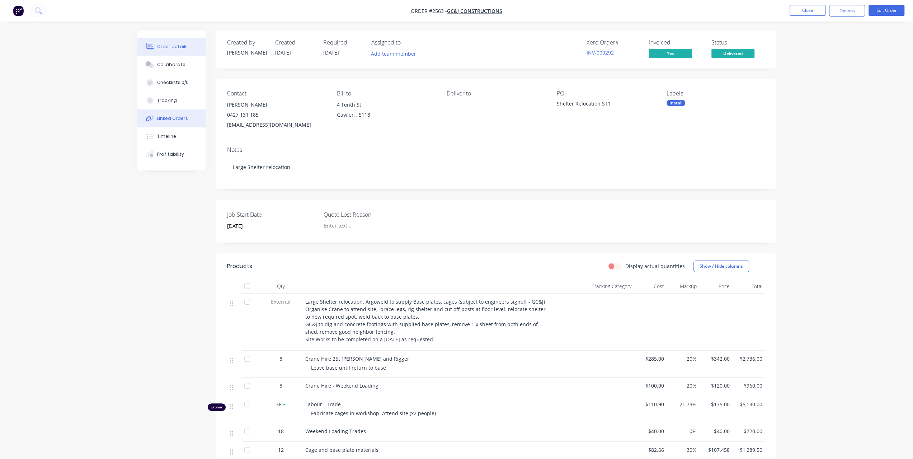
click at [155, 116] on button "Linked Orders" at bounding box center [171, 118] width 68 height 18
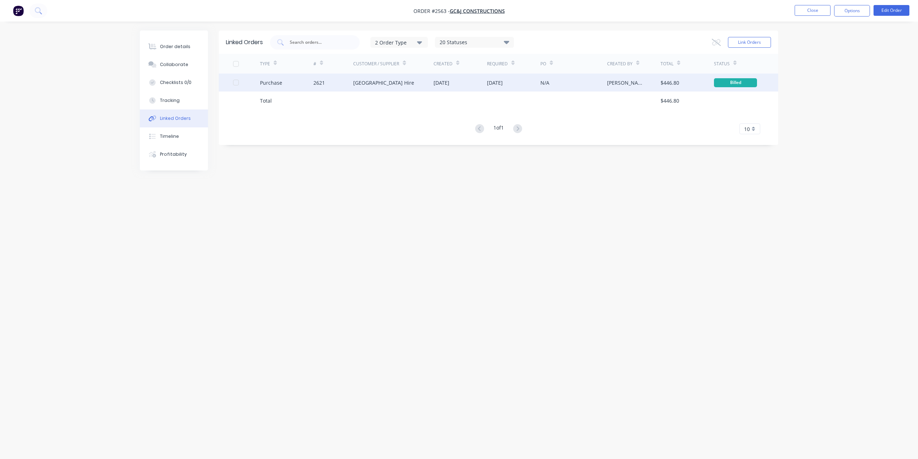
click at [369, 83] on div "[GEOGRAPHIC_DATA] Hire" at bounding box center [383, 83] width 61 height 8
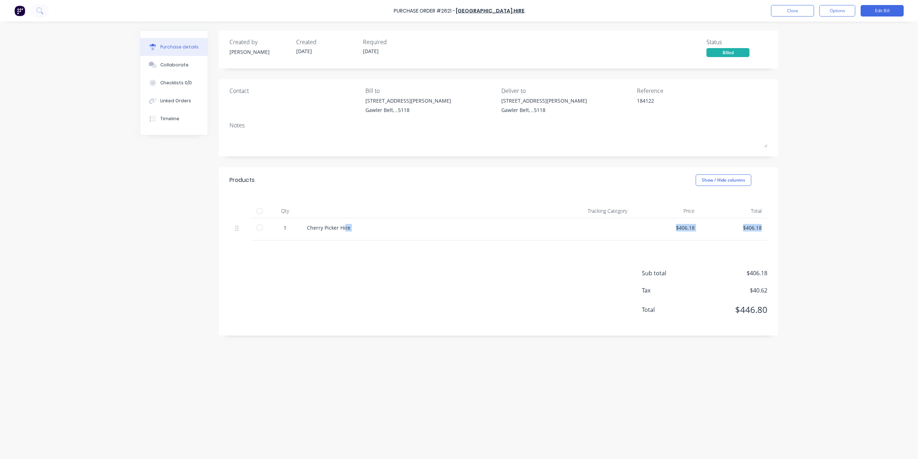
drag, startPoint x: 345, startPoint y: 226, endPoint x: 918, endPoint y: 223, distance: 573.0
click at [918, 223] on div "Purchase Order #2621 - Barossa Valley Hire Close Options Edit Bill Purchase det…" at bounding box center [459, 229] width 918 height 459
click at [803, 12] on button "Close" at bounding box center [792, 10] width 43 height 11
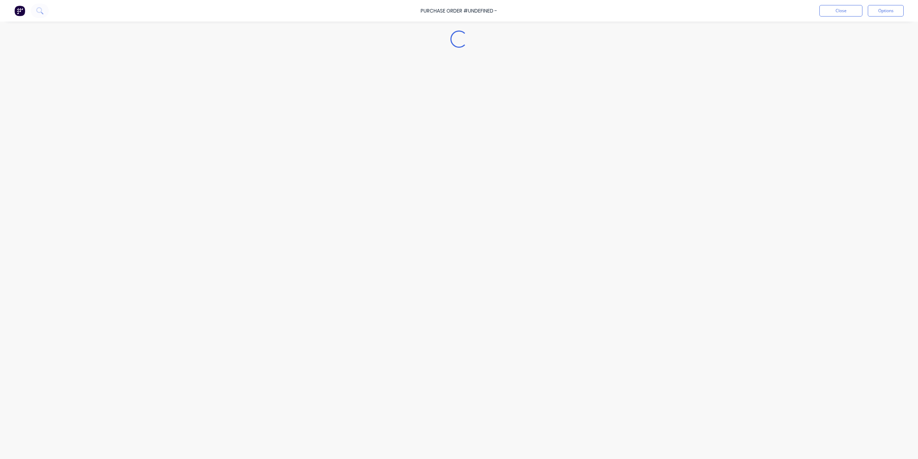
type textarea "x"
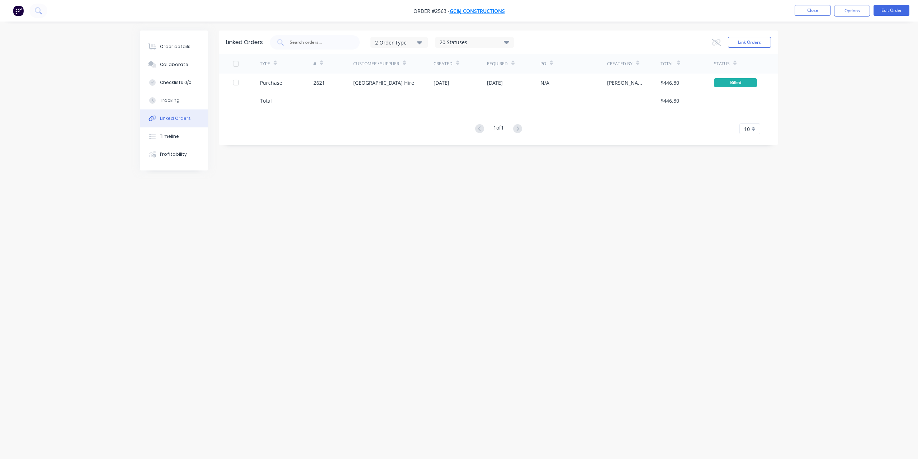
click at [480, 11] on span "GC&J Constructions" at bounding box center [477, 11] width 55 height 7
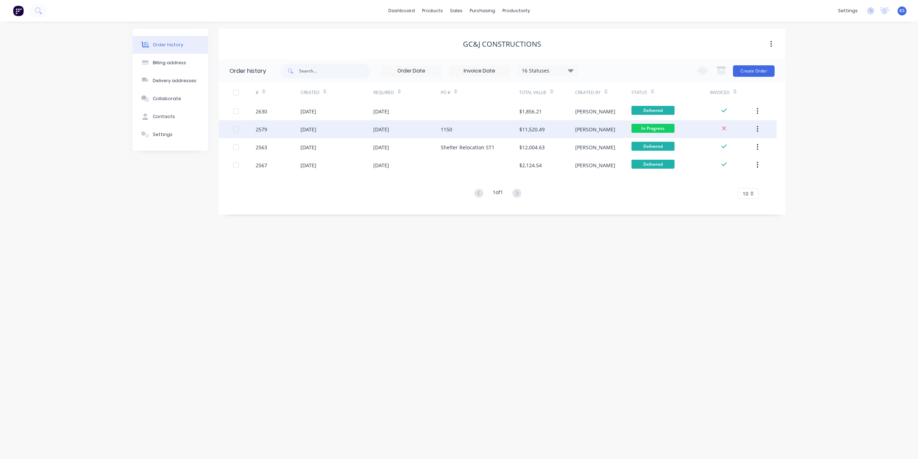
click at [316, 130] on div "[DATE]" at bounding box center [308, 129] width 16 height 8
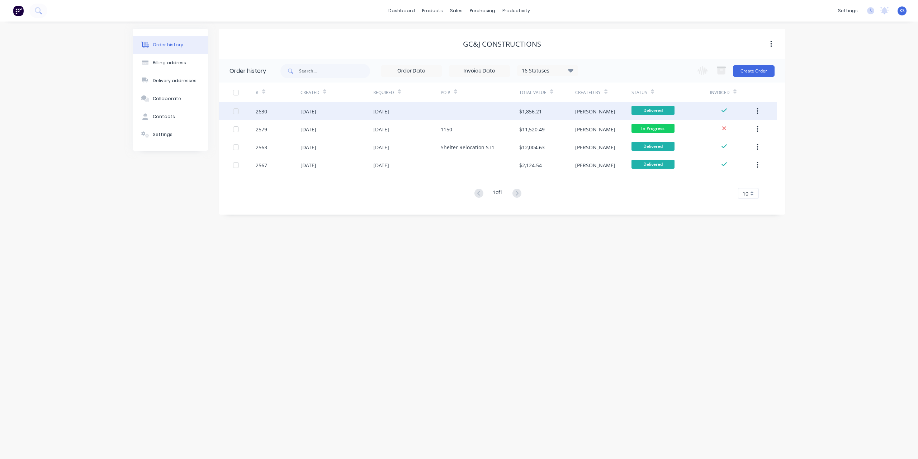
click at [389, 109] on div "[DATE]" at bounding box center [381, 112] width 16 height 8
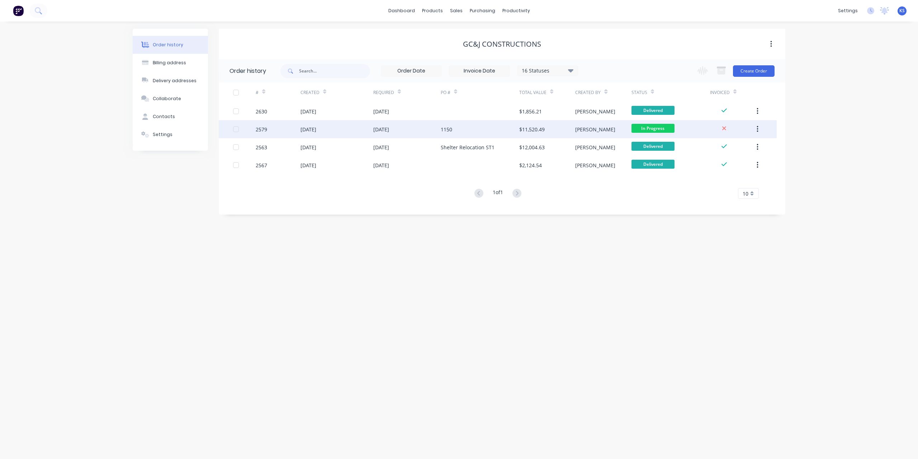
click at [389, 128] on div "[DATE]" at bounding box center [381, 129] width 16 height 8
